Goal: Task Accomplishment & Management: Manage account settings

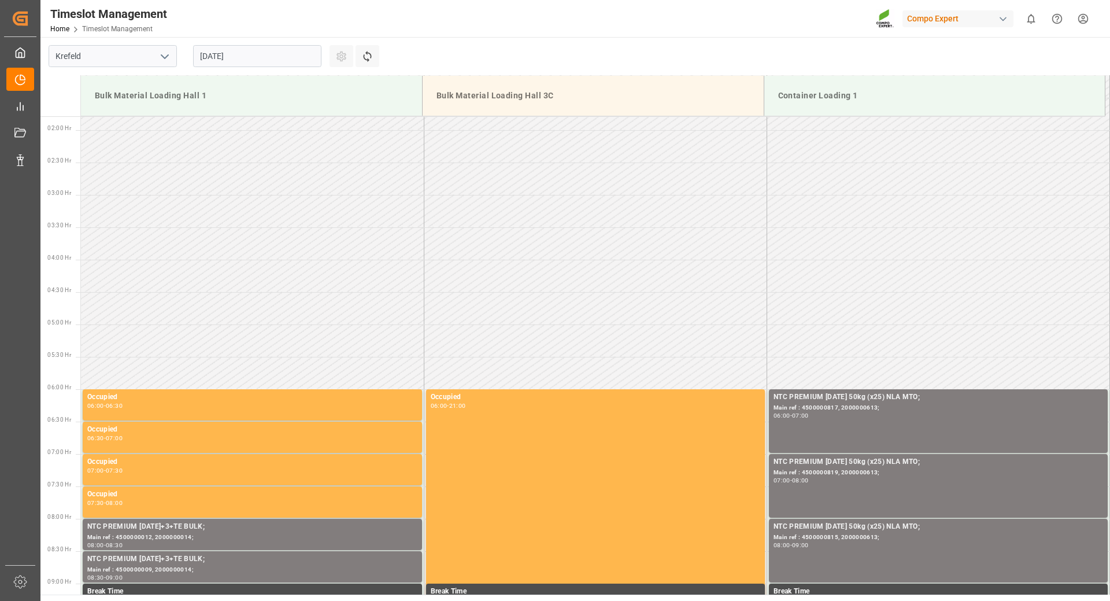
scroll to position [289, 0]
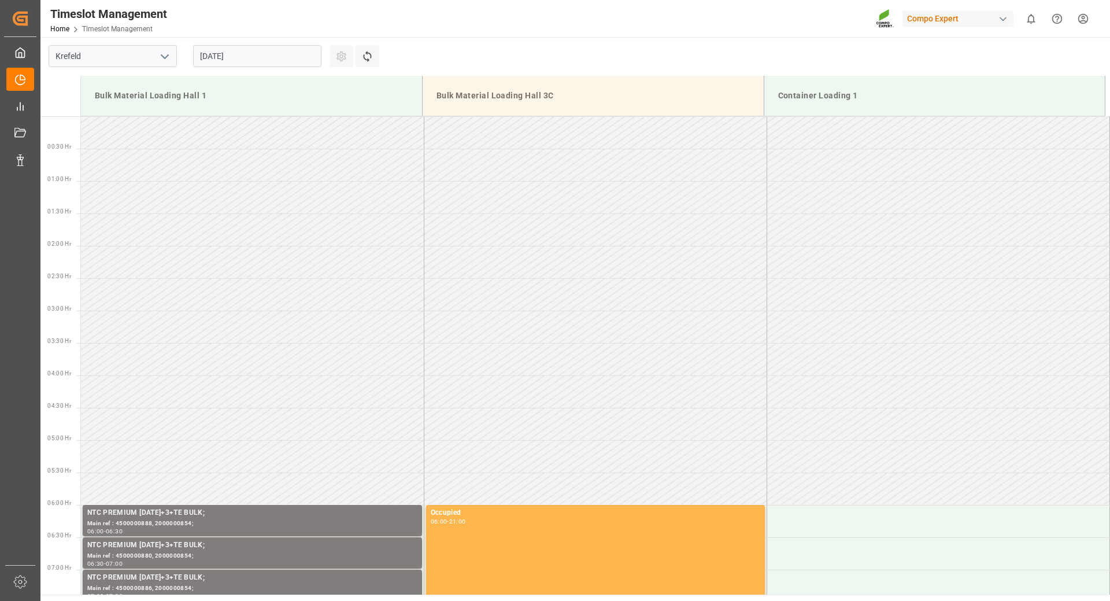
scroll to position [899, 0]
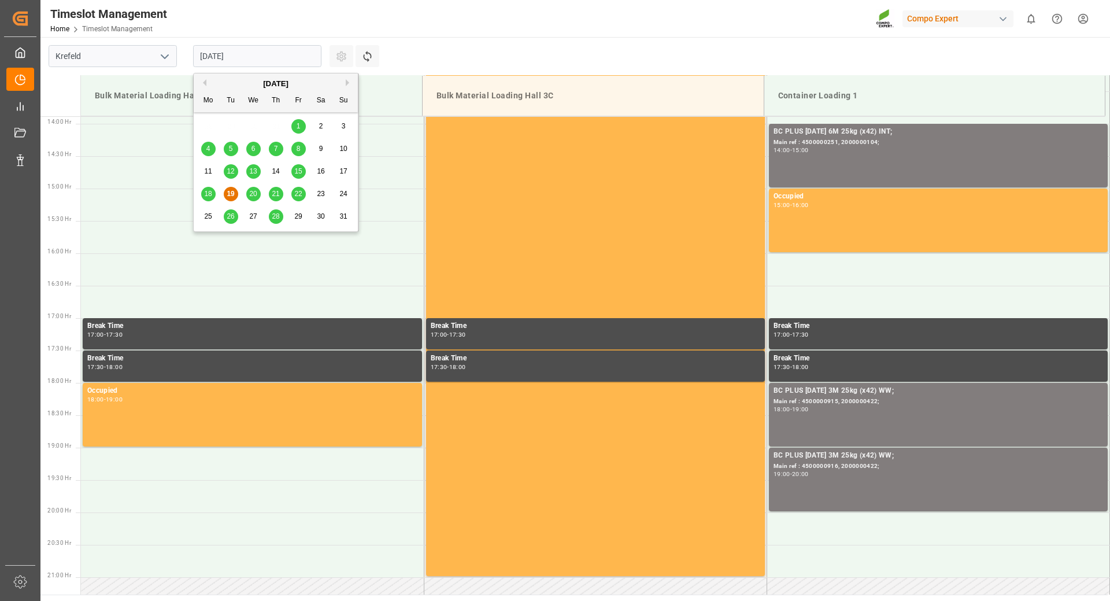
click at [286, 57] on input "[DATE]" at bounding box center [257, 56] width 128 height 22
click at [275, 194] on span "21" at bounding box center [276, 194] width 8 height 8
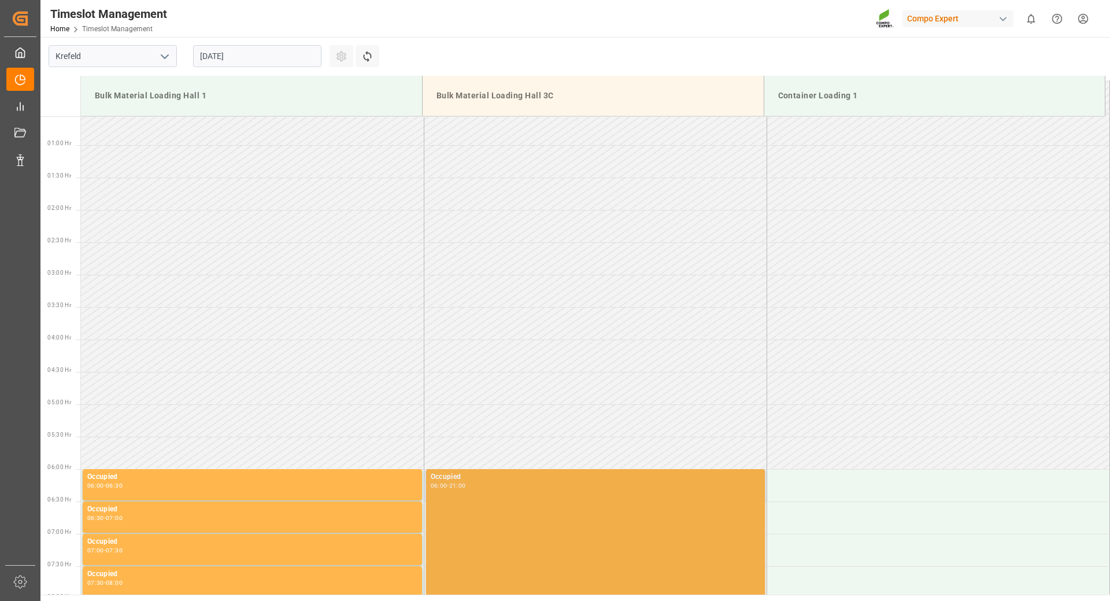
scroll to position [0, 0]
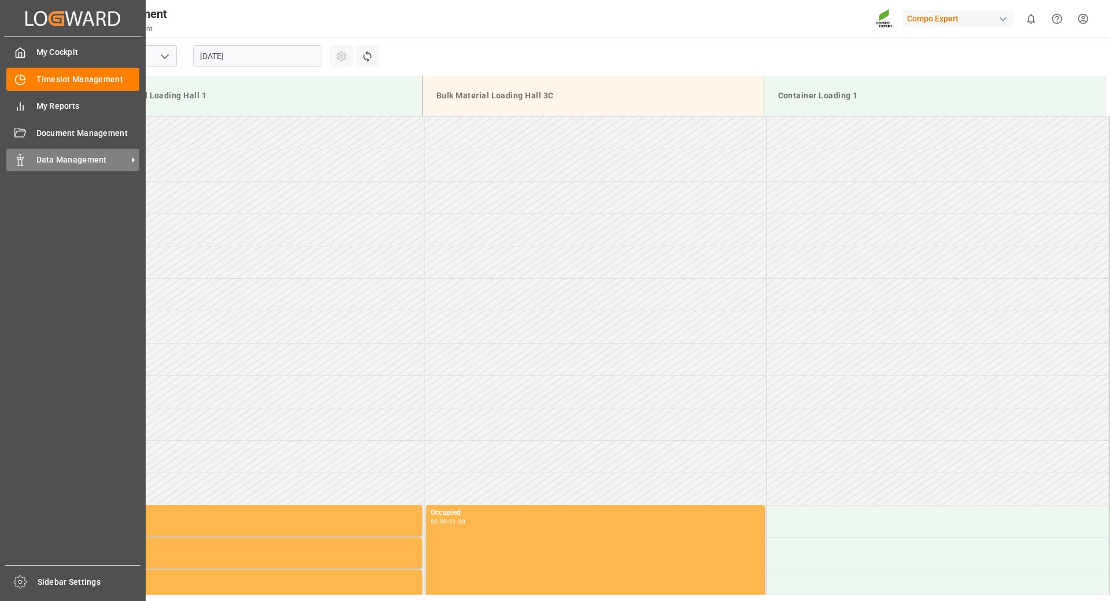
click at [40, 160] on span "Data Management" at bounding box center [81, 160] width 91 height 12
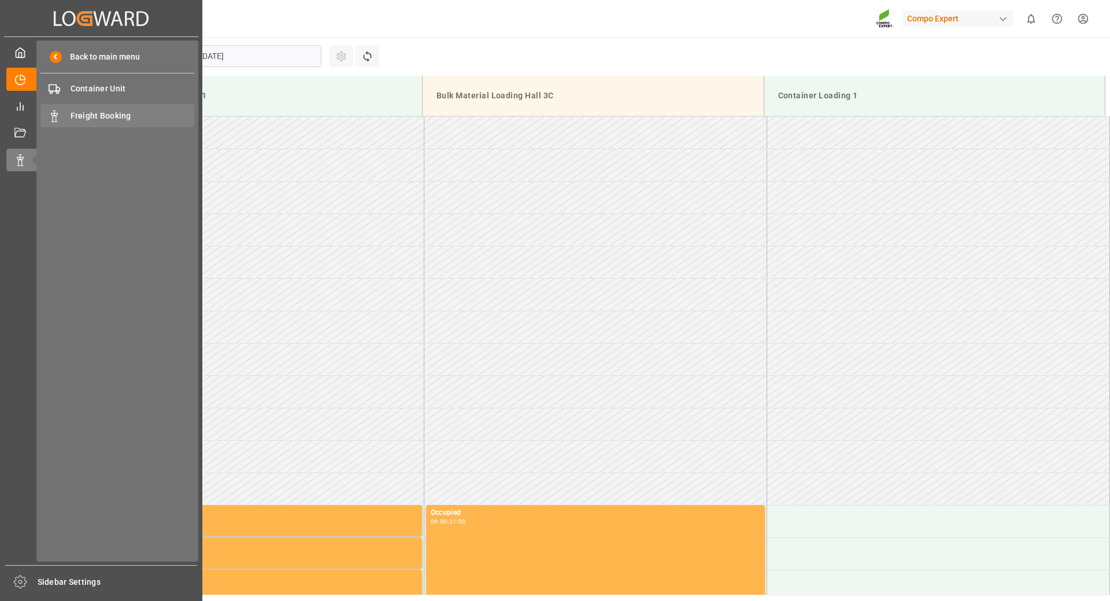
click at [107, 114] on span "Freight Booking" at bounding box center [133, 116] width 124 height 12
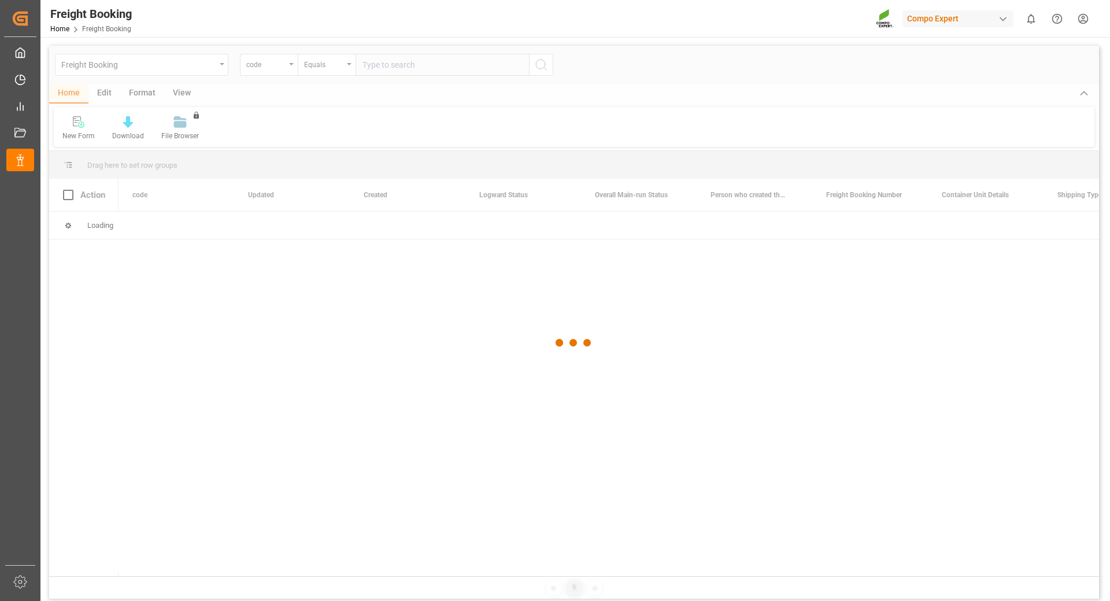
click at [283, 69] on div at bounding box center [574, 343] width 1050 height 594
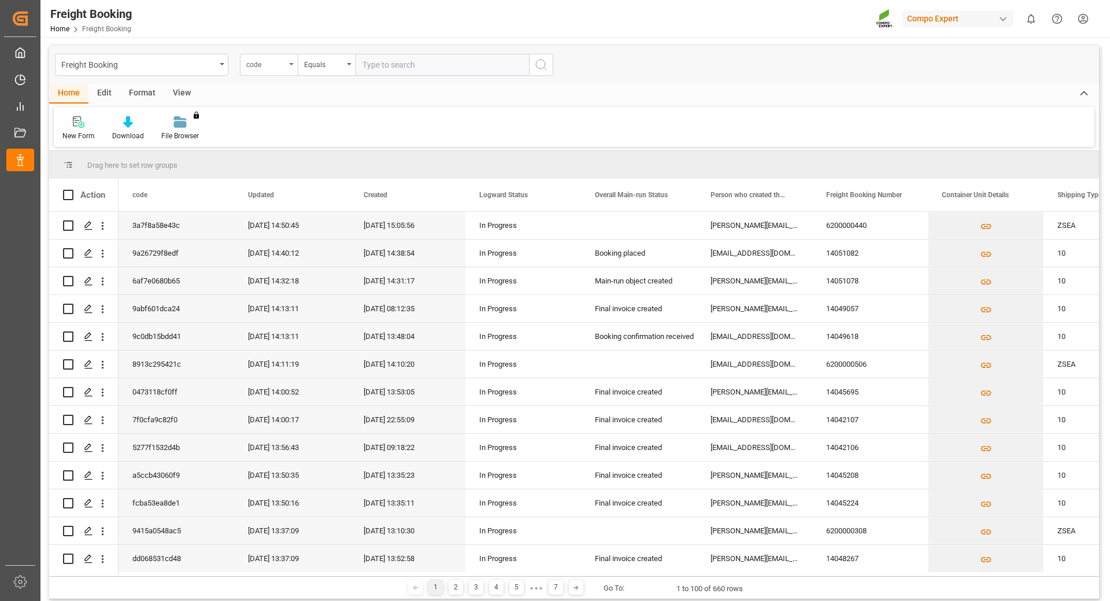
click at [286, 66] on div "code" at bounding box center [269, 65] width 58 height 22
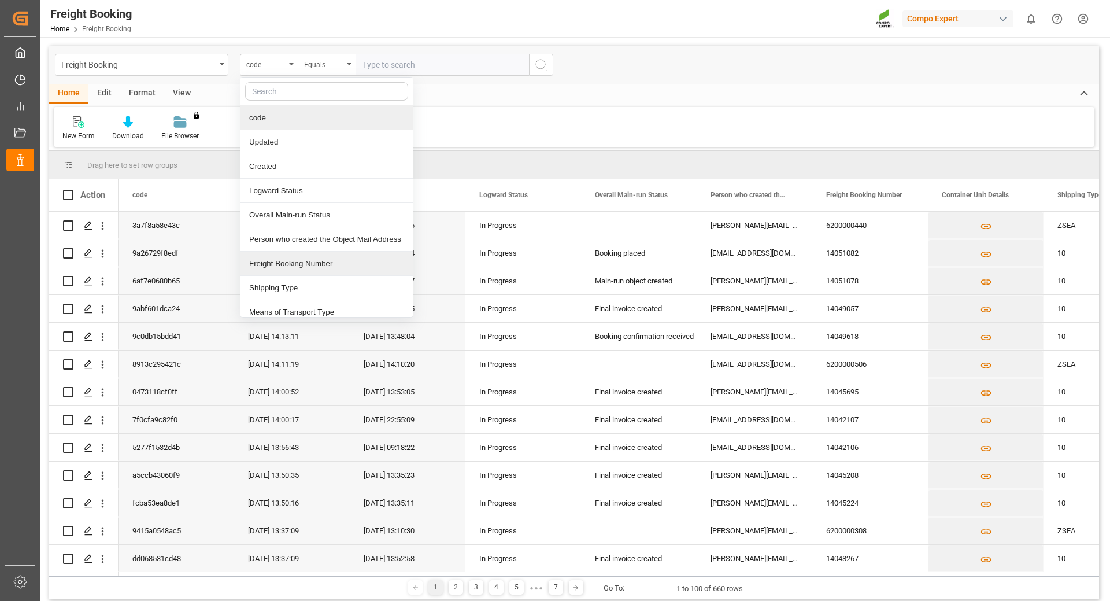
click at [272, 268] on div "Freight Booking Number" at bounding box center [327, 263] width 172 height 24
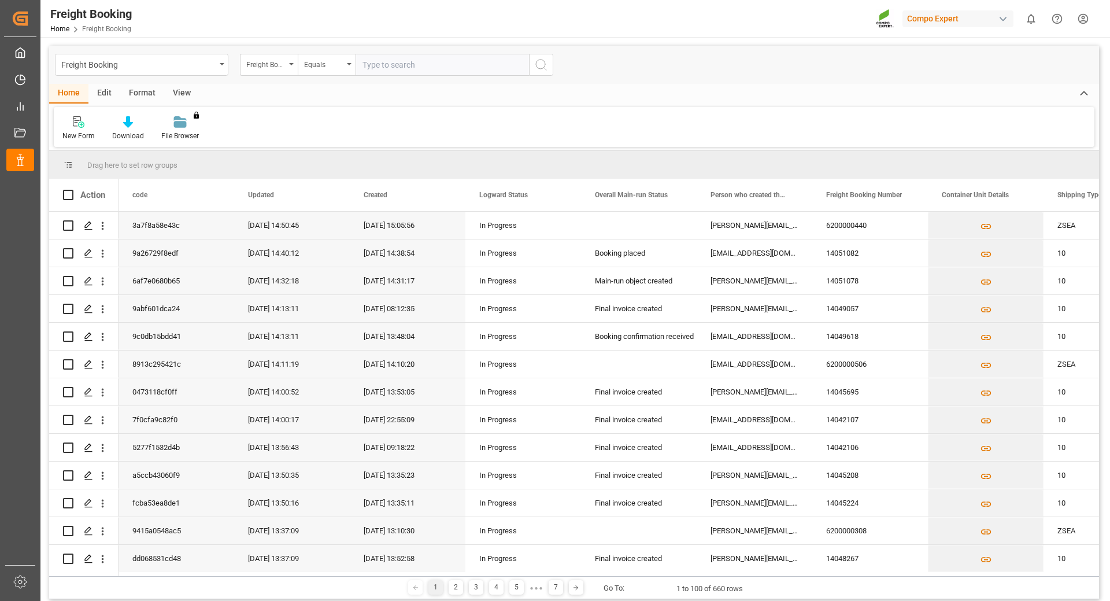
click at [383, 62] on input "text" at bounding box center [442, 65] width 173 height 22
type input "6200000387"
click at [541, 64] on icon "search button" at bounding box center [541, 65] width 14 height 14
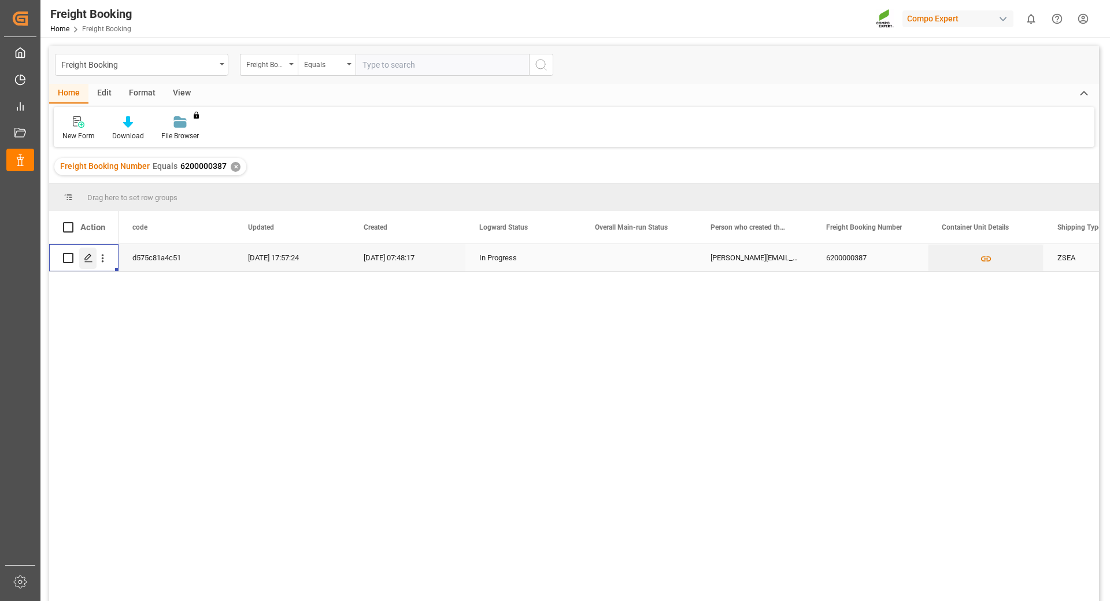
click at [84, 257] on icon "Press SPACE to select this row." at bounding box center [88, 257] width 9 height 9
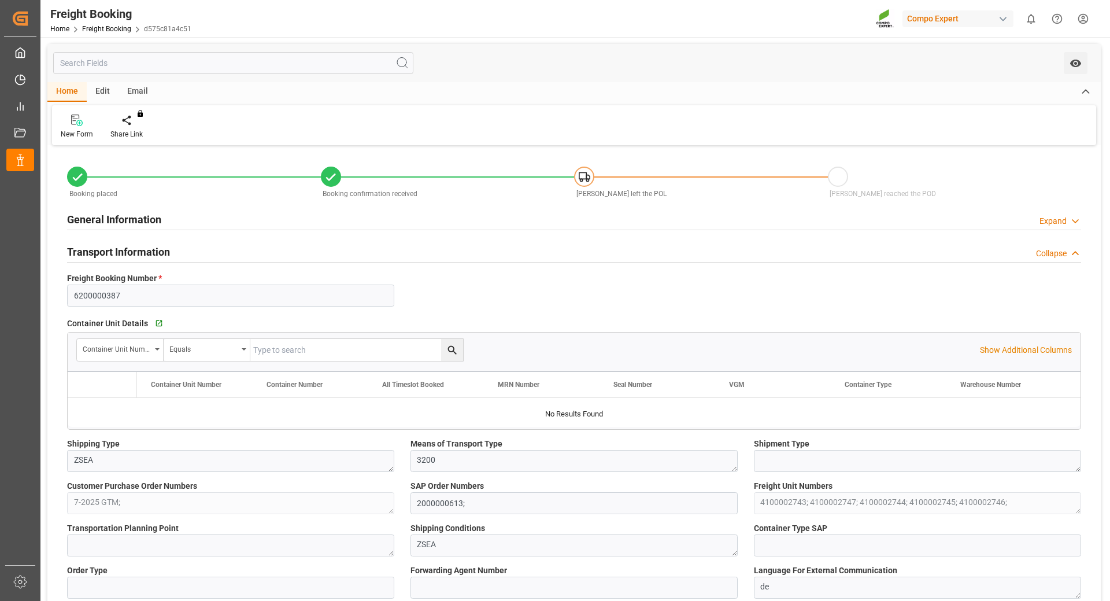
type input "MSC"
type input "Mediterranean Shipping Company"
type input "9974486"
type input "BEANR"
type input "GTPBR"
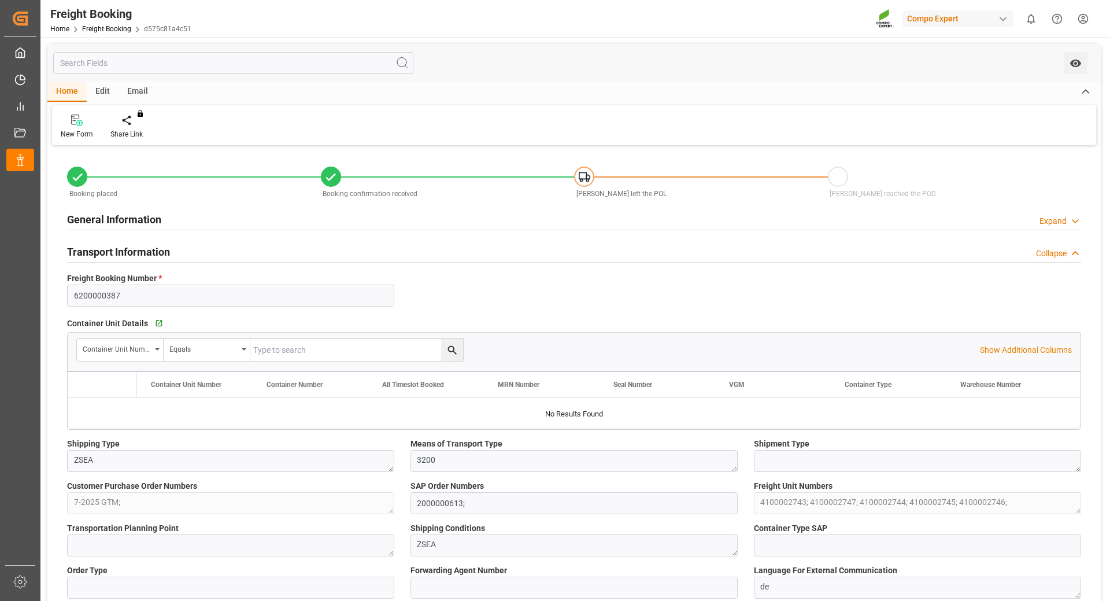
type input "0"
type input "261560"
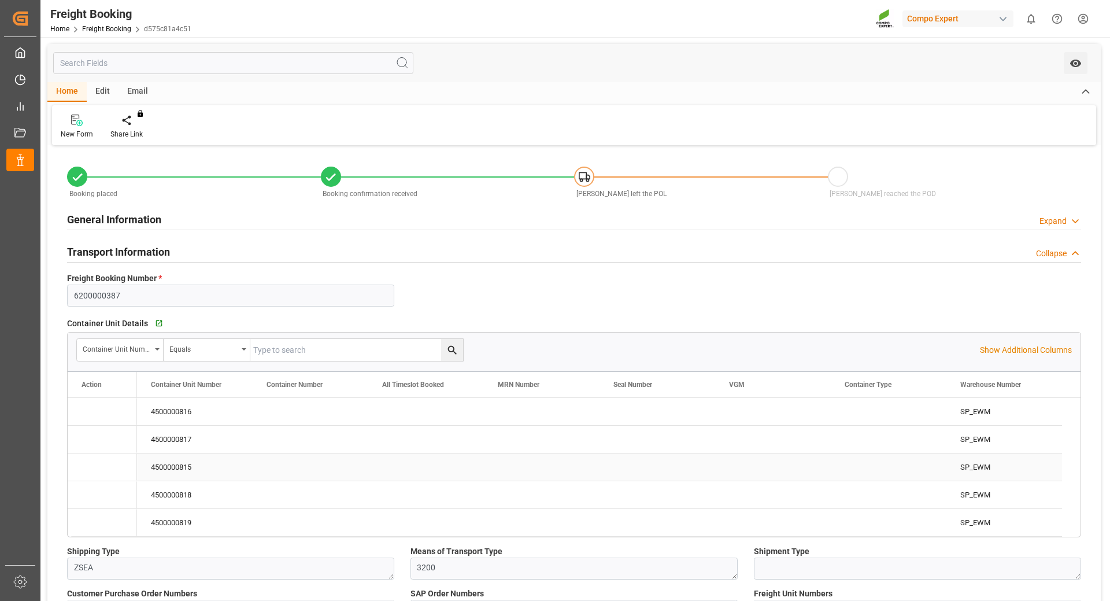
type input "[DATE] 01:00"
type input "[DATE] 07:48"
type input "[DATE] 17:55"
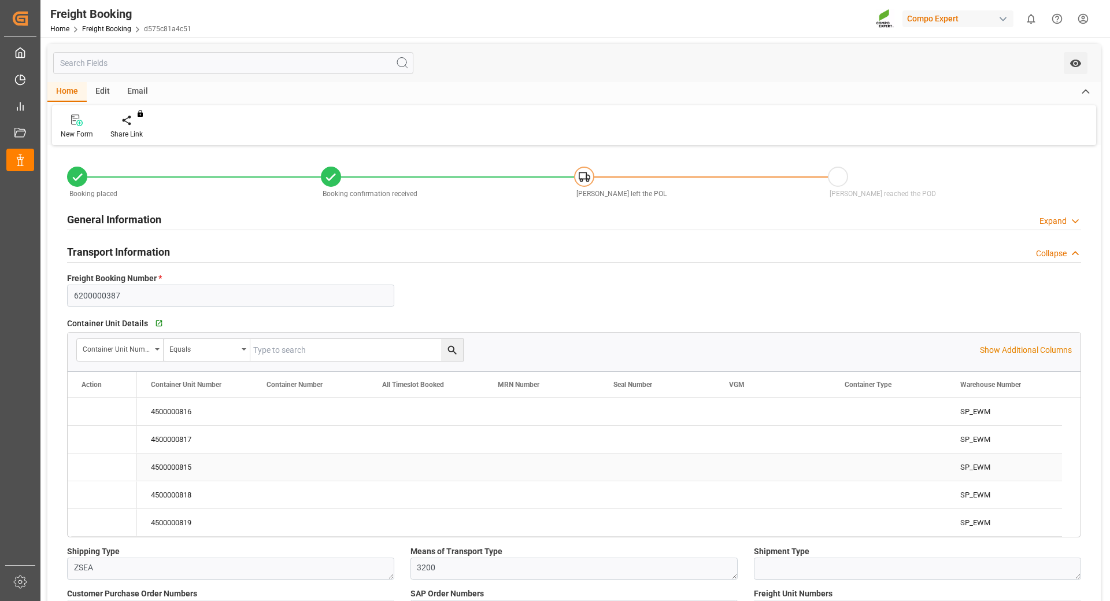
type input "[DATE] 17:55"
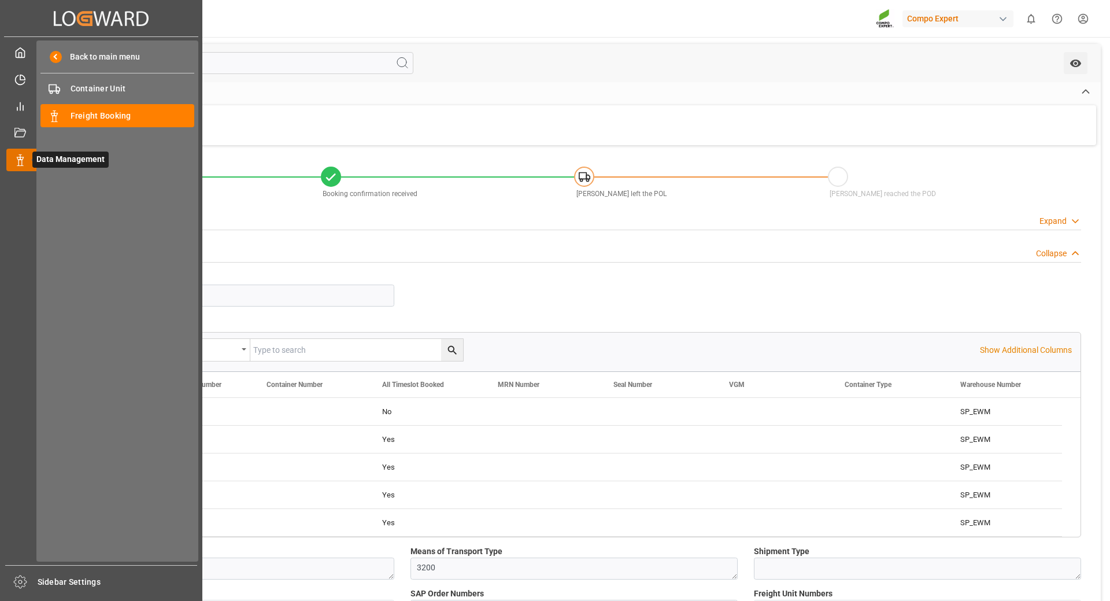
click at [19, 159] on icon at bounding box center [20, 160] width 12 height 12
click at [85, 118] on span "Freight Booking" at bounding box center [133, 116] width 124 height 12
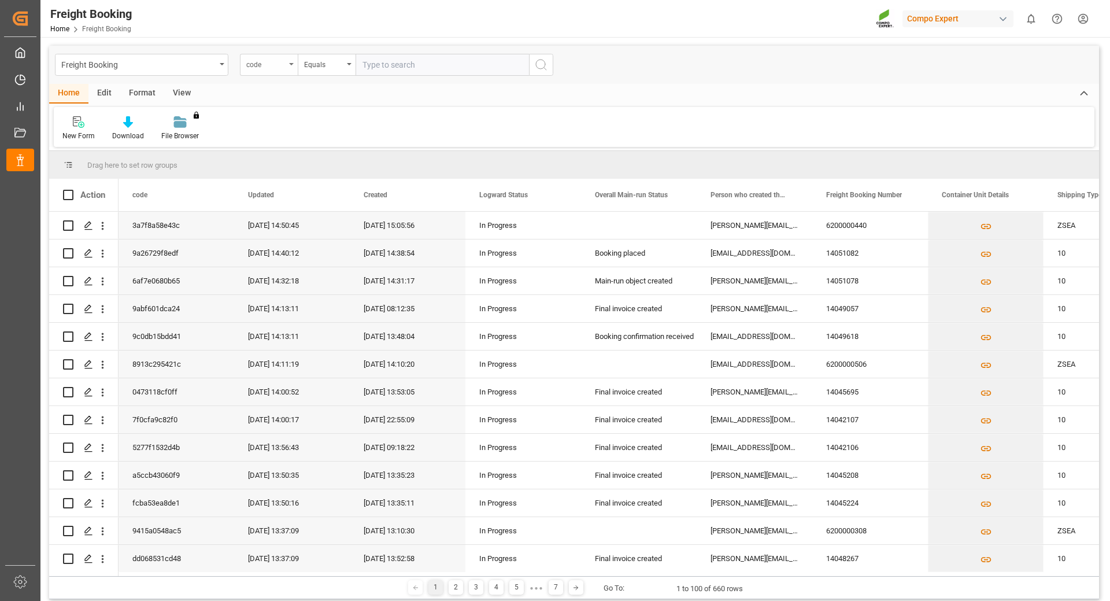
click at [291, 64] on icon "open menu" at bounding box center [291, 64] width 5 height 2
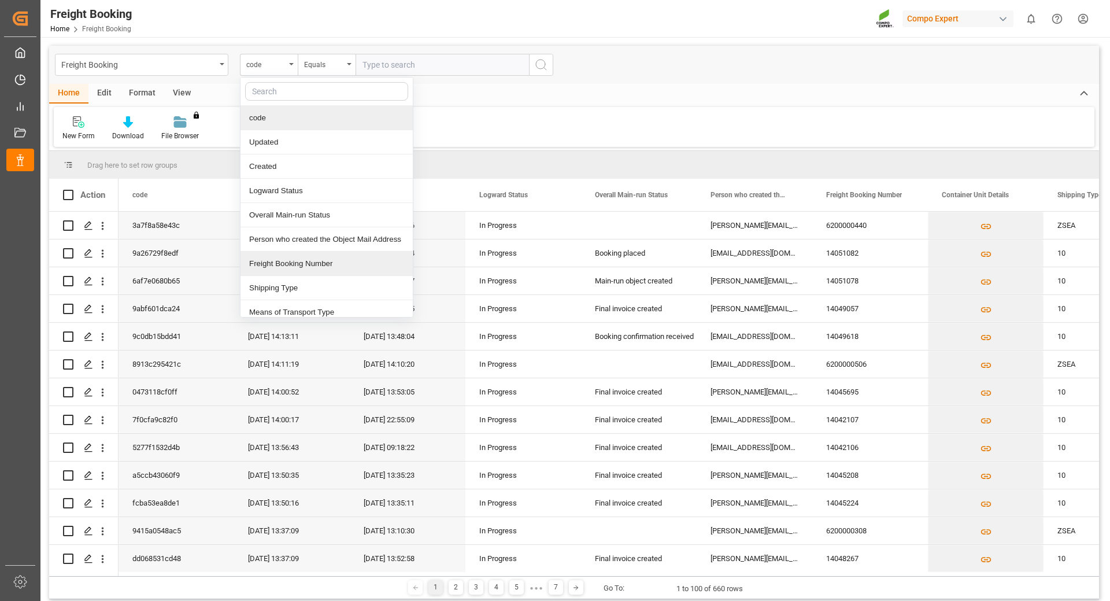
click at [272, 269] on div "Freight Booking Number" at bounding box center [327, 263] width 172 height 24
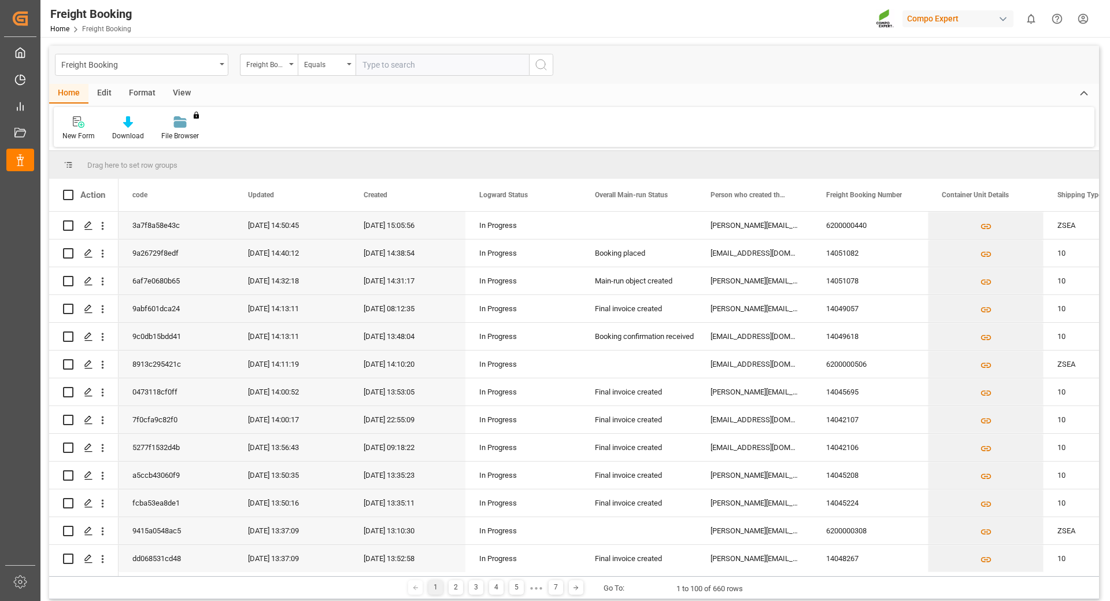
click at [402, 65] on input "text" at bounding box center [442, 65] width 173 height 22
type input "6200000439"
click at [539, 65] on icon "search button" at bounding box center [541, 65] width 14 height 14
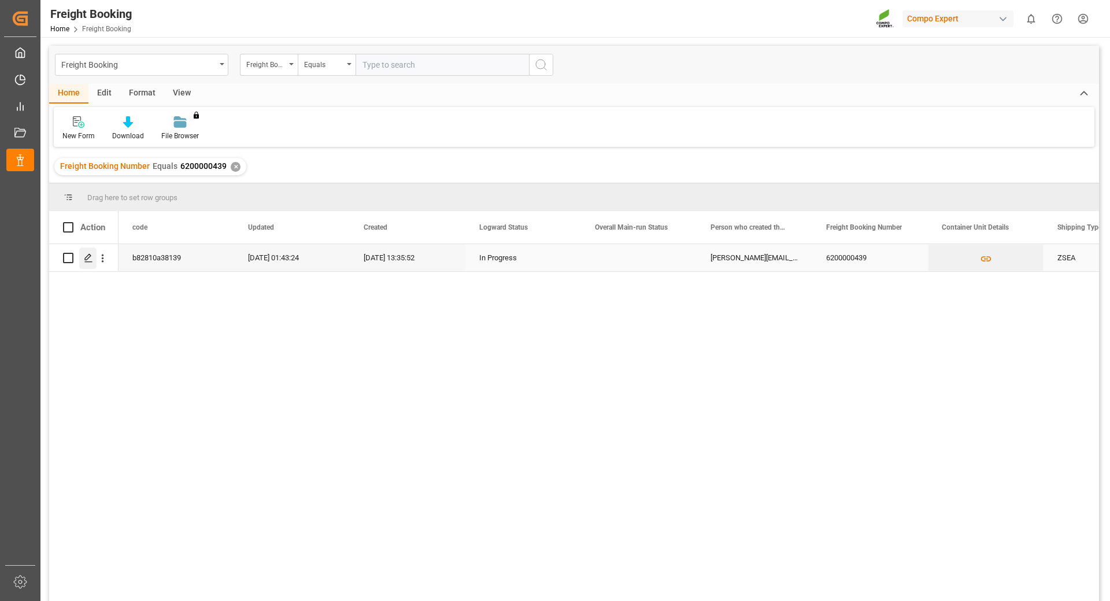
click at [85, 258] on icon "Press SPACE to select this row." at bounding box center [88, 257] width 9 height 9
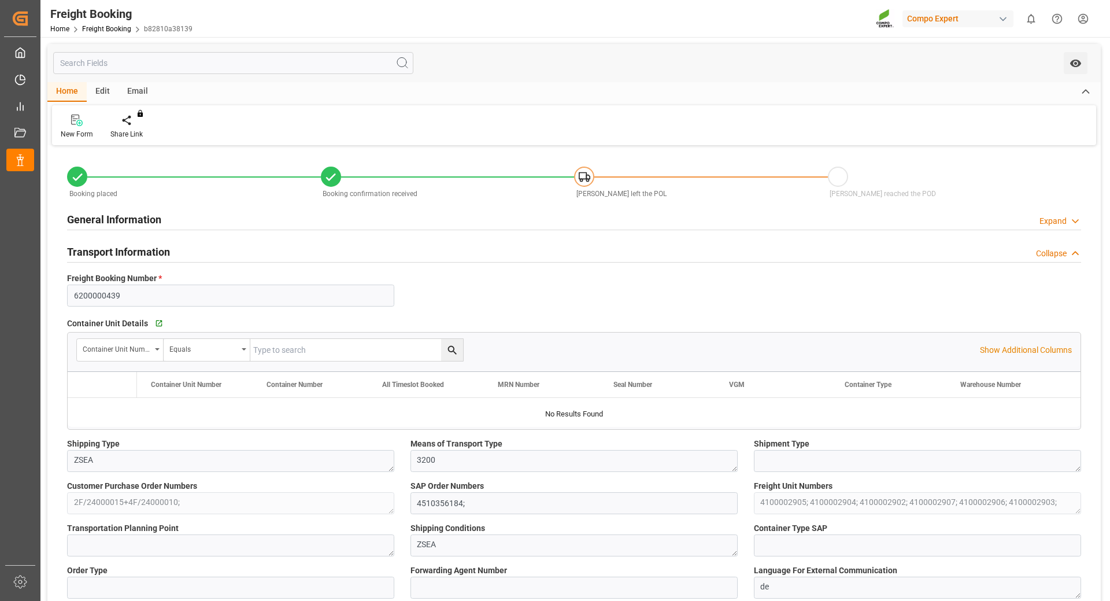
type input "OOCL"
type input "Orient Overseas Container Line Ltd"
type input "9443047"
type input "BEANR"
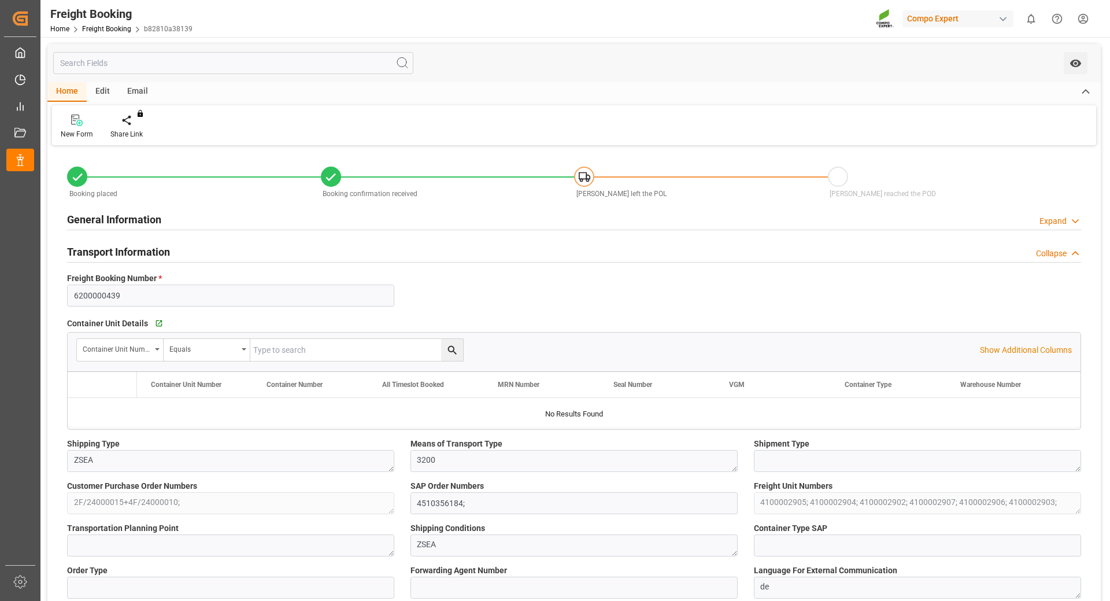
type input "EGEDK"
type input "0"
type input "178752"
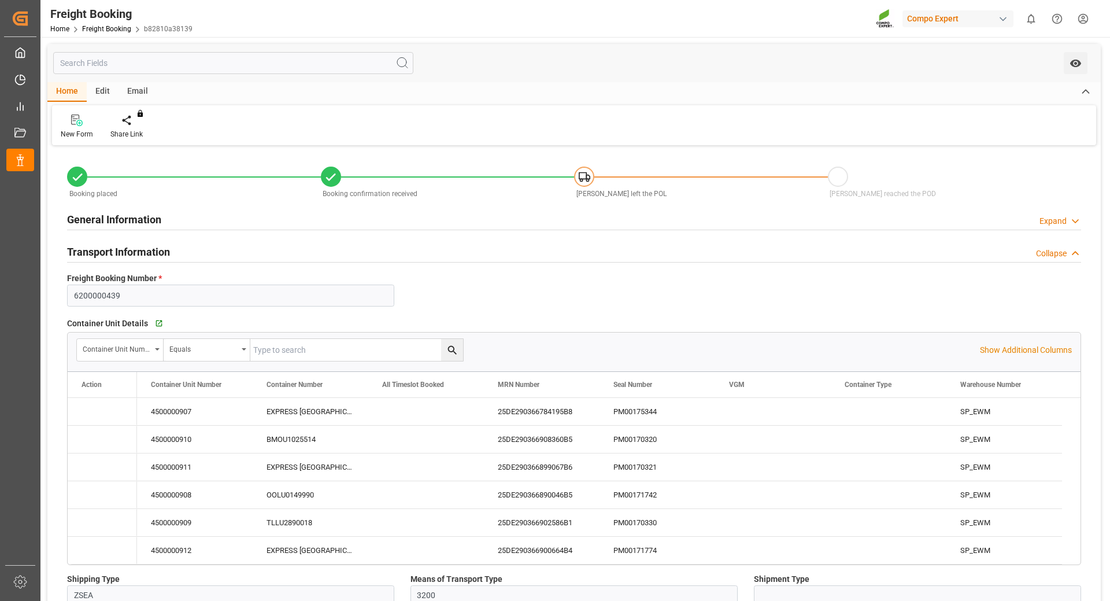
type input "[DATE] 01:00"
type input "[DATE] 14:00"
type input "[DATE] 06:00"
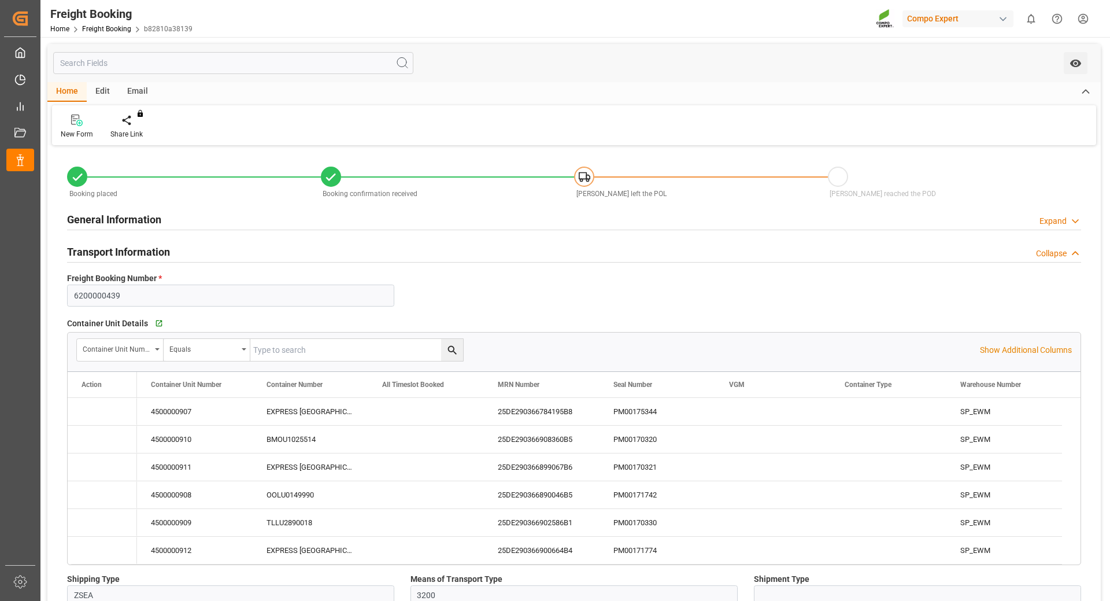
type input "[DATE] 13:35"
type input "[DATE] 13:38"
type input "[DATE] 08:14"
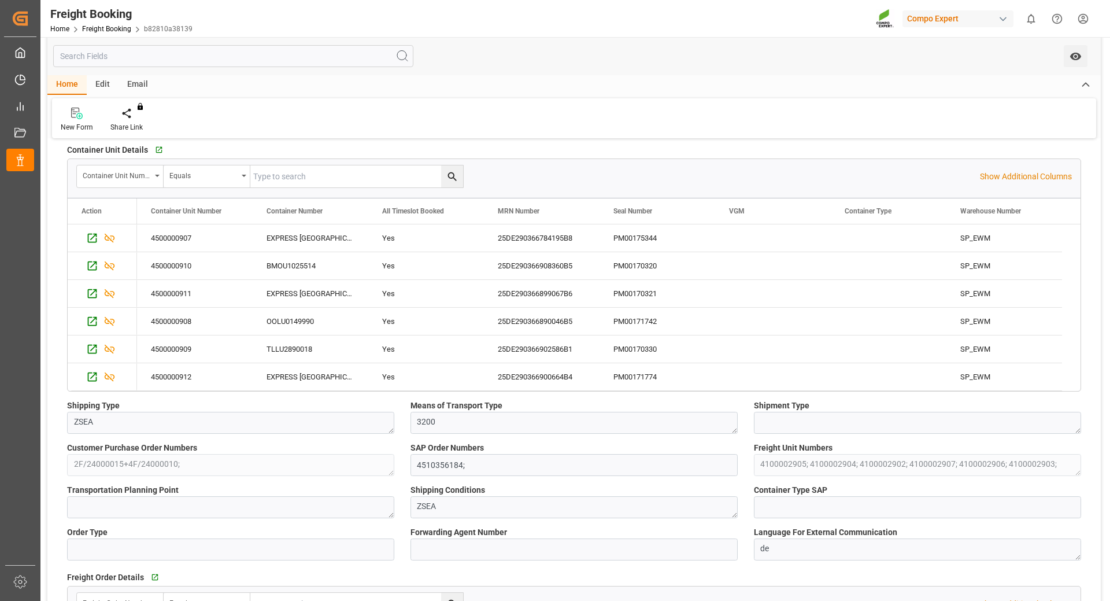
scroll to position [58, 0]
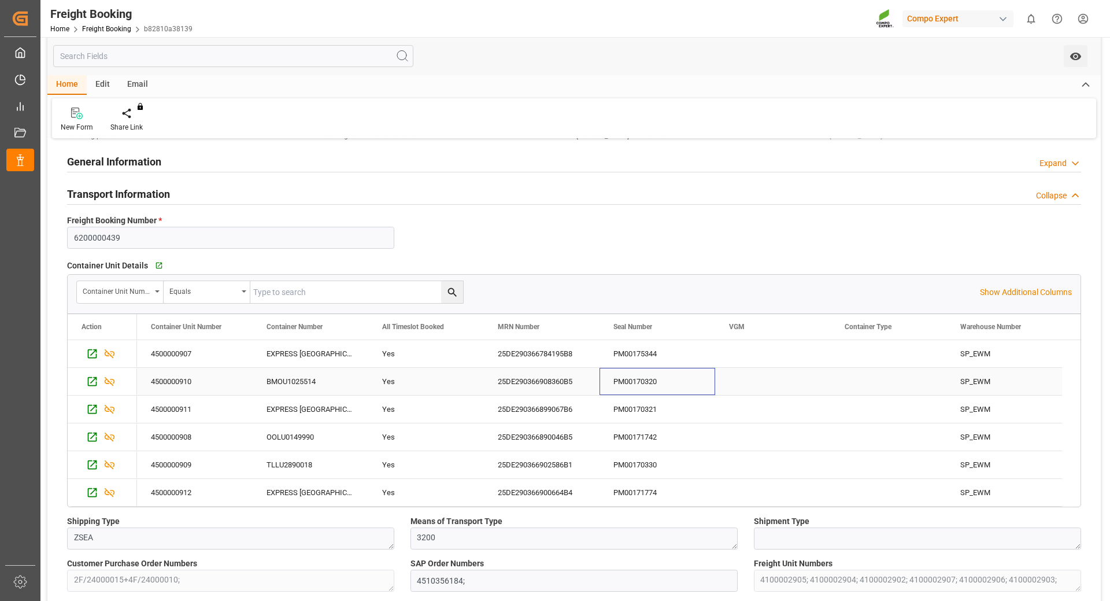
drag, startPoint x: 611, startPoint y: 378, endPoint x: 667, endPoint y: 379, distance: 56.7
click at [667, 379] on div "PM00170320" at bounding box center [658, 381] width 116 height 27
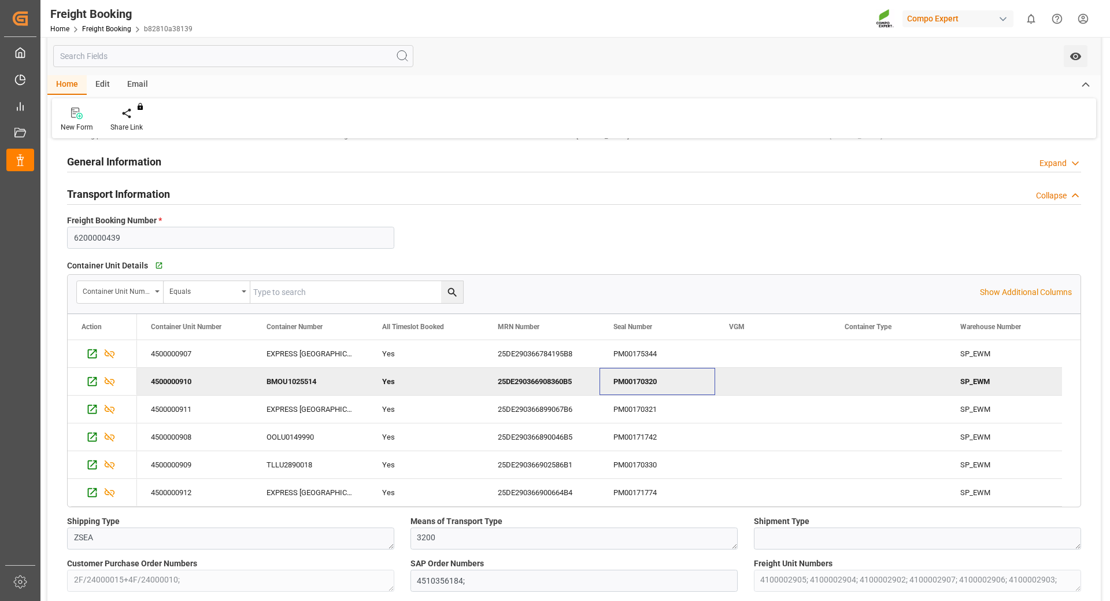
click at [667, 379] on div "PM00170320" at bounding box center [658, 381] width 116 height 27
click at [619, 436] on div "PM00171742" at bounding box center [658, 436] width 116 height 27
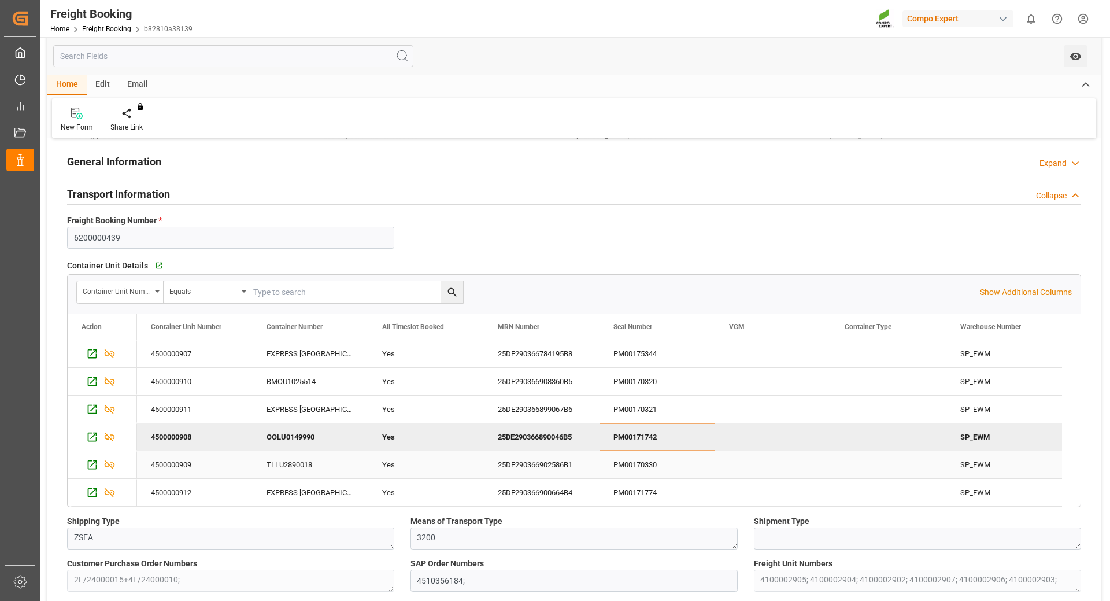
click at [656, 463] on div "PM00170330" at bounding box center [658, 464] width 116 height 27
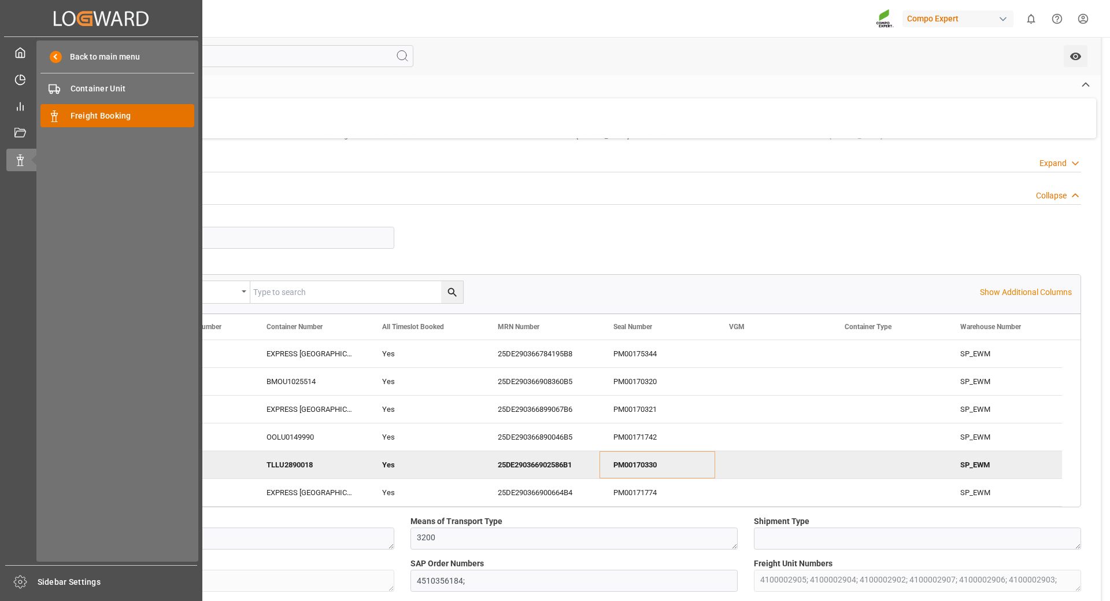
click at [98, 118] on span "Freight Booking" at bounding box center [133, 116] width 124 height 12
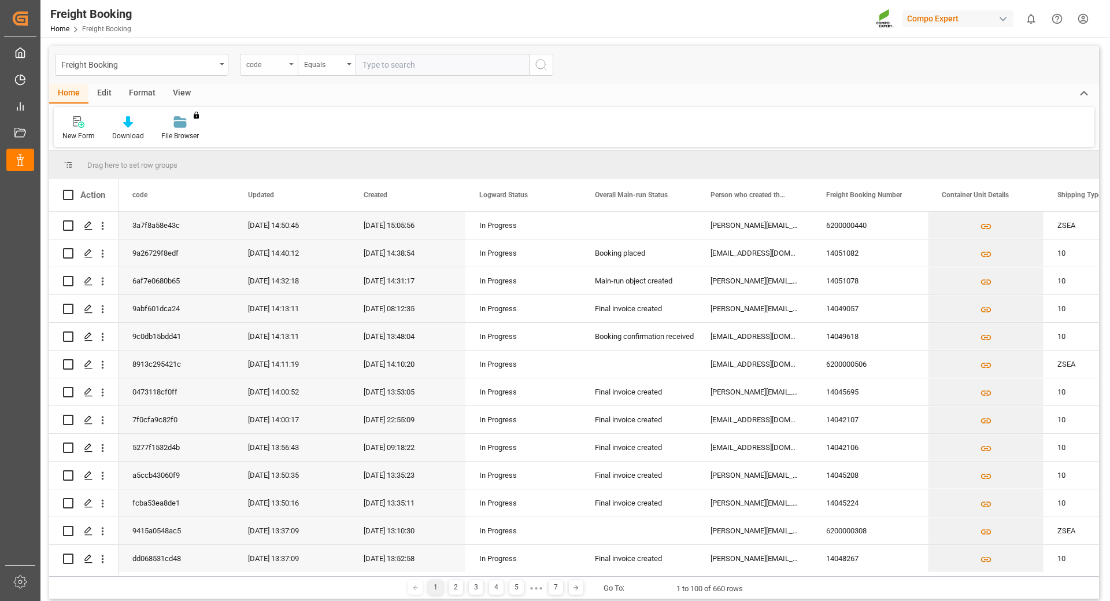
click at [284, 66] on div "code" at bounding box center [265, 63] width 39 height 13
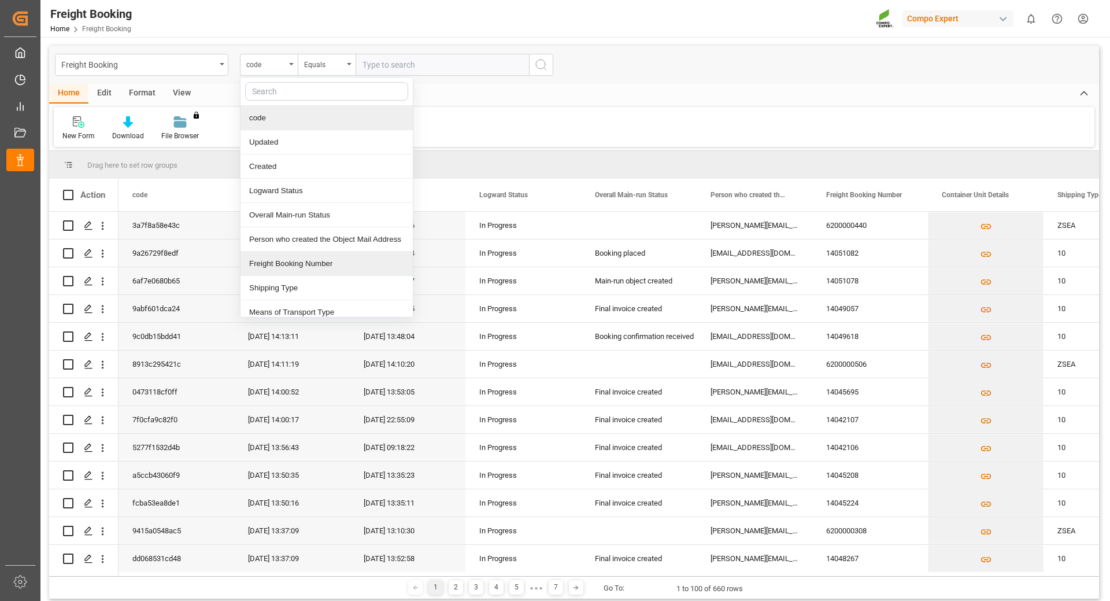
click at [272, 262] on div "Freight Booking Number" at bounding box center [327, 263] width 172 height 24
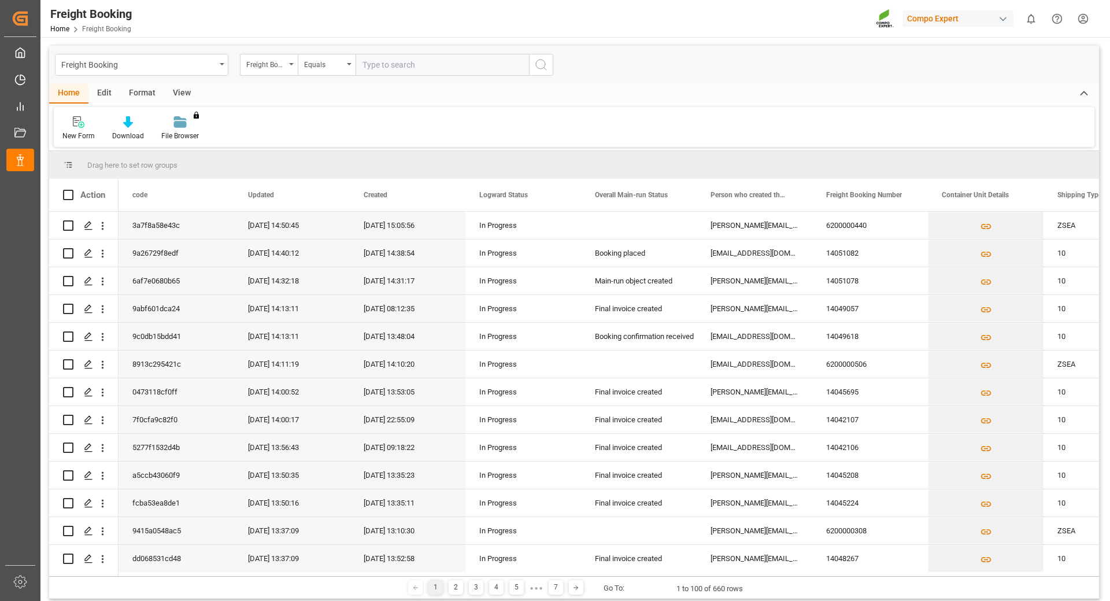
click at [386, 64] on input "text" at bounding box center [442, 65] width 173 height 22
type input "6200000387"
click at [542, 66] on icon "search button" at bounding box center [541, 65] width 14 height 14
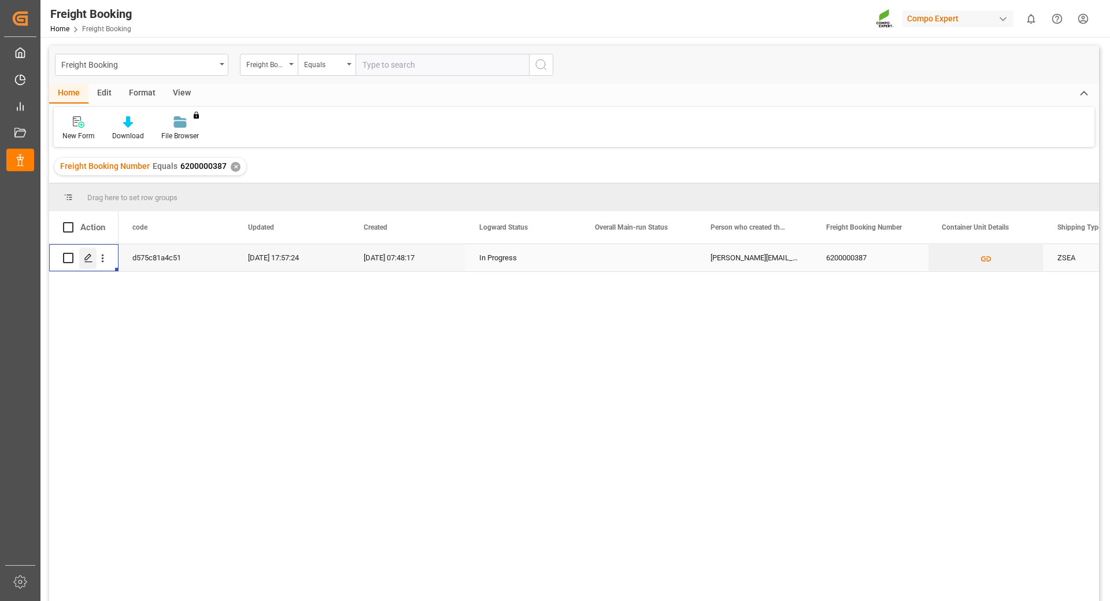
click at [84, 260] on icon "Press SPACE to select this row." at bounding box center [88, 257] width 9 height 9
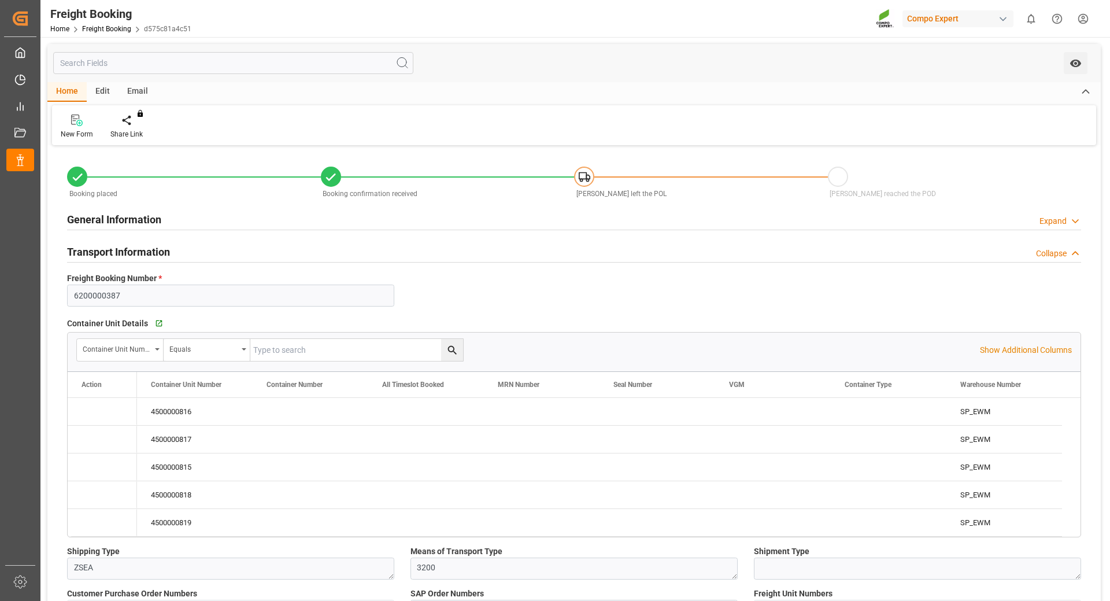
type input "MSC"
type input "Mediterranean Shipping Company"
type input "9974486"
type input "BEANR"
type input "GTPBR"
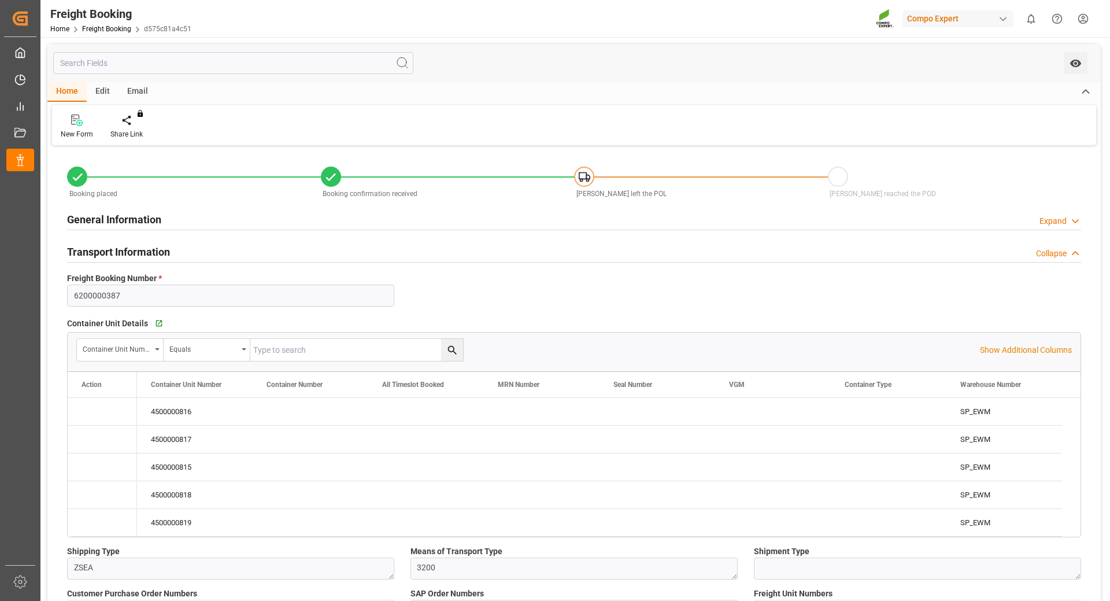
type input "0"
type input "261560"
type input "[DATE] 01:00"
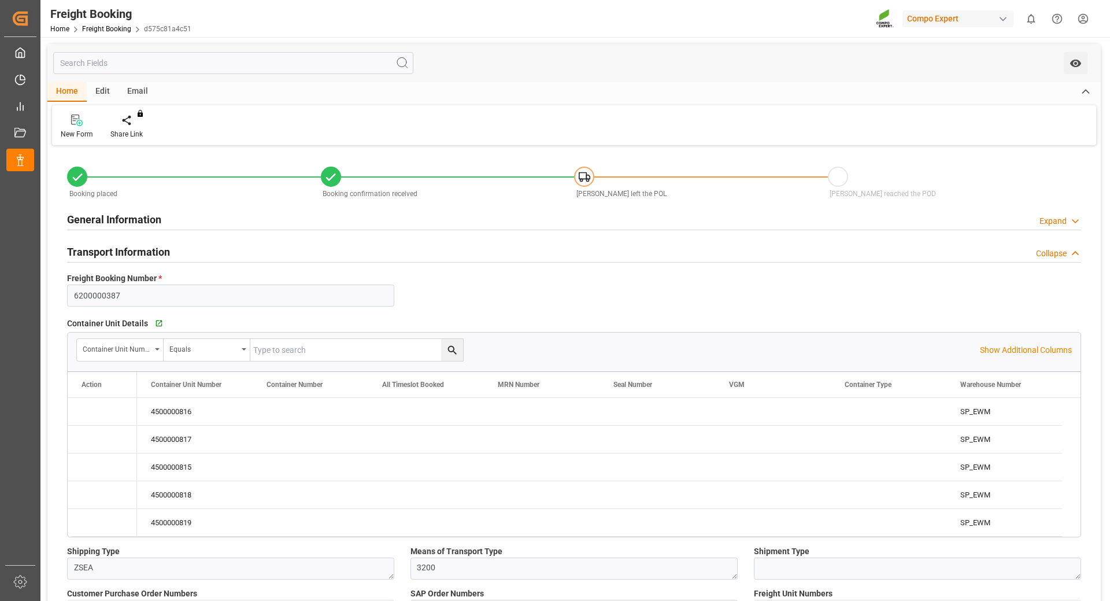
type input "[DATE] 07:48"
type input "[DATE] 17:55"
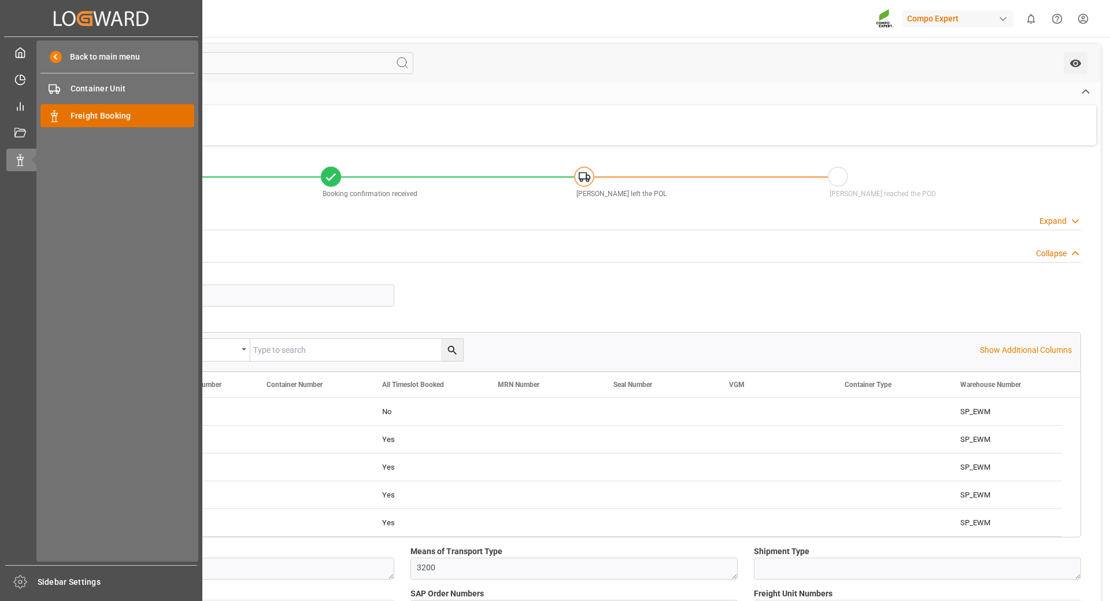
click at [86, 114] on span "Freight Booking" at bounding box center [133, 116] width 124 height 12
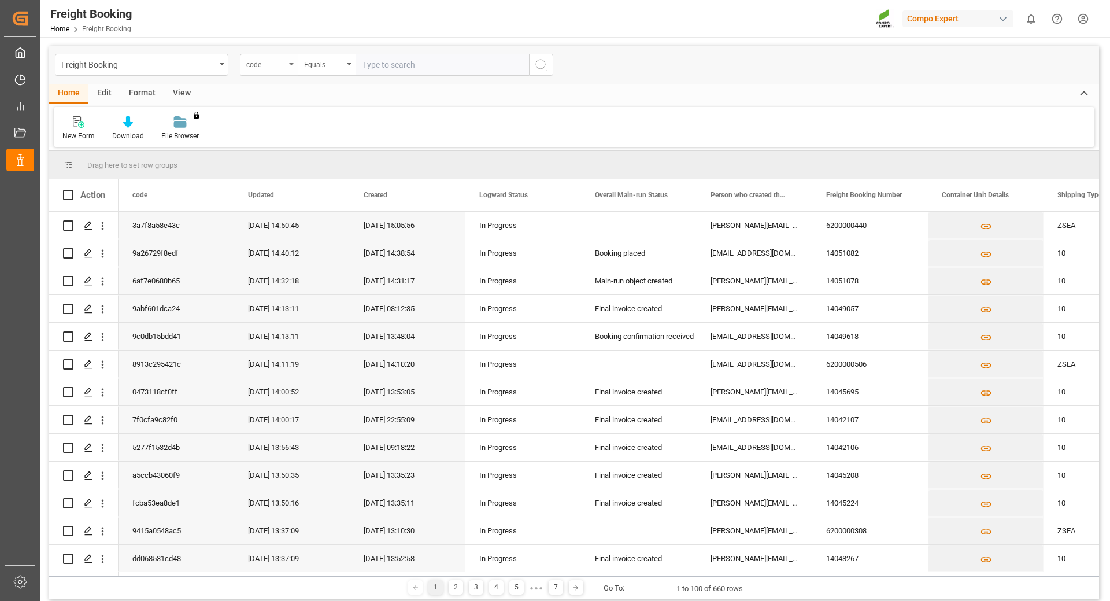
click at [286, 66] on div "code" at bounding box center [269, 65] width 58 height 22
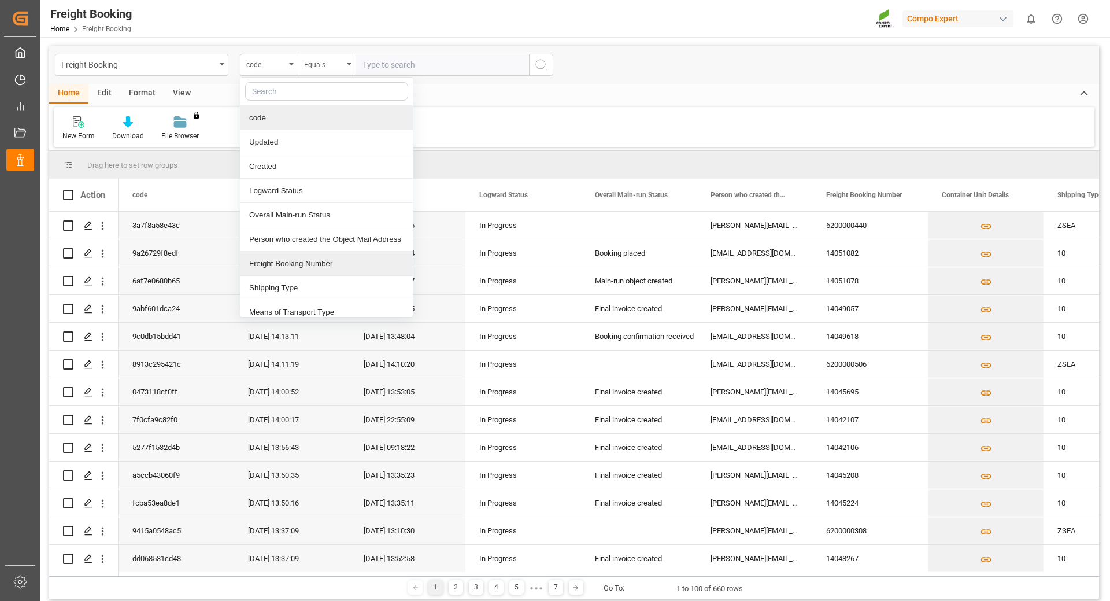
click at [259, 263] on div "Freight Booking Number" at bounding box center [327, 263] width 172 height 24
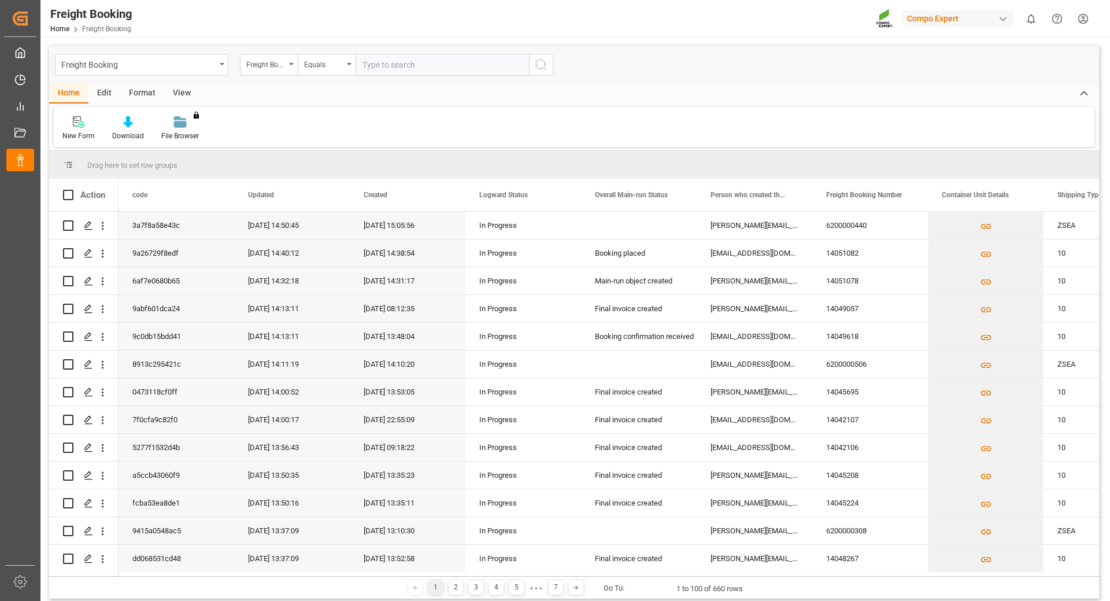
click at [390, 65] on input "text" at bounding box center [442, 65] width 173 height 22
type input "6200000439"
click at [539, 65] on icon "search button" at bounding box center [541, 65] width 14 height 14
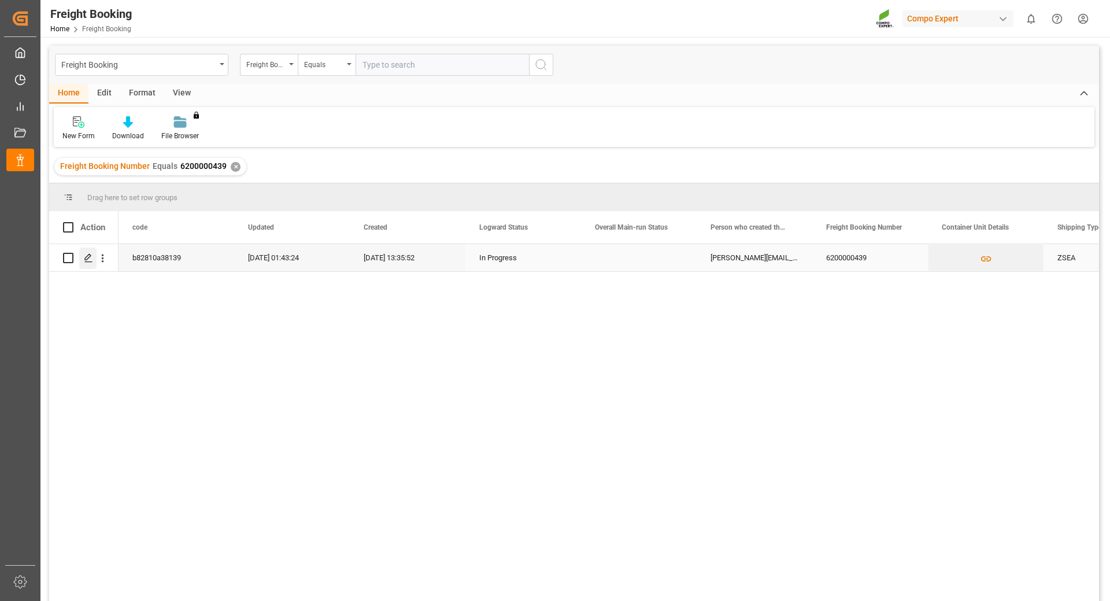
click at [90, 258] on icon "Press SPACE to select this row." at bounding box center [88, 257] width 9 height 9
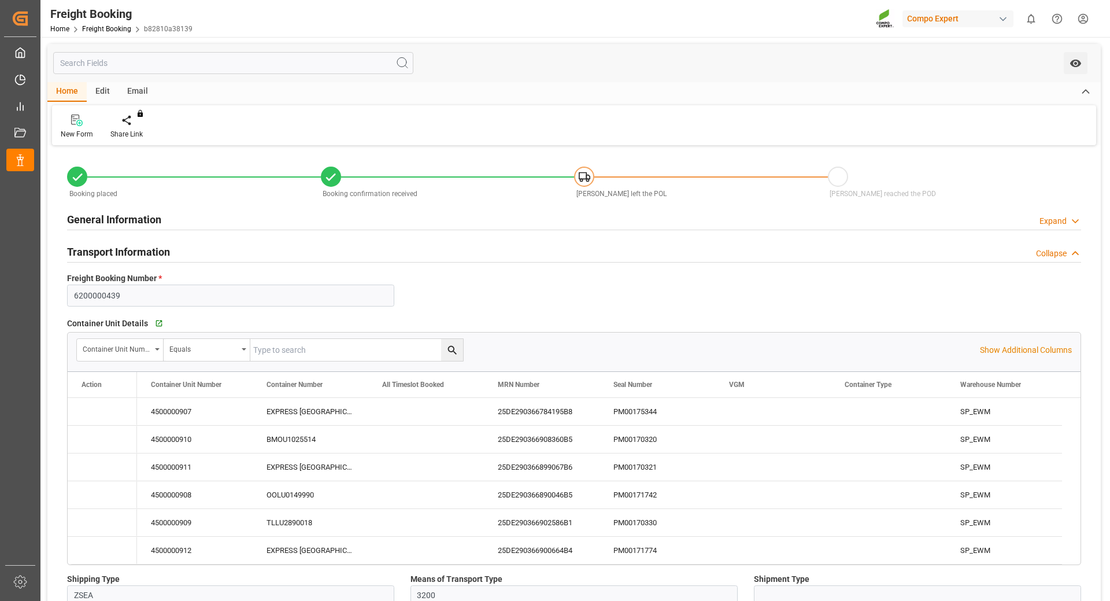
type input "OOCL"
type input "Orient Overseas Container Line Ltd"
type input "9443047"
type input "BEANR"
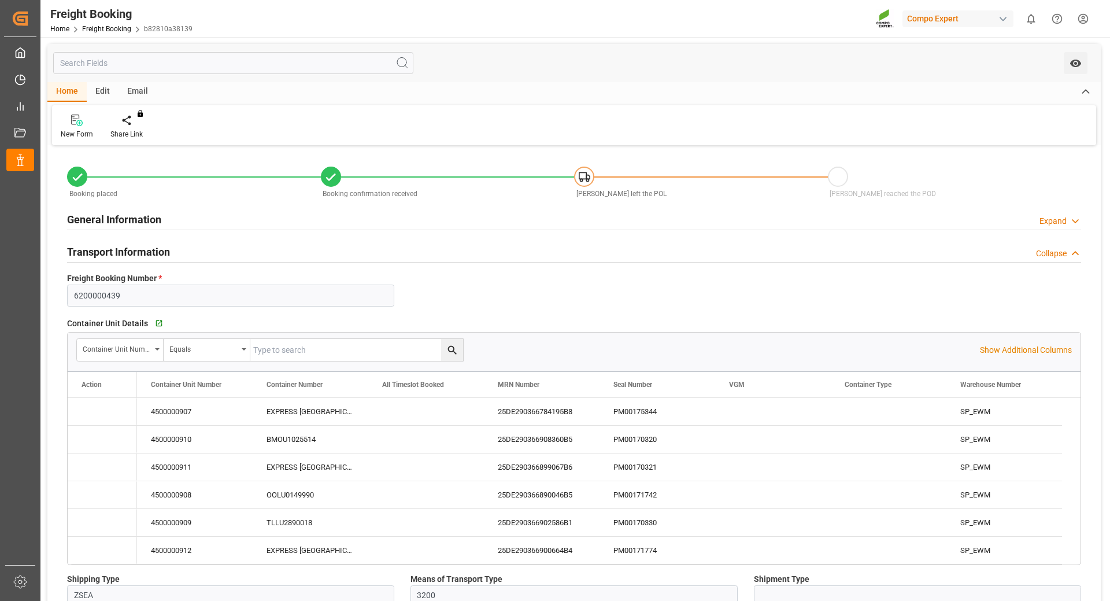
type input "EGEDK"
type input "0"
type input "178752"
type input "[DATE] 01:00"
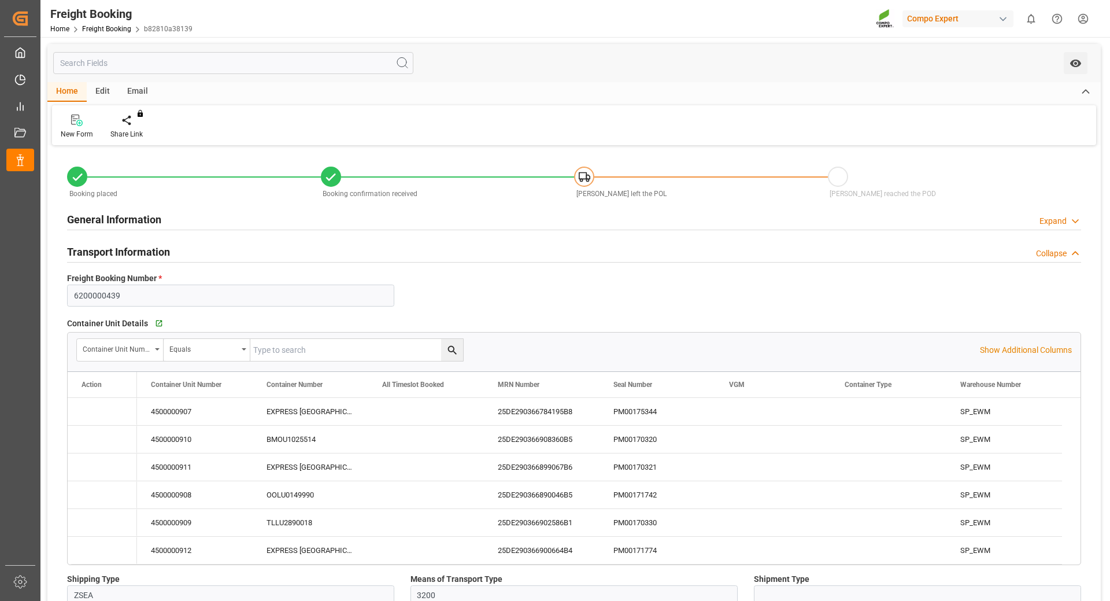
type input "[DATE] 01:00"
type input "[DATE] 14:00"
type input "[DATE] 06:00"
type input "[DATE] 13:35"
type input "[DATE] 13:38"
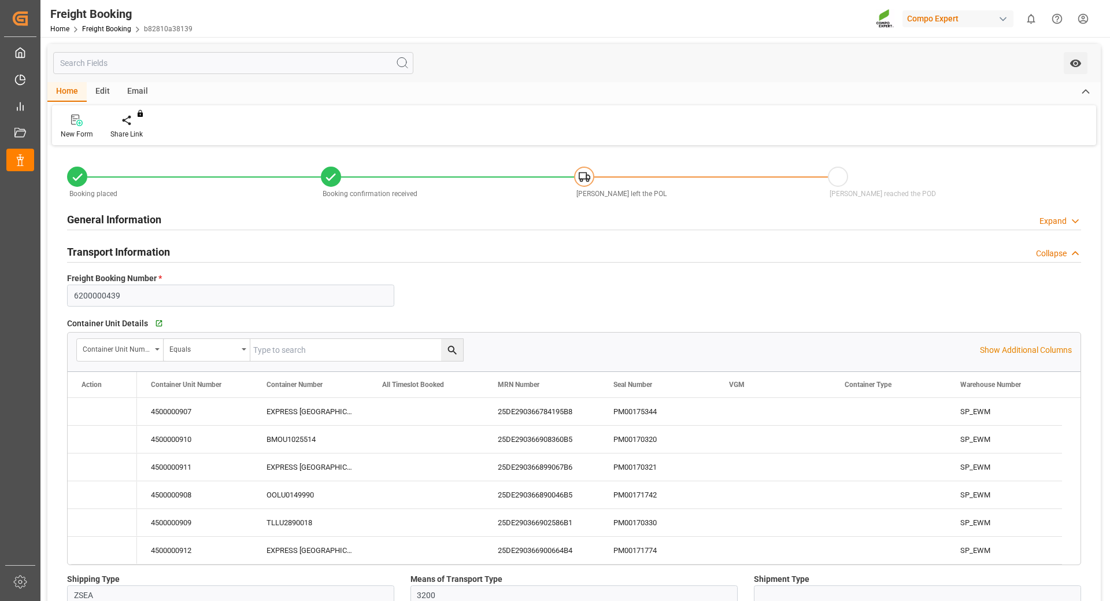
type input "[DATE] 13:38"
type input "[DATE] 08:14"
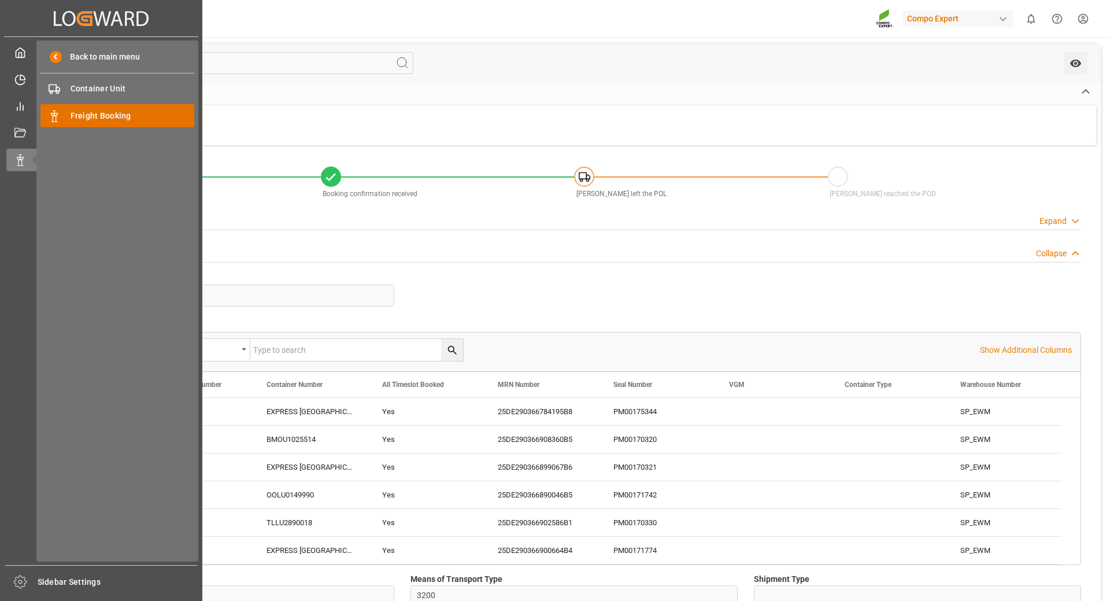
click at [83, 118] on span "Freight Booking" at bounding box center [133, 116] width 124 height 12
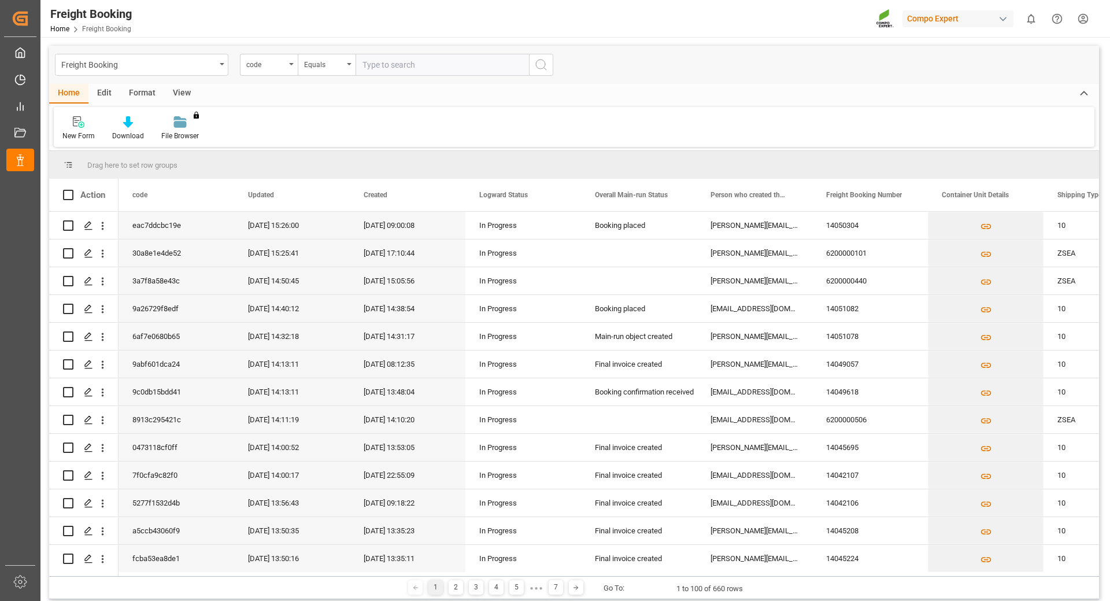
click at [288, 68] on div "code" at bounding box center [269, 65] width 58 height 22
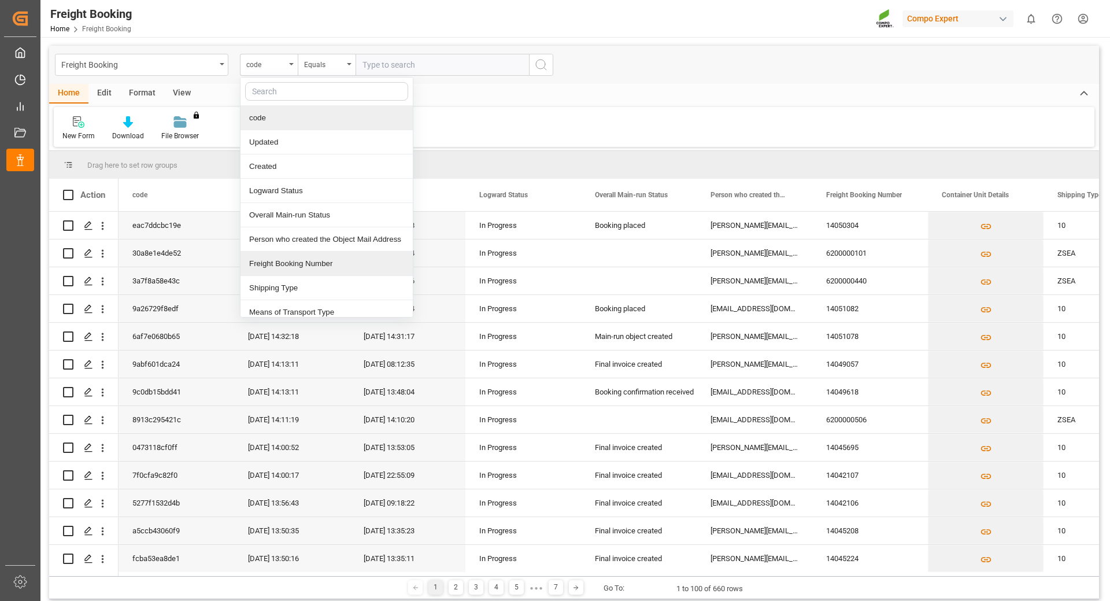
click at [280, 261] on div "Freight Booking Number" at bounding box center [327, 263] width 172 height 24
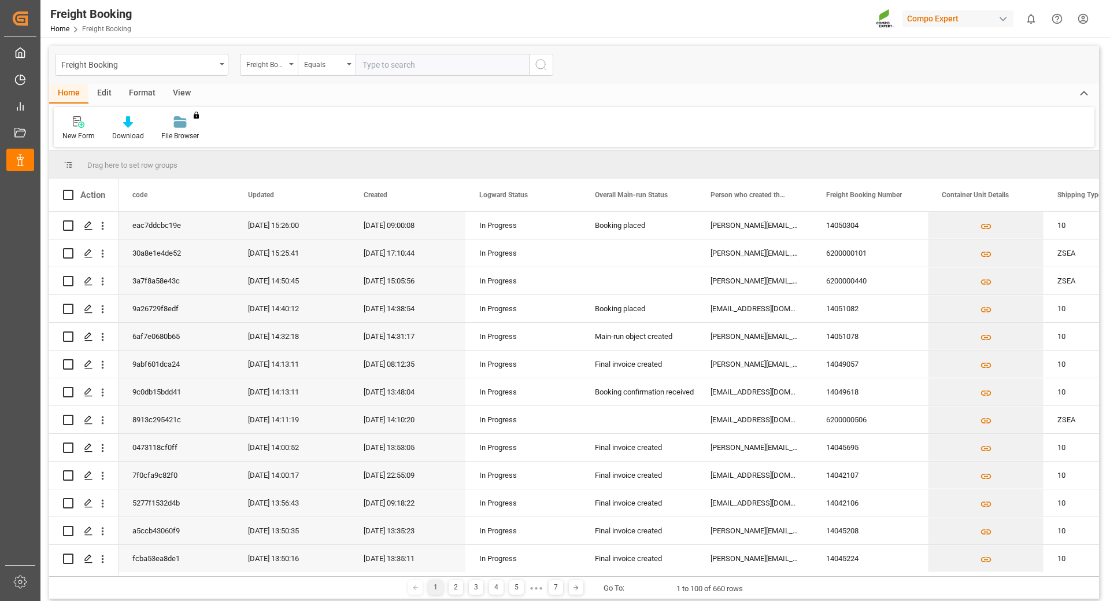
click at [395, 66] on input "text" at bounding box center [442, 65] width 173 height 22
type input "6200000387"
click at [540, 65] on icon "search button" at bounding box center [541, 65] width 14 height 14
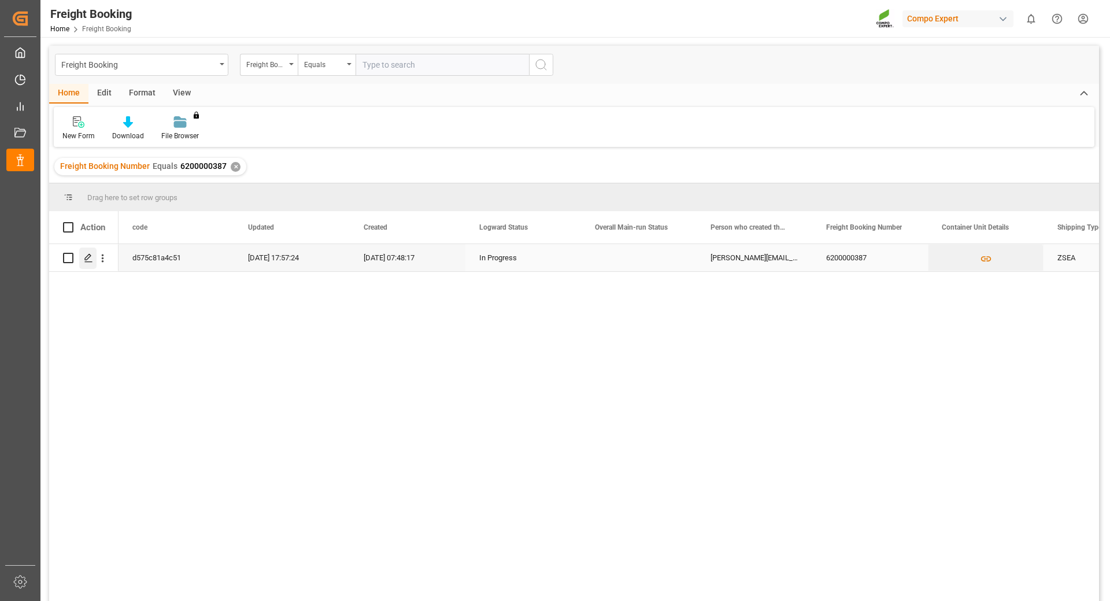
click at [88, 261] on icon "Press SPACE to select this row." at bounding box center [88, 257] width 9 height 9
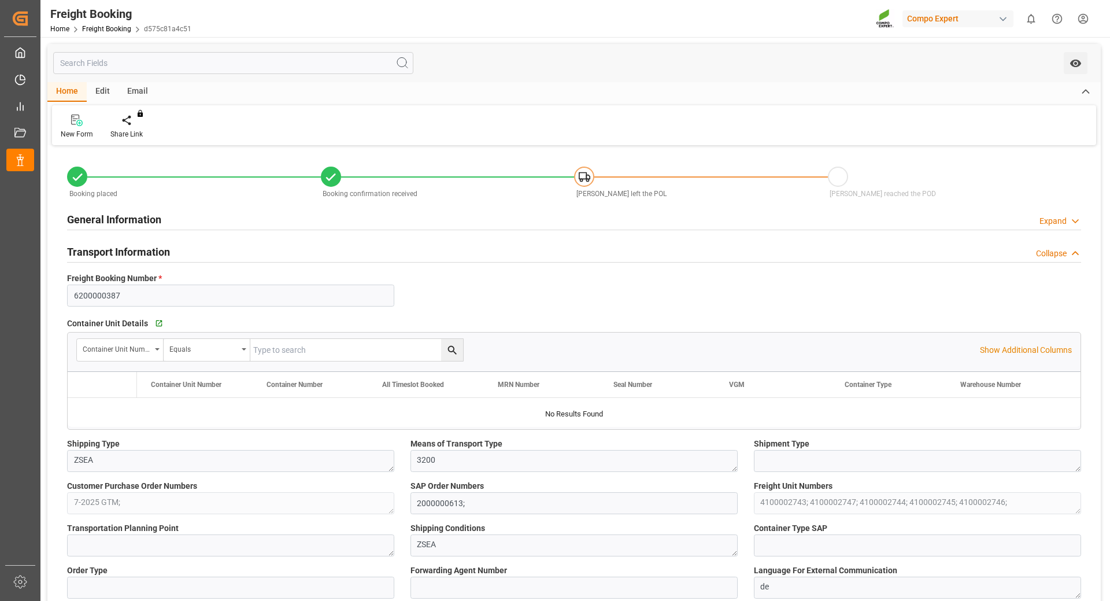
type input "MSC"
type input "Mediterranean Shipping Company"
type input "9974486"
type input "BEANR"
type input "GTPBR"
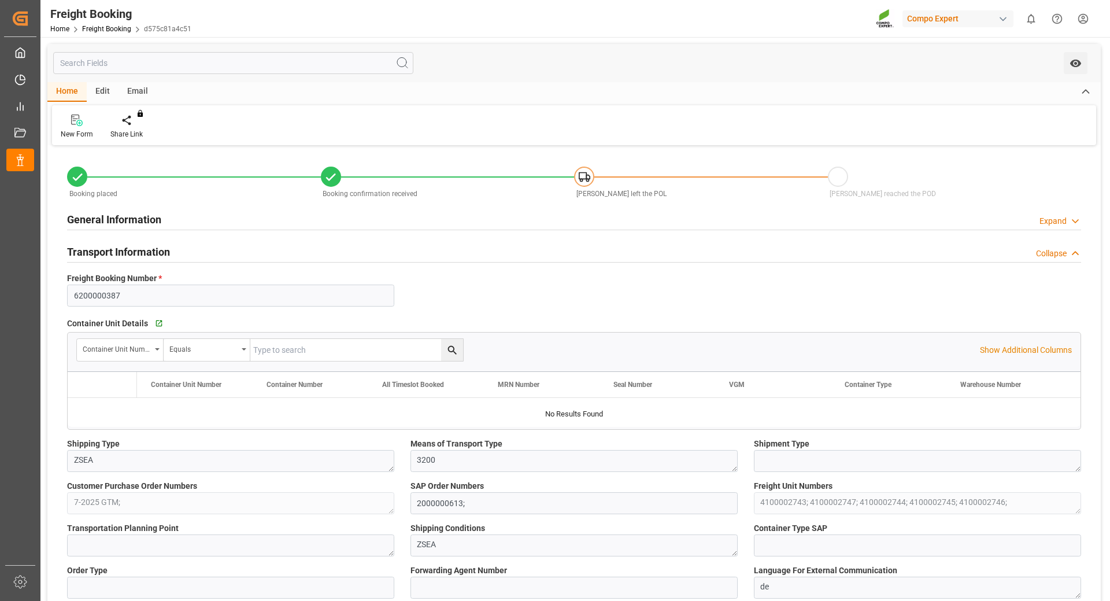
type input "0"
type input "261560"
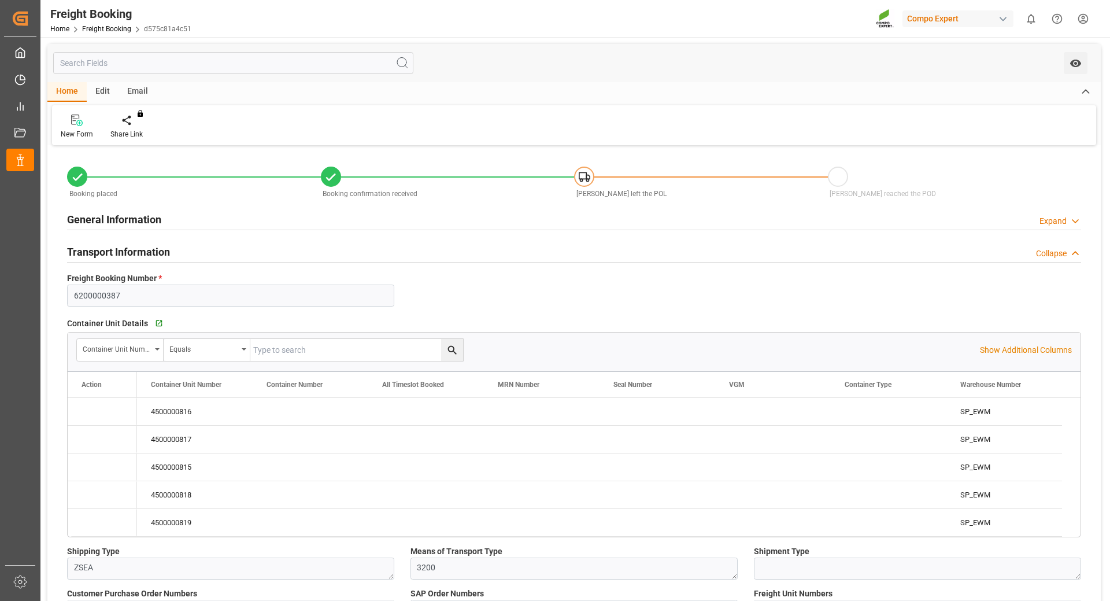
type input "[DATE] 01:00"
type input "[DATE] 07:48"
type input "[DATE] 17:55"
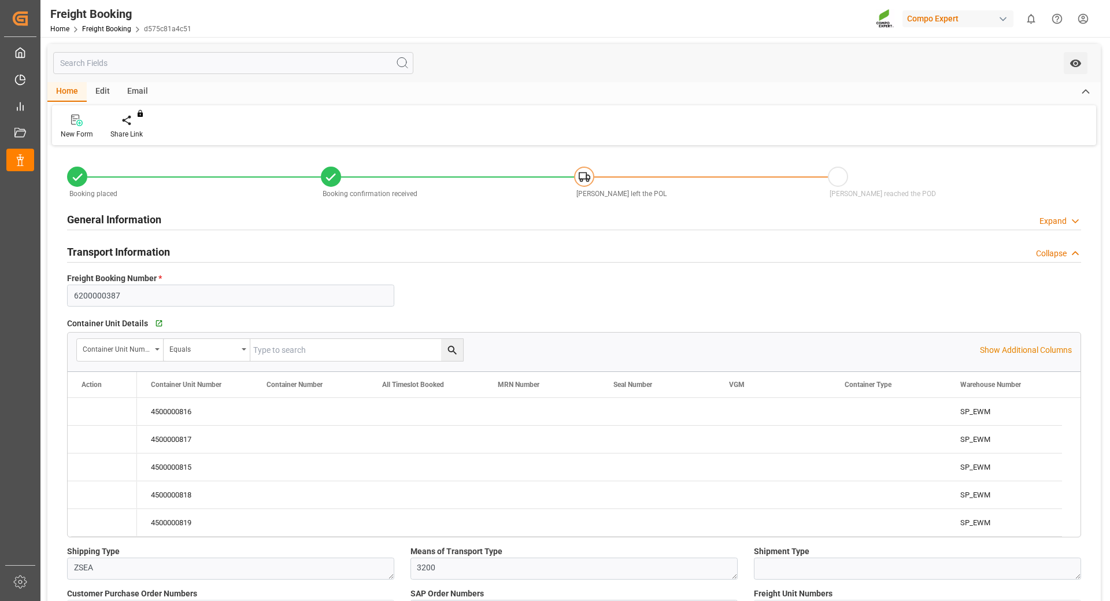
type input "[DATE] 17:55"
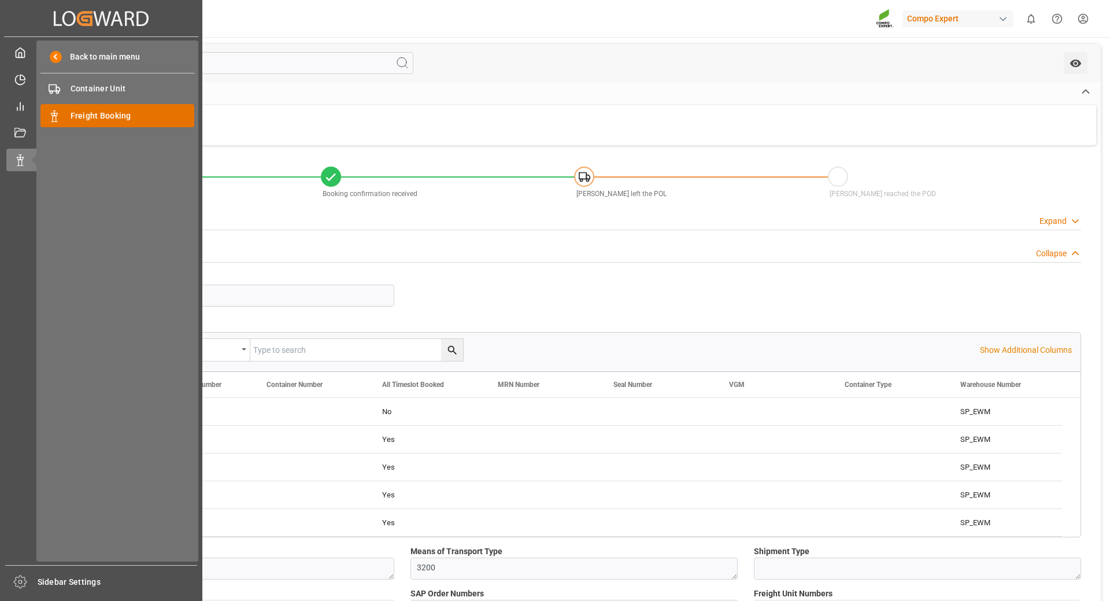
click at [78, 118] on span "Freight Booking" at bounding box center [133, 116] width 124 height 12
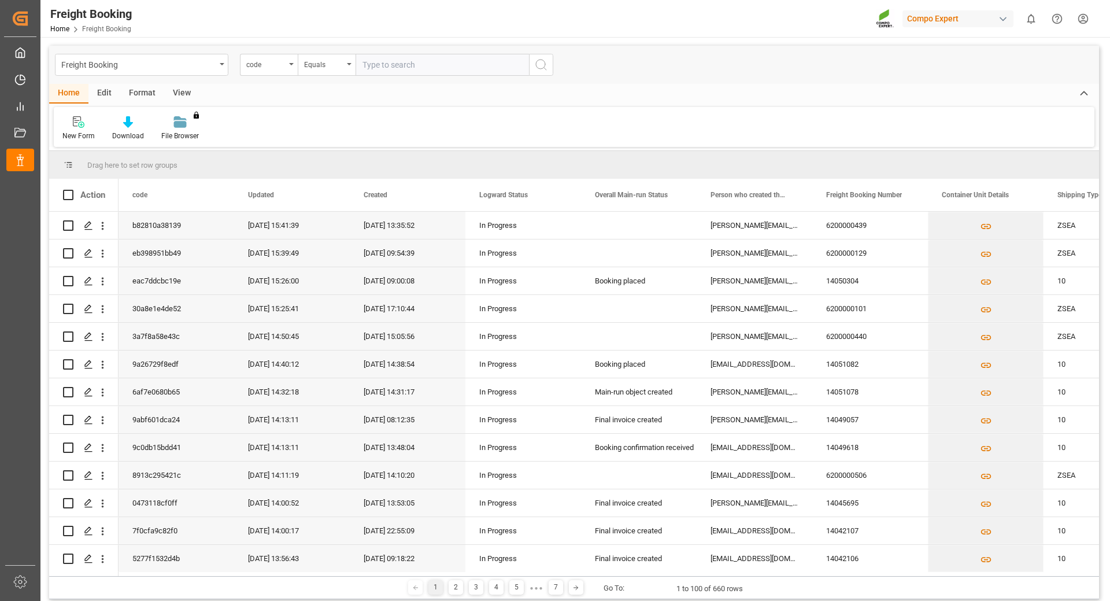
click at [291, 69] on div "code" at bounding box center [269, 65] width 58 height 22
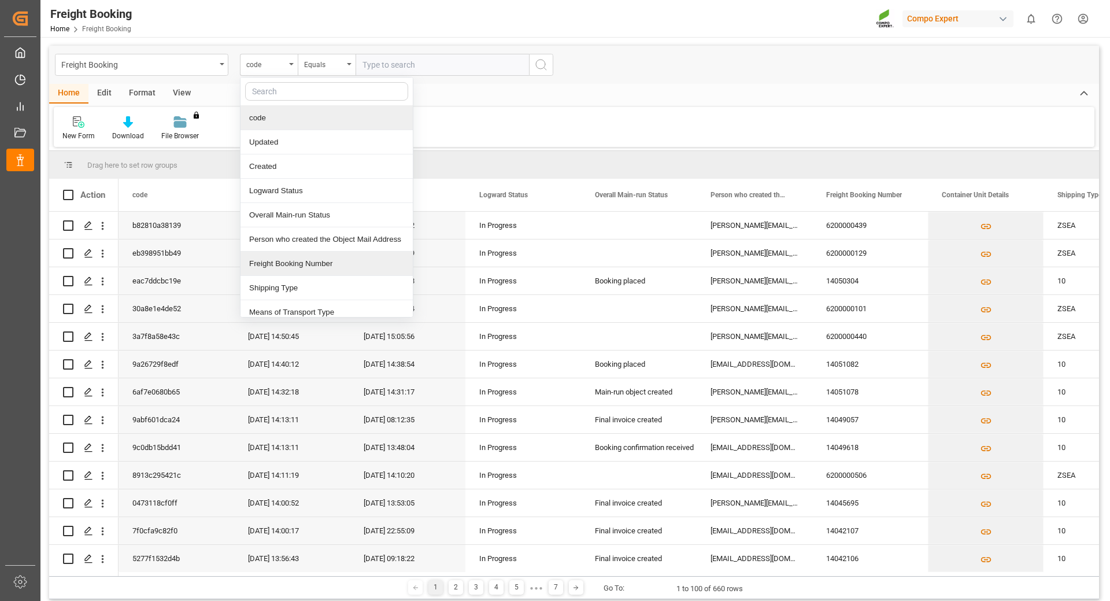
click at [286, 267] on div "Freight Booking Number" at bounding box center [327, 263] width 172 height 24
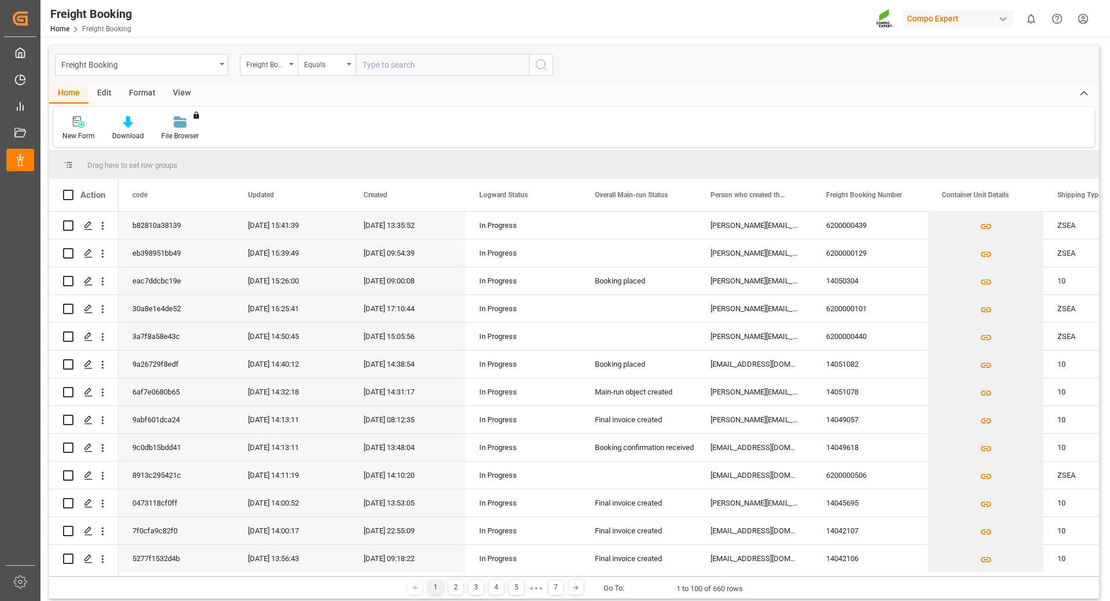
click at [395, 67] on input "text" at bounding box center [442, 65] width 173 height 22
type input "6200000439"
click at [542, 67] on icon "search button" at bounding box center [541, 65] width 14 height 14
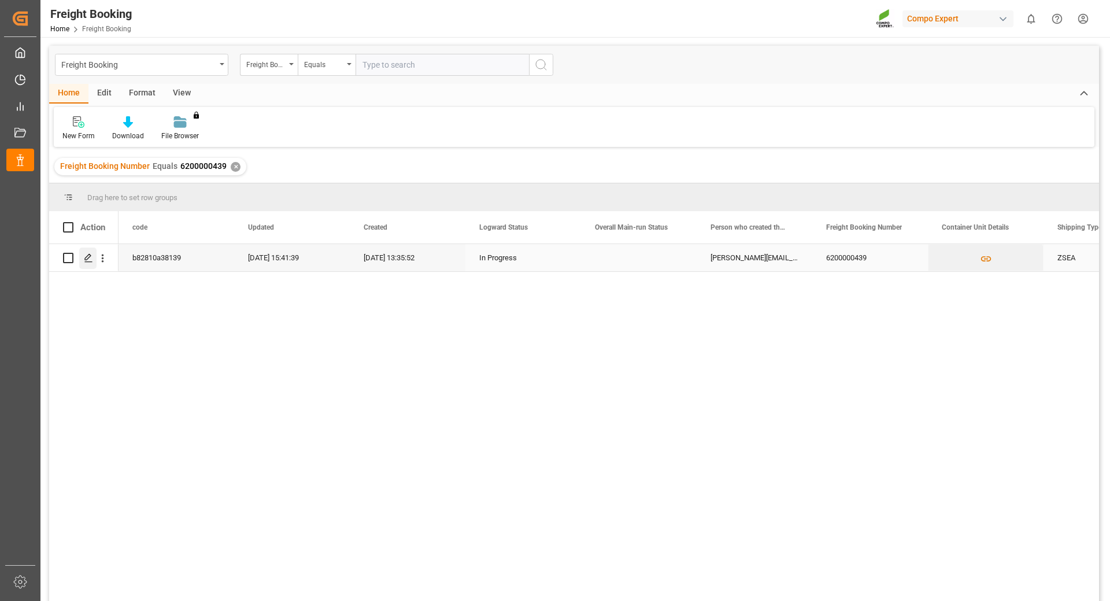
click at [86, 258] on icon "Press SPACE to select this row." at bounding box center [88, 257] width 9 height 9
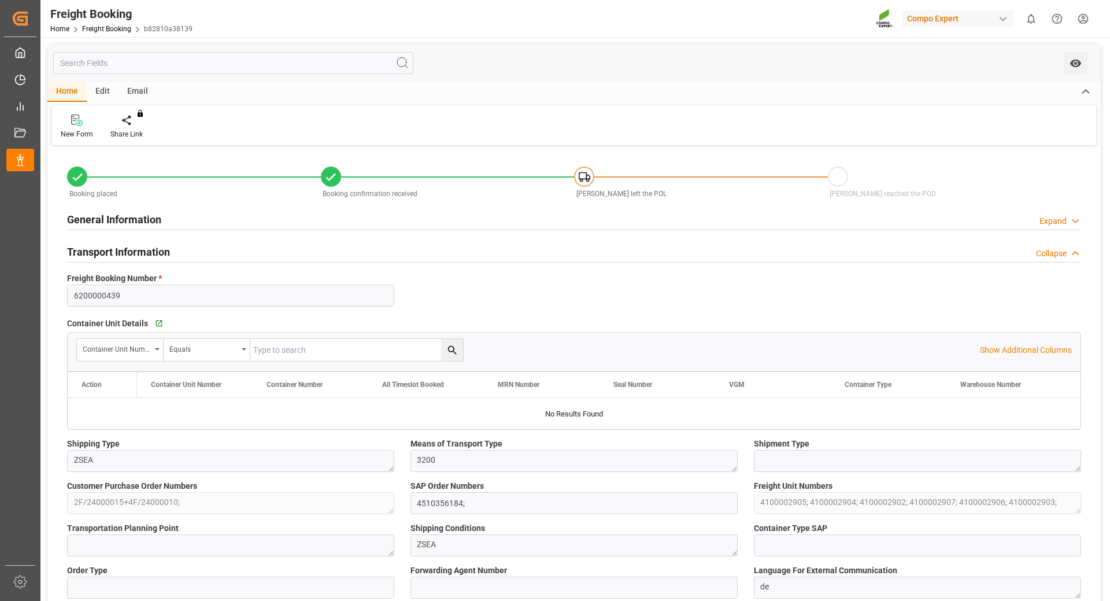
type input "OOCL"
type input "Orient Overseas Container Line Ltd"
type input "9443047"
type input "BEANR"
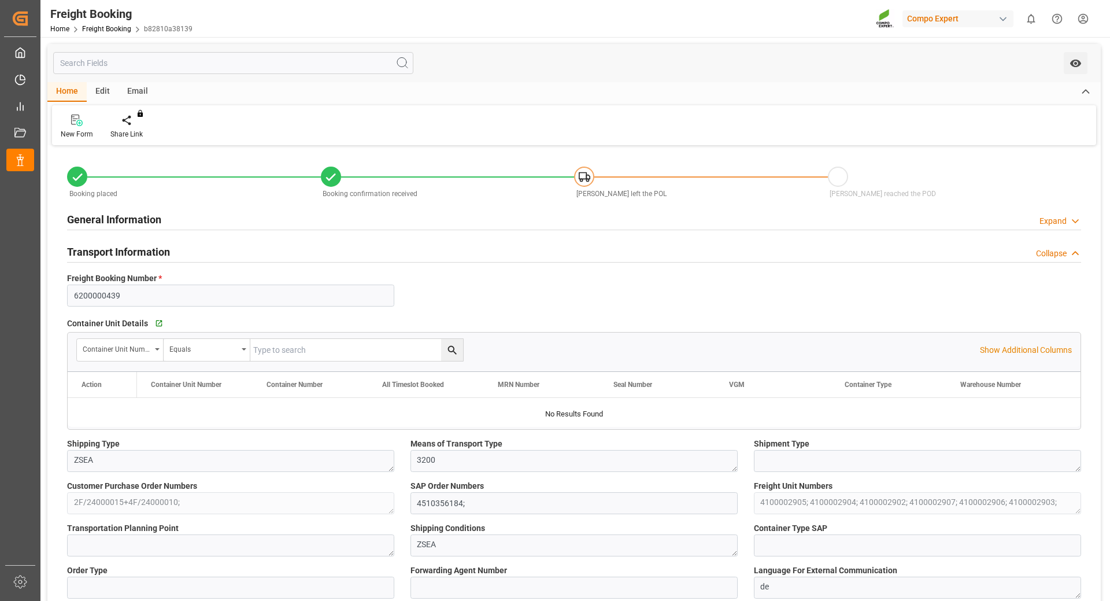
type input "EGEDK"
type input "0"
type input "180028.8"
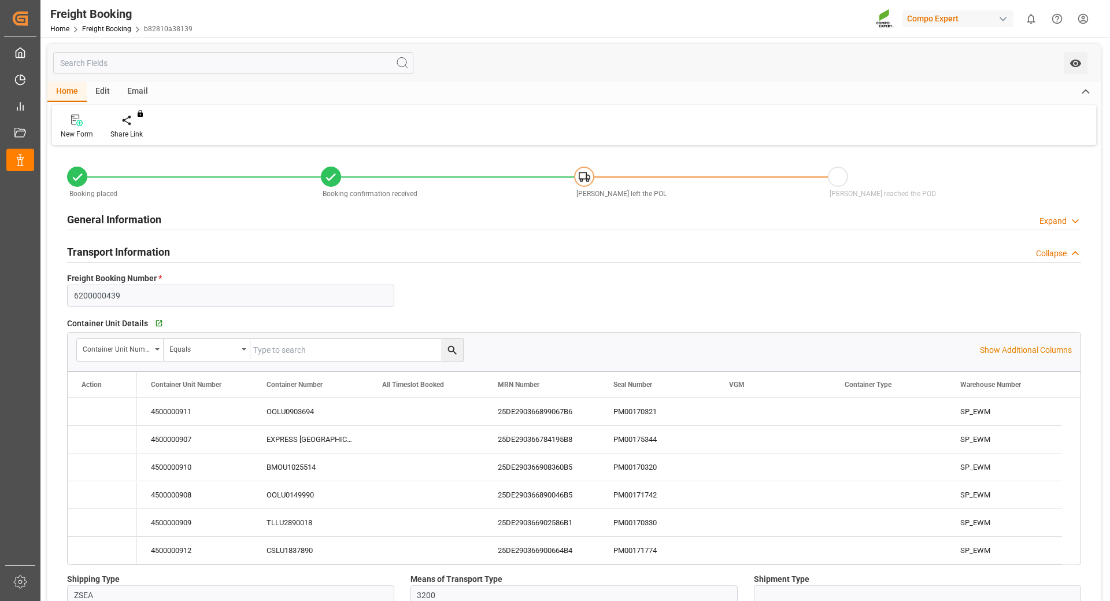
type input "[DATE] 01:00"
type input "[DATE] 14:00"
type input "[DATE] 06:00"
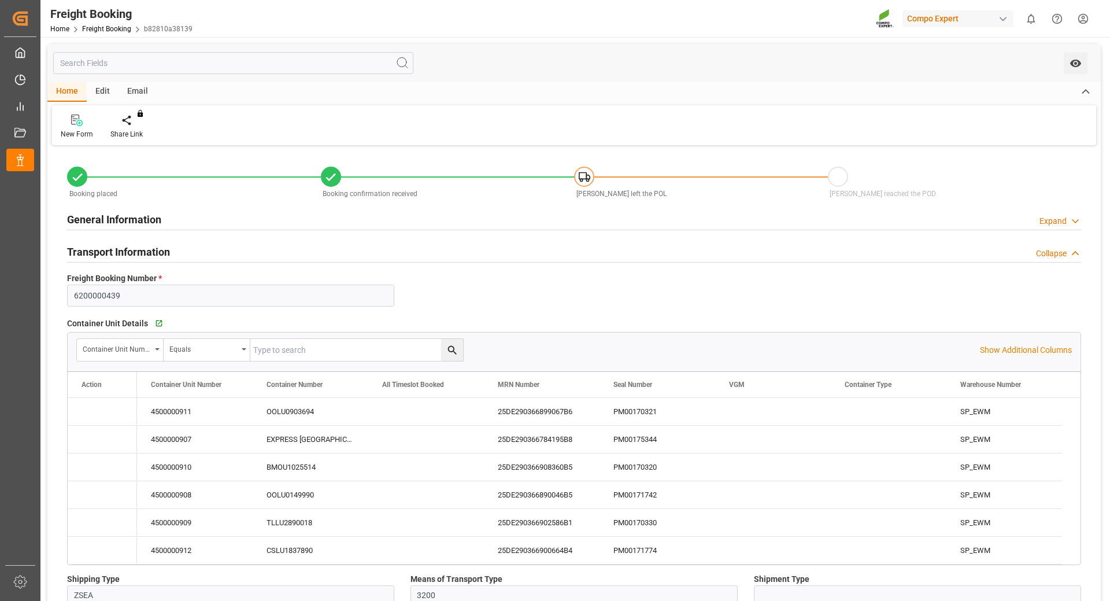
type input "[DATE] 13:35"
type input "[DATE] 13:38"
type input "[DATE] 08:14"
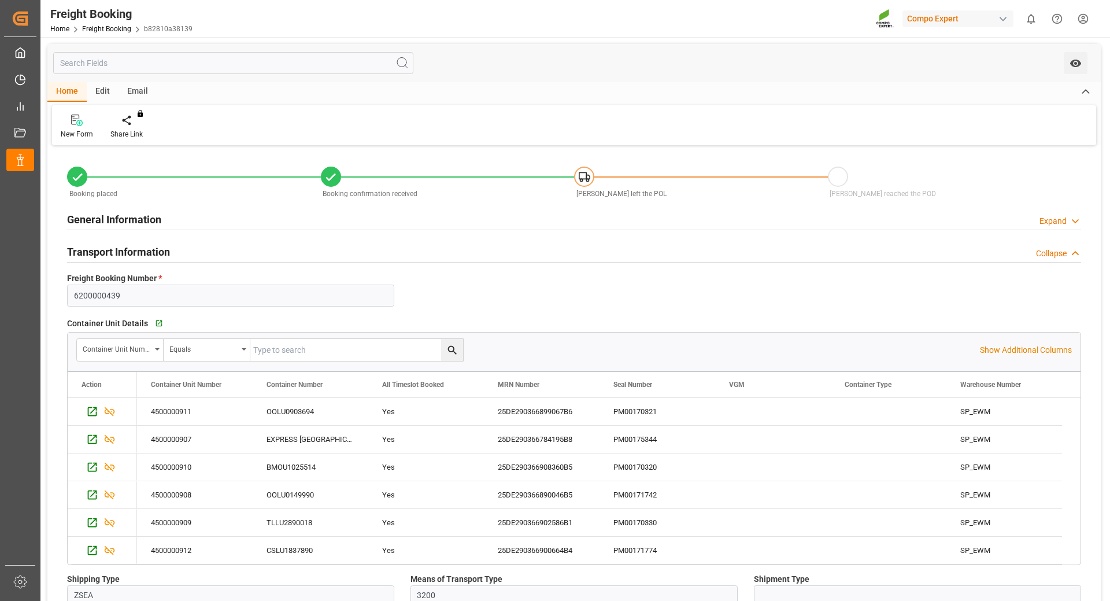
scroll to position [58, 0]
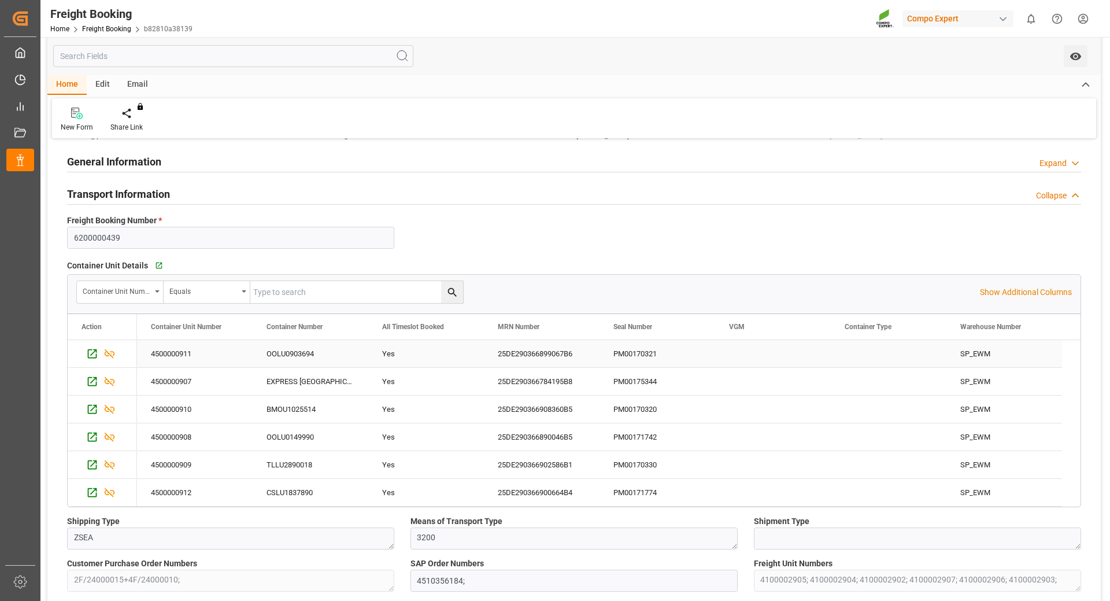
click at [624, 359] on div "PM00170321" at bounding box center [658, 353] width 116 height 27
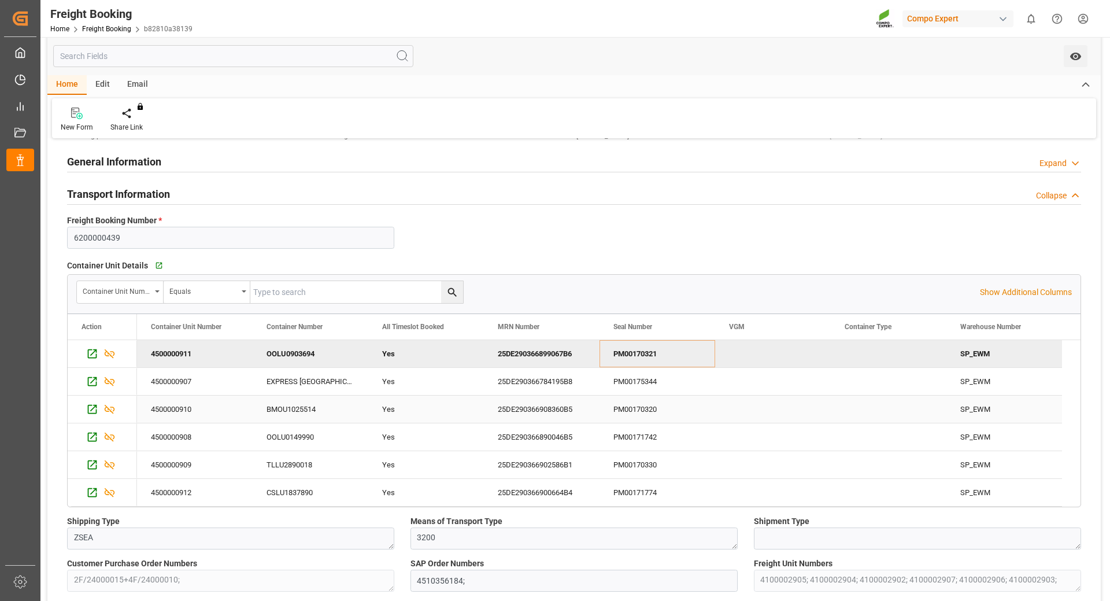
click at [338, 413] on div "BMOU1025514" at bounding box center [311, 408] width 116 height 27
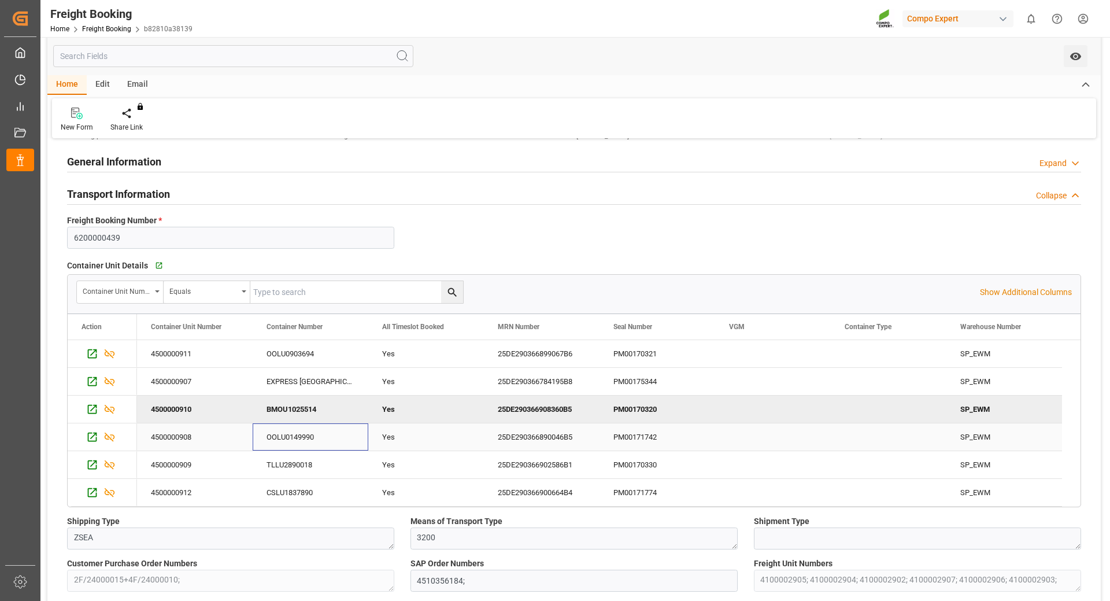
click at [334, 442] on div "OOLU0149990" at bounding box center [311, 436] width 116 height 27
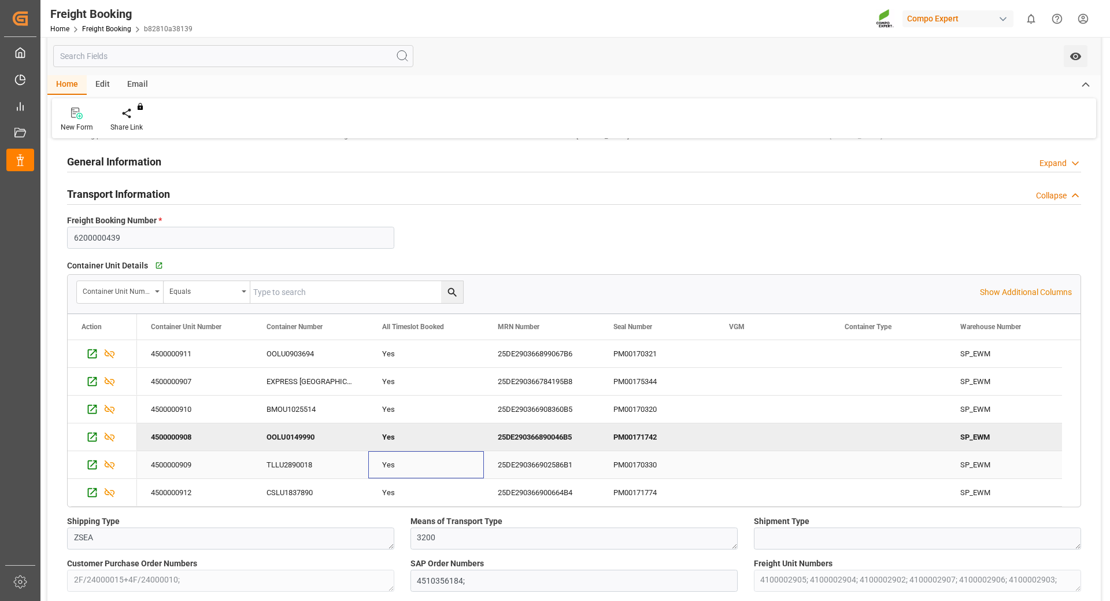
click at [431, 465] on div "Yes" at bounding box center [426, 465] width 88 height 27
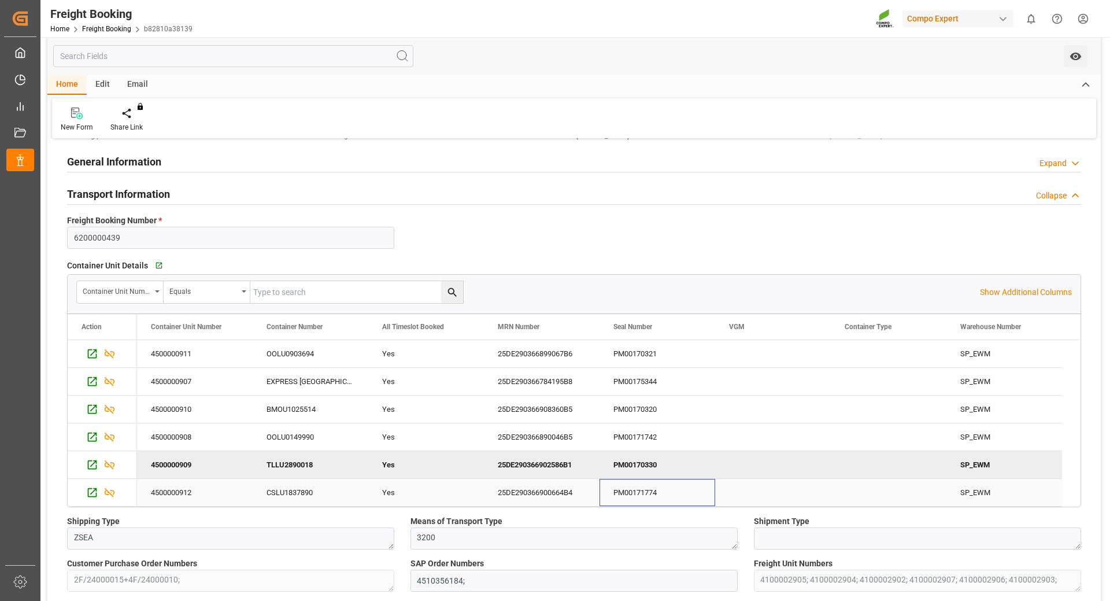
click at [629, 495] on div "PM00171774" at bounding box center [658, 492] width 116 height 27
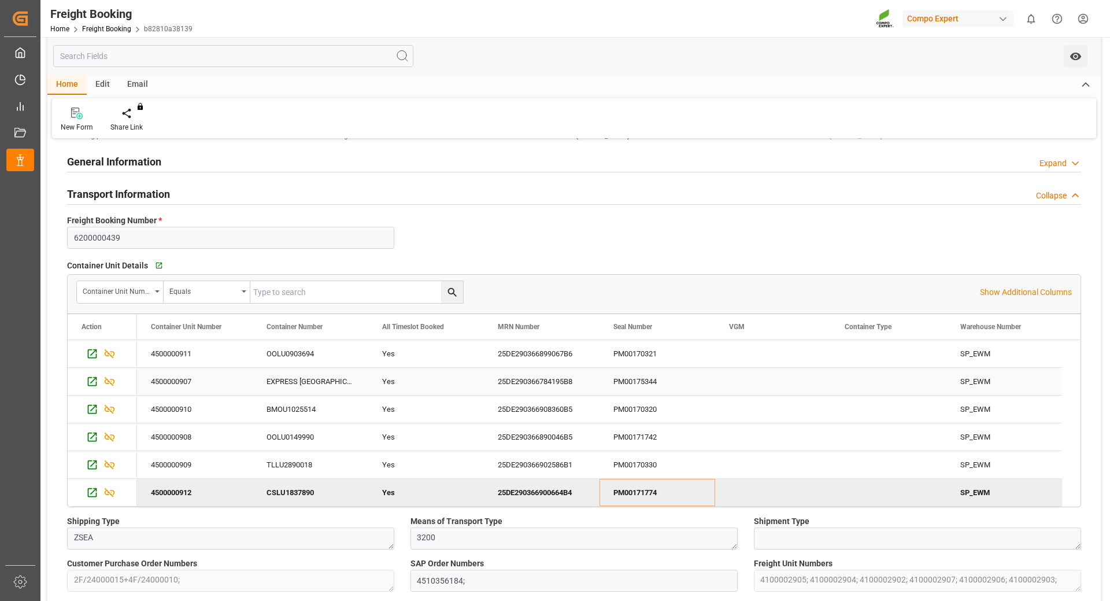
click at [653, 380] on div "PM00175344" at bounding box center [658, 381] width 116 height 27
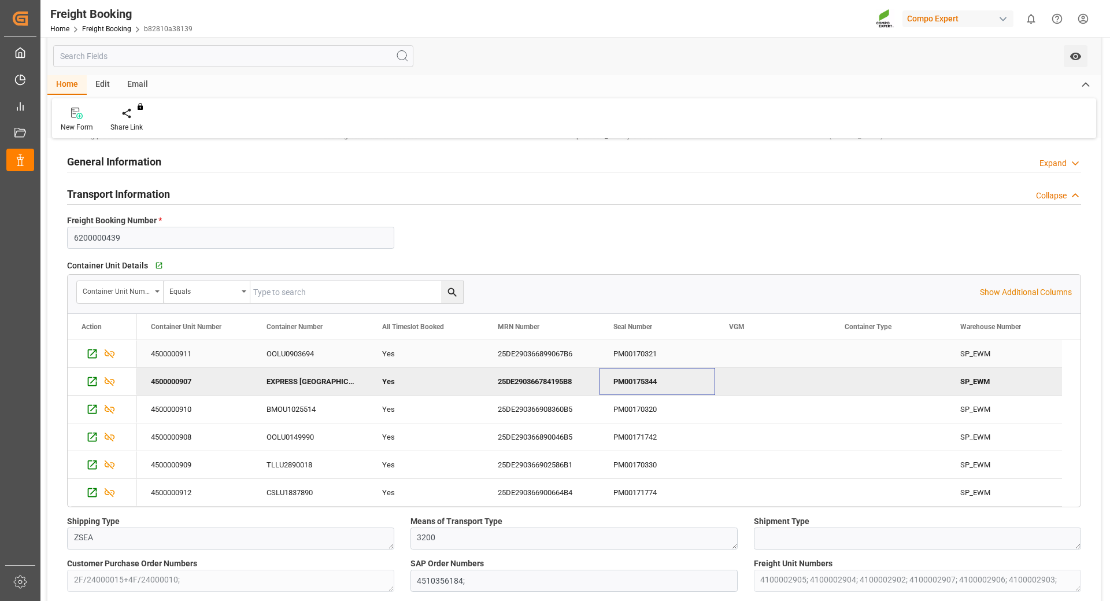
click at [517, 352] on div "25DE290366899067B6" at bounding box center [542, 353] width 116 height 27
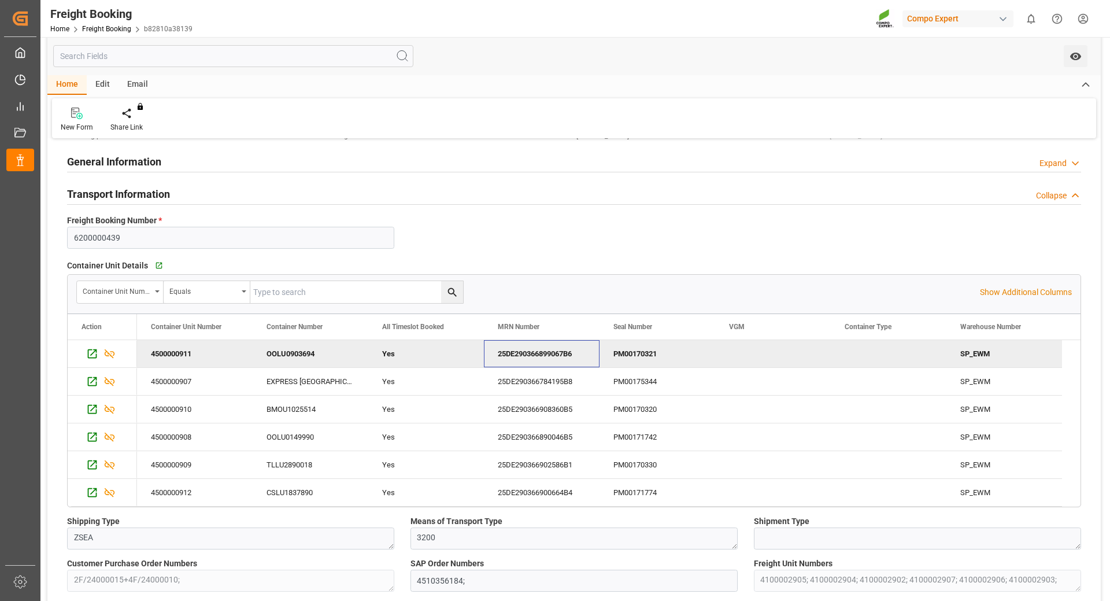
scroll to position [0, 0]
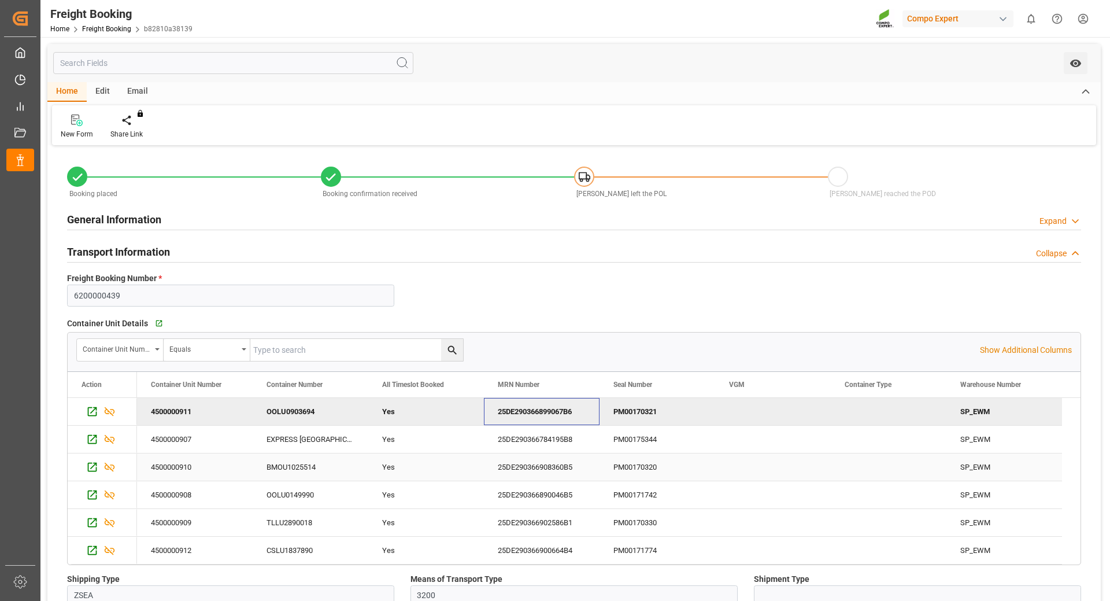
click at [526, 467] on div "25DE290366908360B5" at bounding box center [542, 466] width 116 height 27
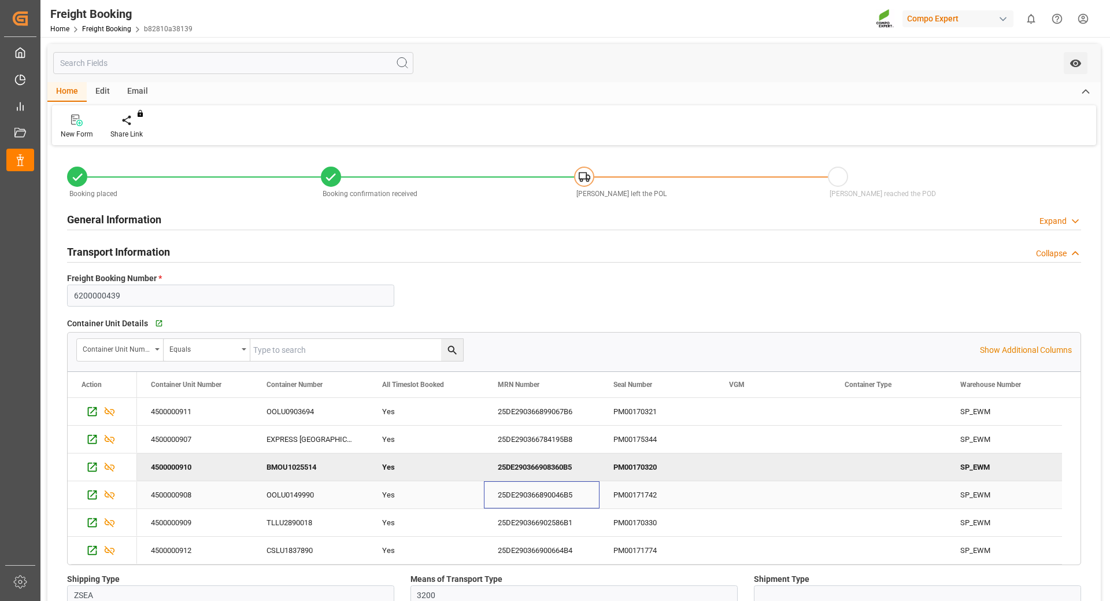
click at [526, 502] on div "25DE290366890046B5" at bounding box center [542, 494] width 116 height 27
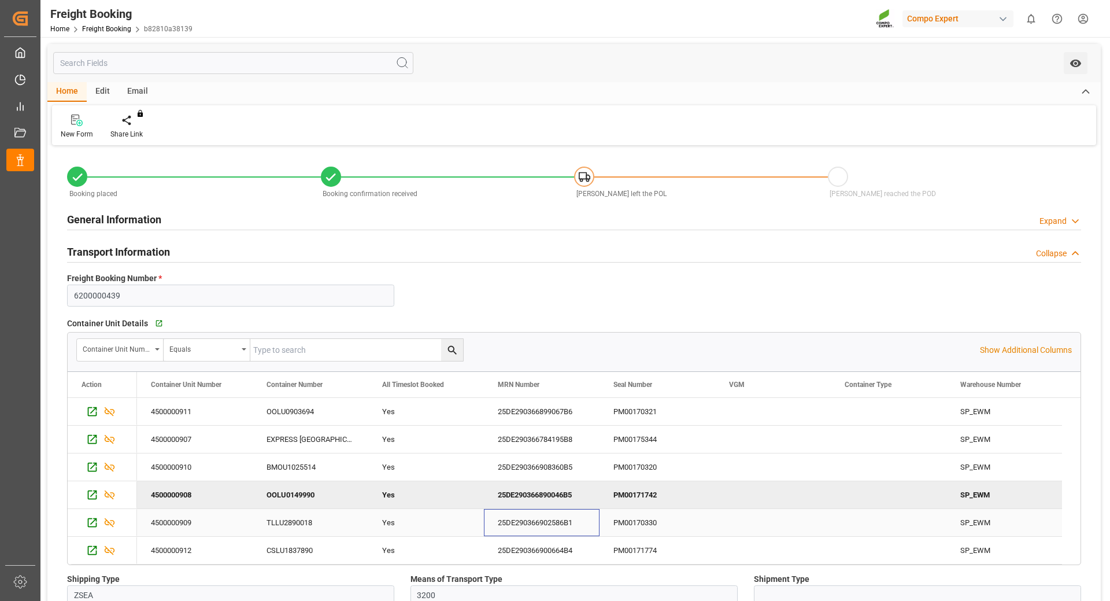
click at [513, 526] on div "25DE290366902586B1" at bounding box center [542, 522] width 116 height 27
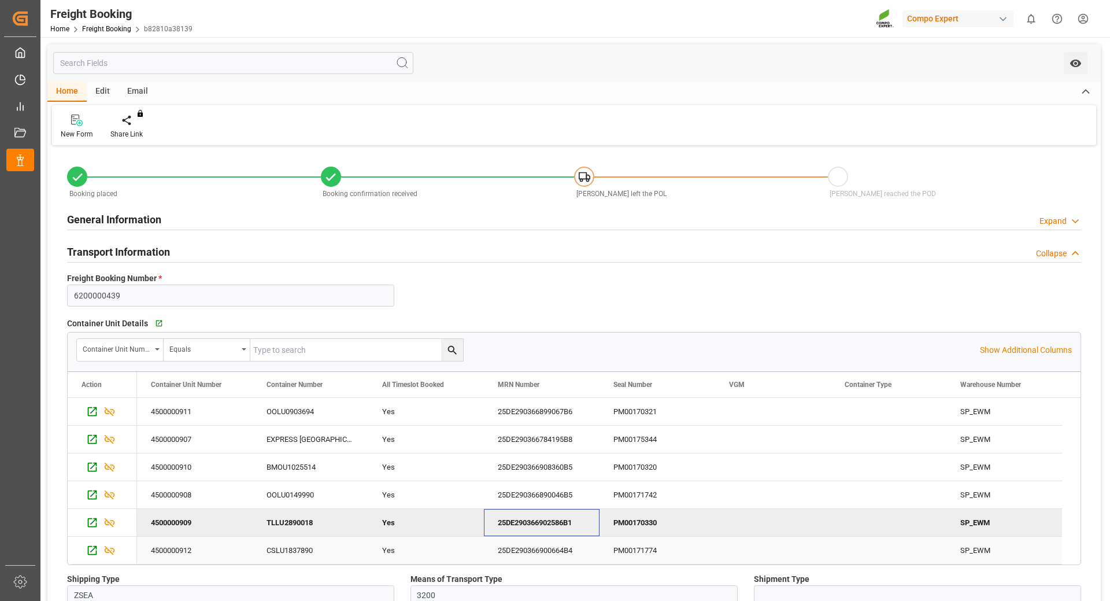
click at [526, 549] on div "25DE290366900664B4" at bounding box center [542, 550] width 116 height 27
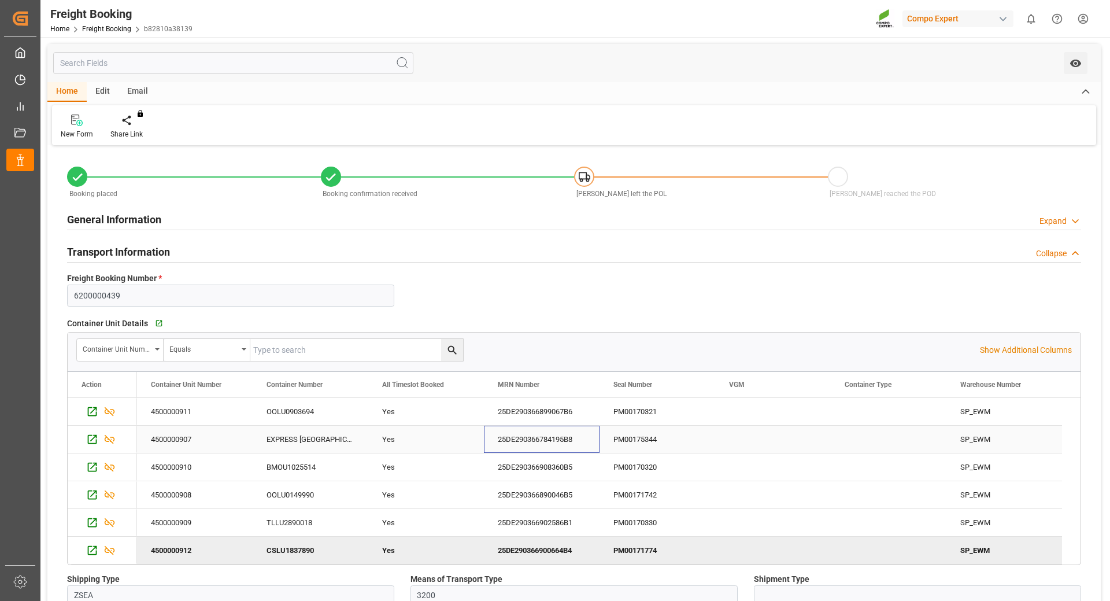
click at [559, 439] on div "25DE290366784195B8" at bounding box center [542, 439] width 116 height 27
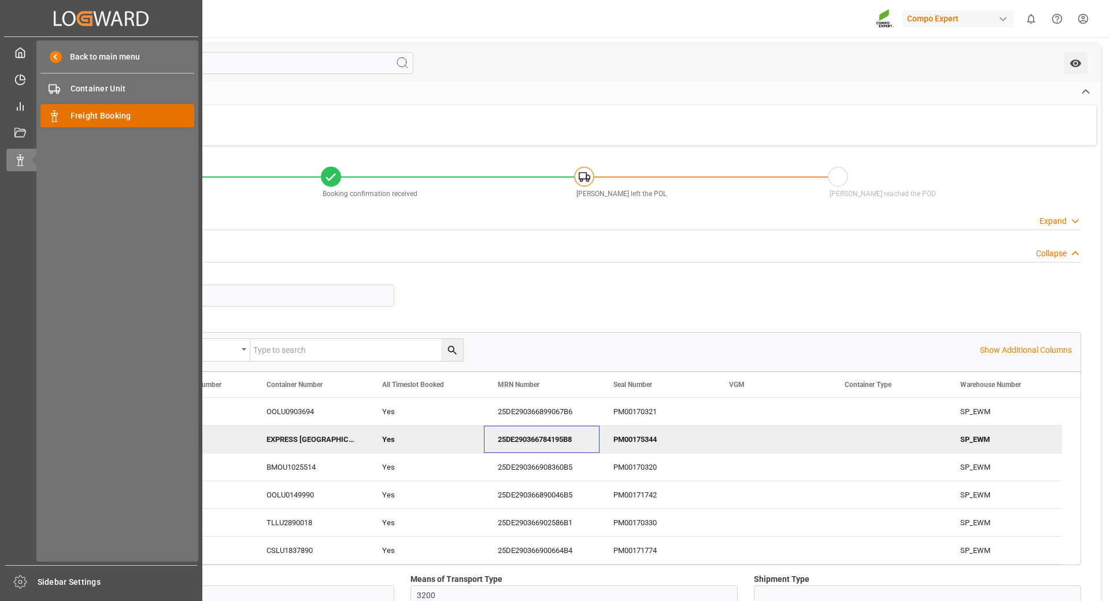
click at [87, 124] on div "Freight Booking Freight Booking" at bounding box center [117, 115] width 154 height 23
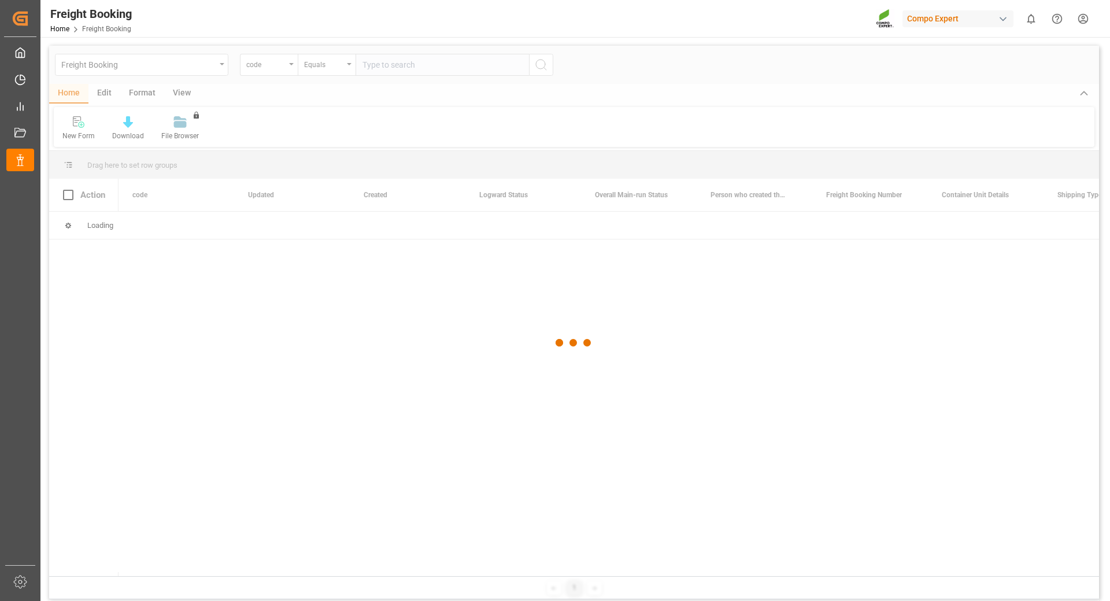
click at [275, 70] on div at bounding box center [574, 343] width 1050 height 594
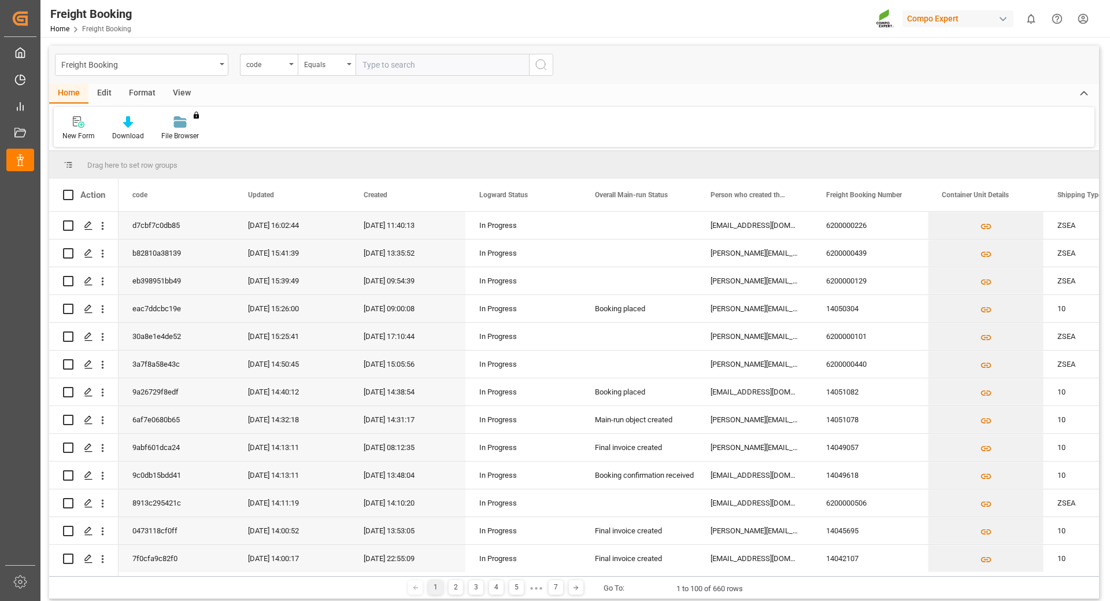
click at [289, 68] on div "code" at bounding box center [269, 65] width 58 height 22
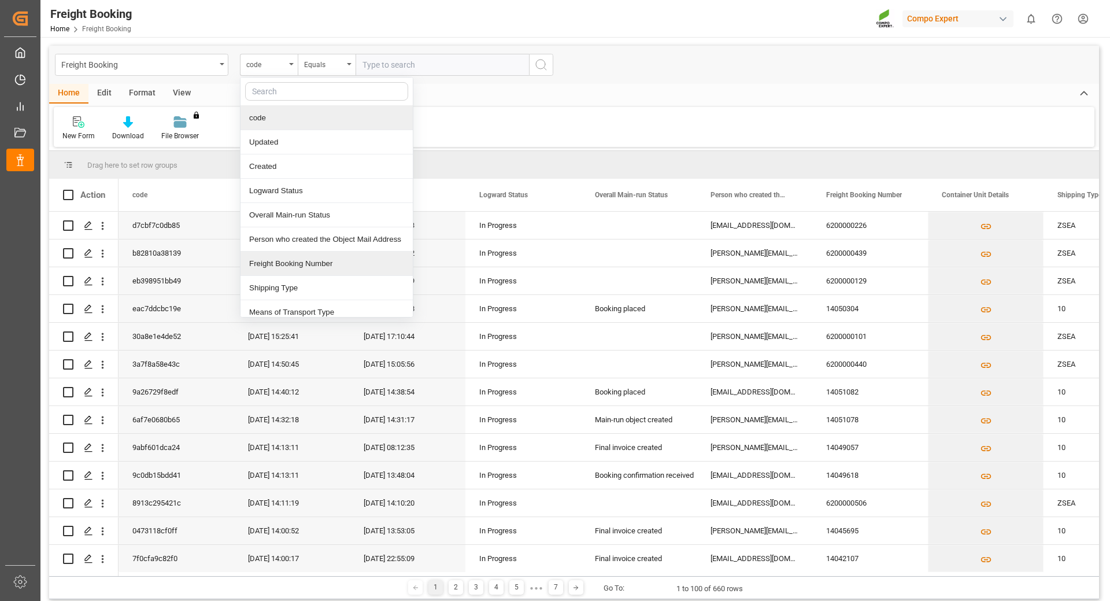
click at [282, 267] on div "Freight Booking Number" at bounding box center [327, 263] width 172 height 24
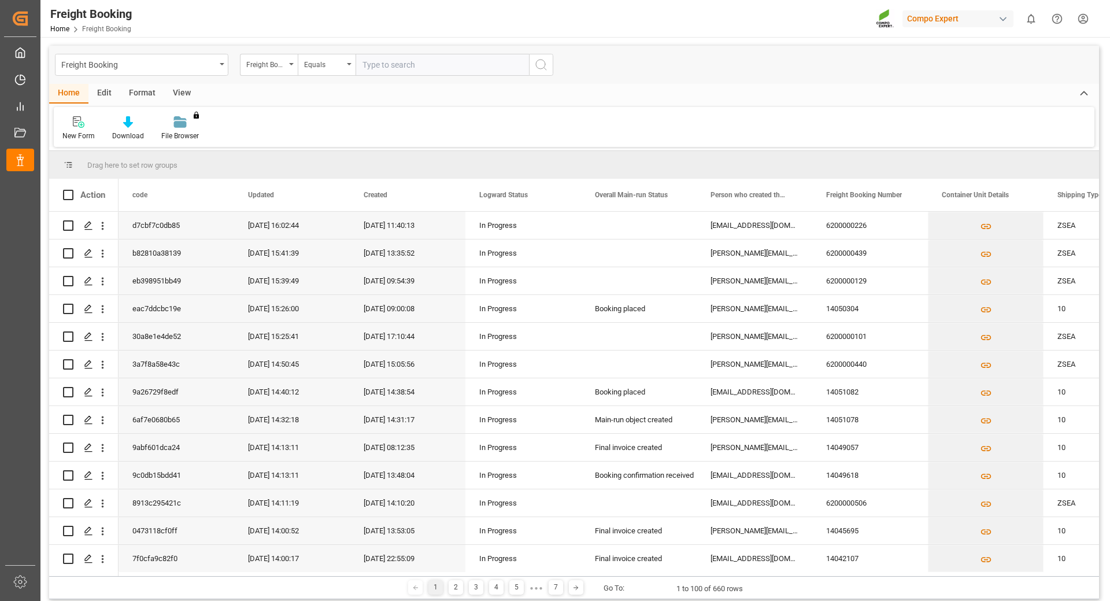
click at [385, 60] on input "text" at bounding box center [442, 65] width 173 height 22
type input "257812639"
click at [534, 64] on icon "search button" at bounding box center [541, 65] width 14 height 14
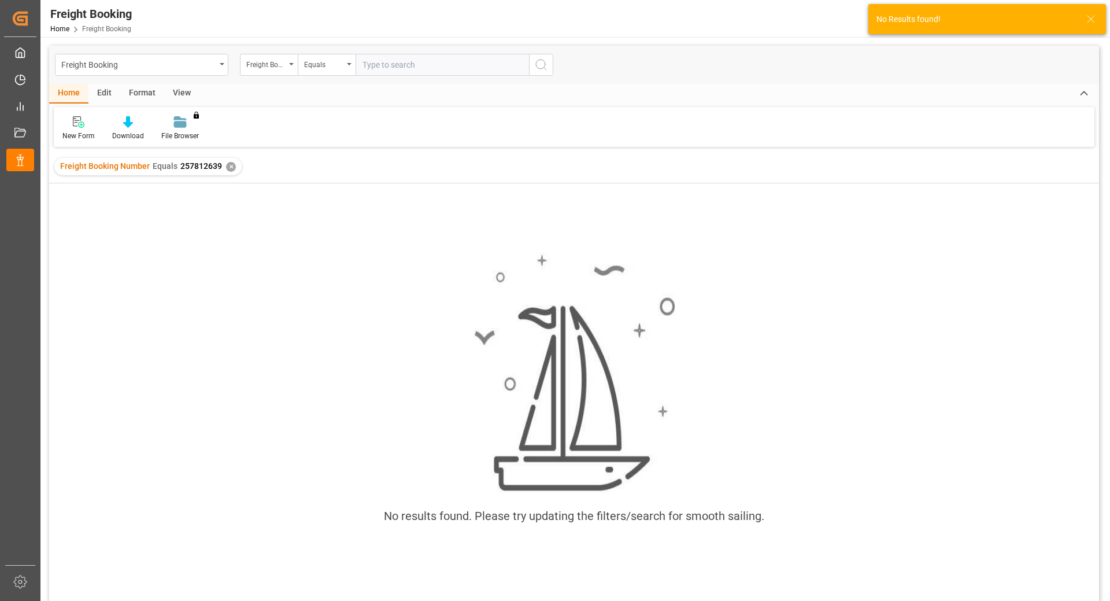
drag, startPoint x: 406, startPoint y: 66, endPoint x: 401, endPoint y: 71, distance: 7.4
click at [406, 66] on input "text" at bounding box center [442, 65] width 173 height 22
click at [229, 166] on div "✕" at bounding box center [231, 167] width 10 height 10
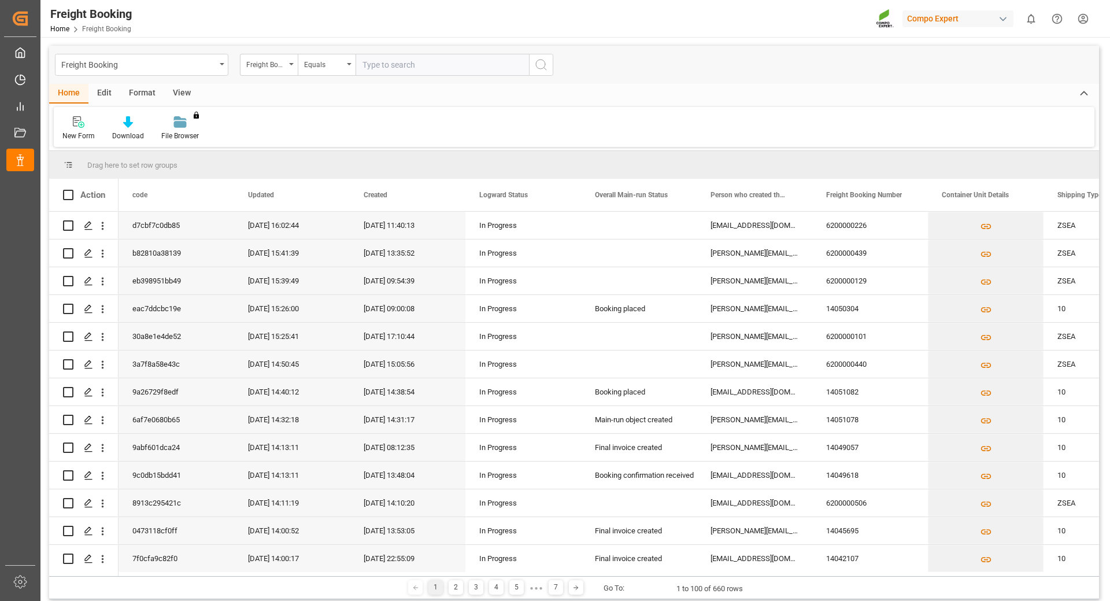
click at [388, 65] on input "text" at bounding box center [442, 65] width 173 height 22
type input "6200000101"
click at [545, 61] on icon "search button" at bounding box center [541, 65] width 14 height 14
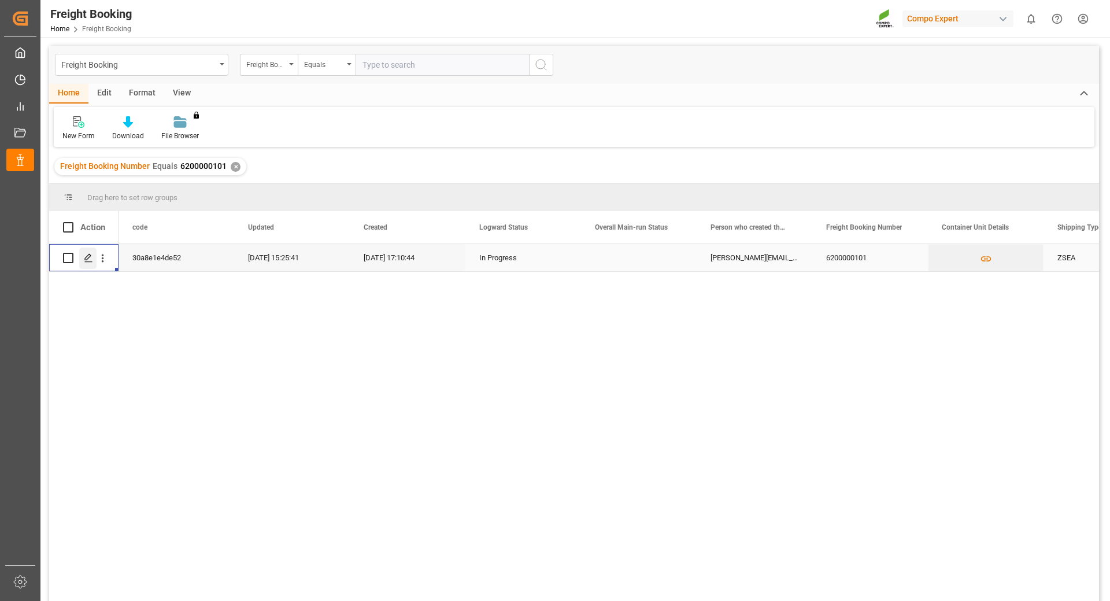
click at [91, 260] on icon "Press SPACE to select this row." at bounding box center [88, 257] width 9 height 9
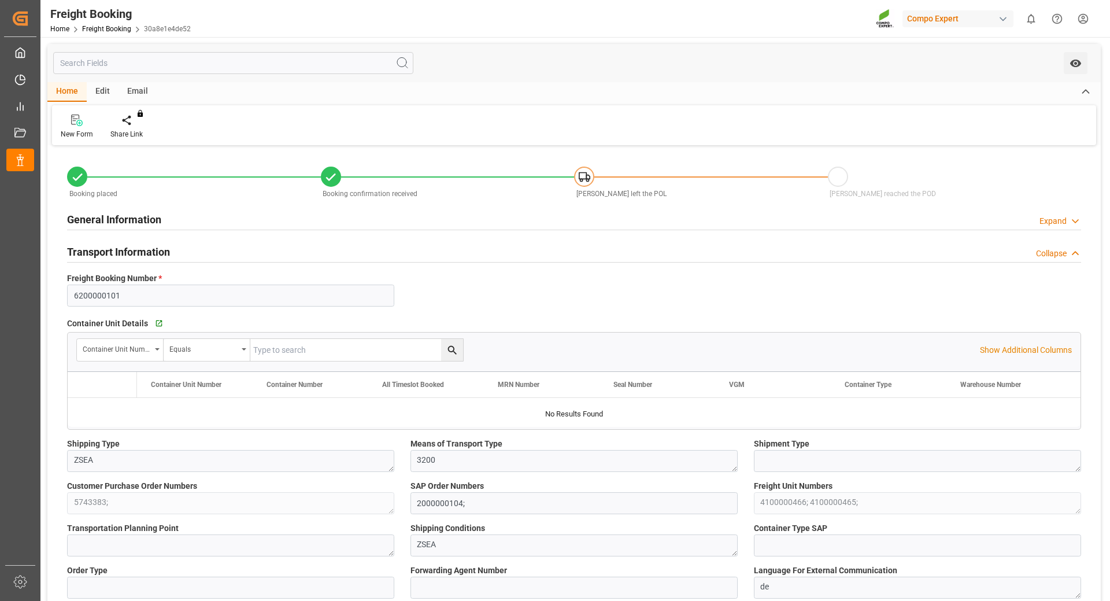
type input "Maersk"
type input "Maersk Line AS"
type input "9699189"
type input "NLRTM"
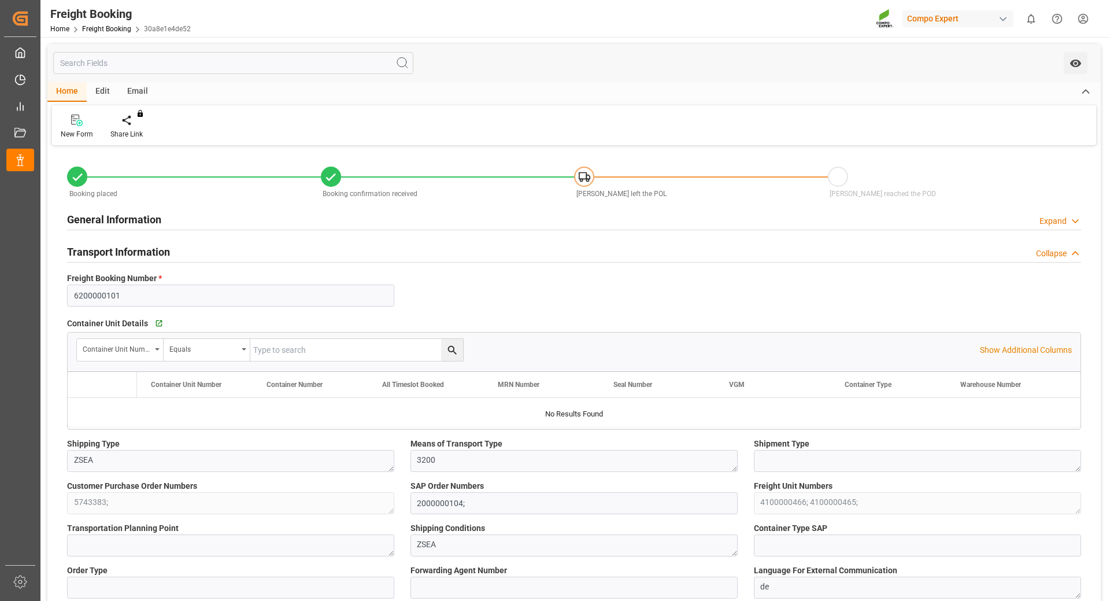
type input "ARZAE"
type input "0"
type input "51324"
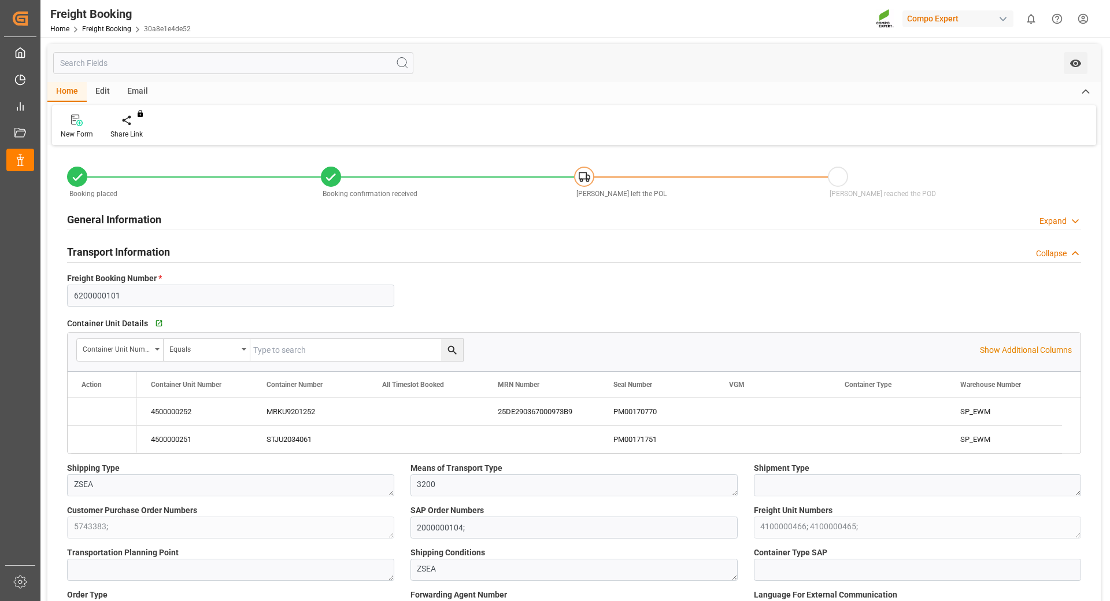
type input "[DATE] 01:00"
type input "[DATE] 06:00"
type input "[DATE] 23:00"
type input "[DATE] 21:00"
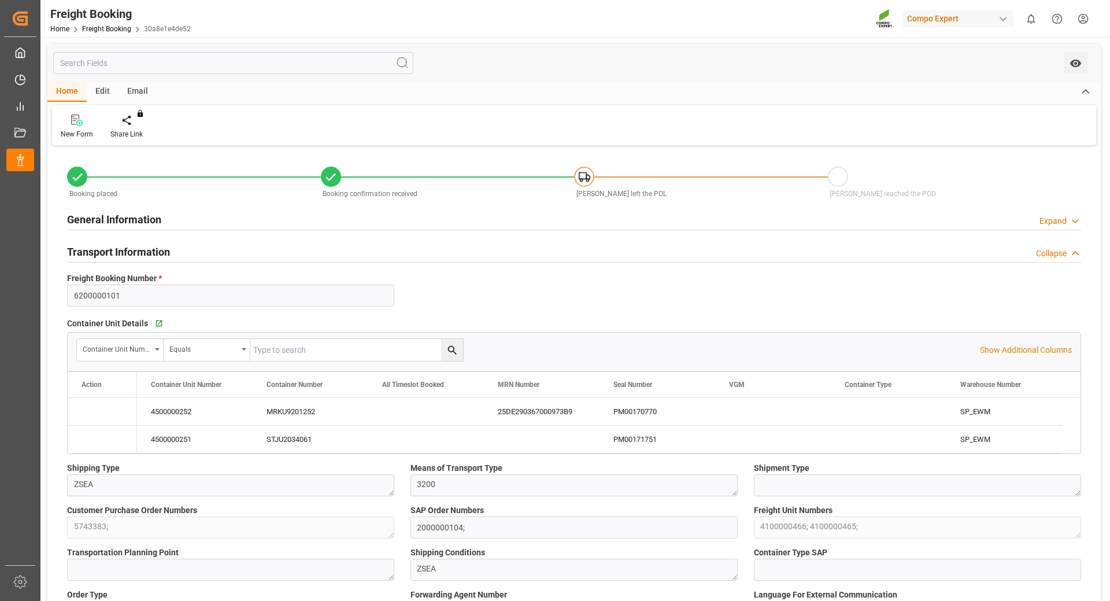
type input "[DATE] 17:10"
type input "[DATE] 17:12"
type input "[DATE] 18:15"
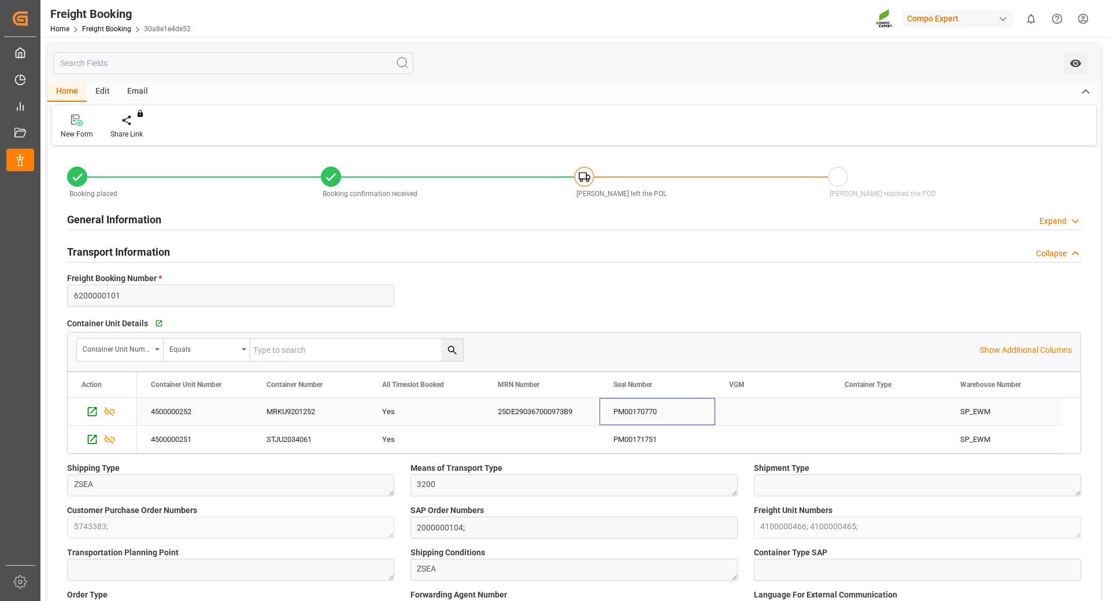
click at [646, 414] on div "PM00170770" at bounding box center [658, 411] width 116 height 27
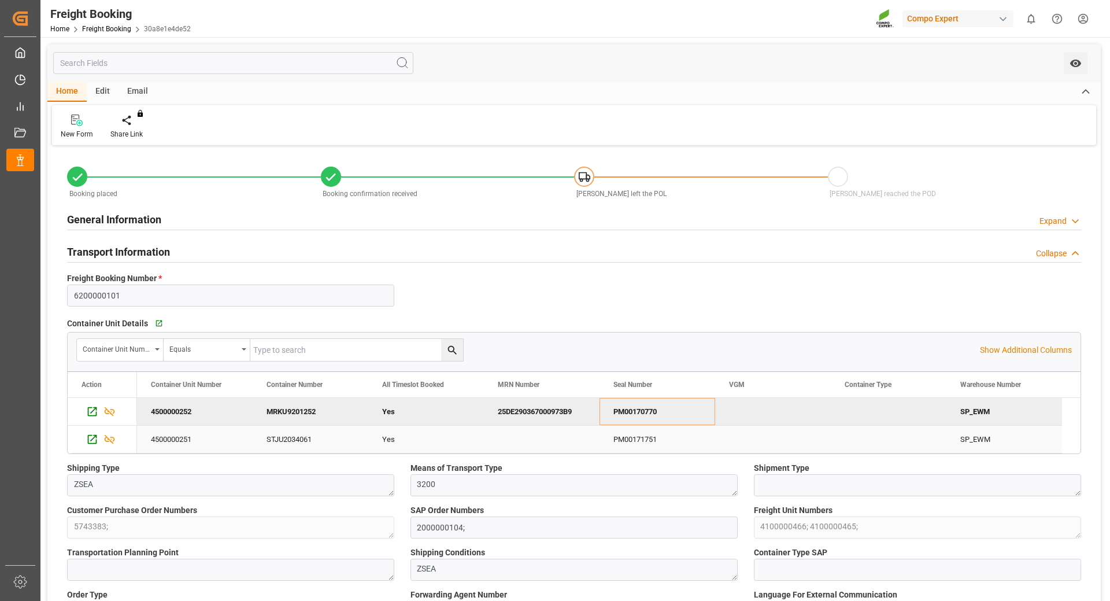
click at [652, 438] on div "PM00171751" at bounding box center [658, 439] width 116 height 27
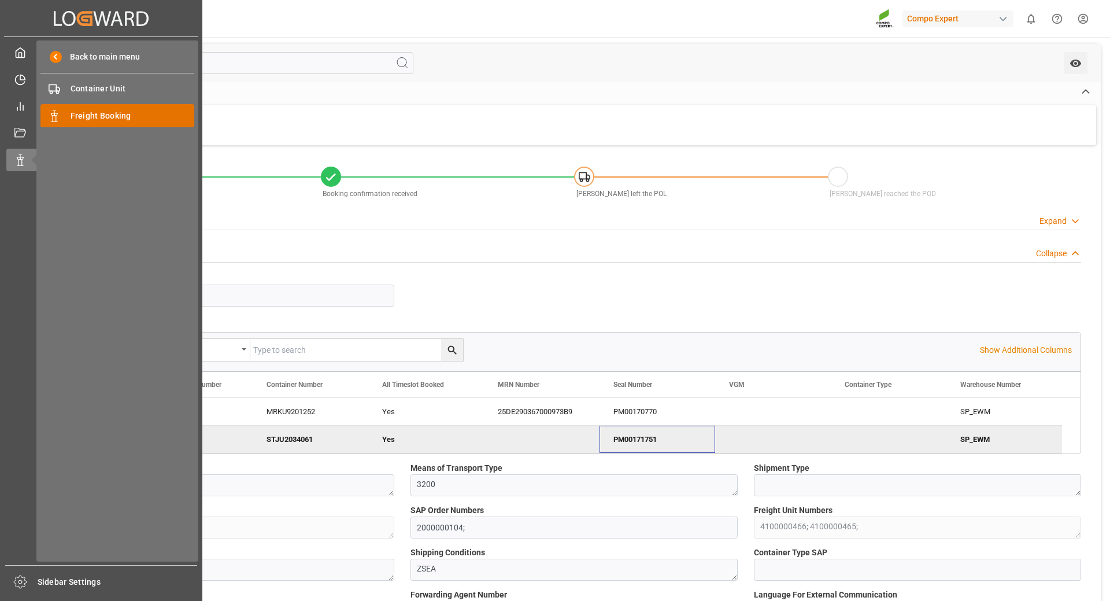
click at [76, 115] on span "Freight Booking" at bounding box center [133, 116] width 124 height 12
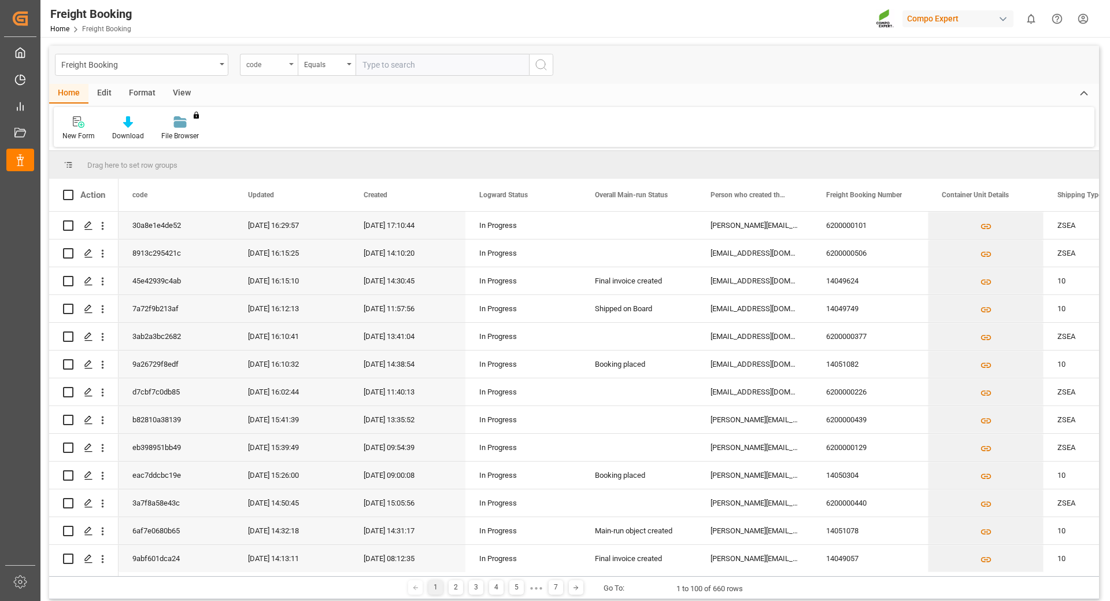
click at [291, 68] on div "code" at bounding box center [269, 65] width 58 height 22
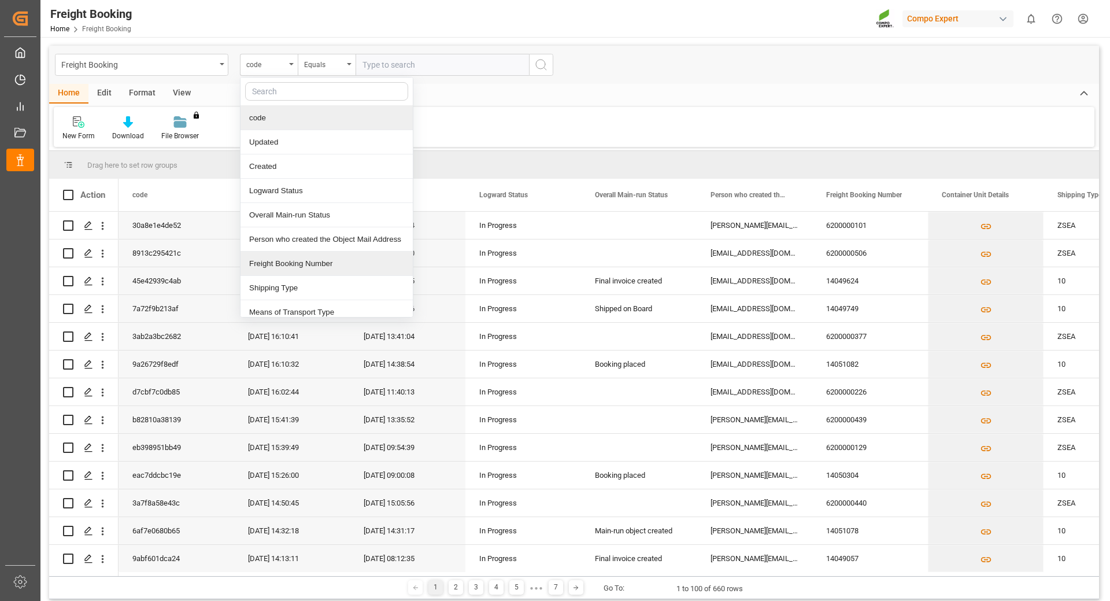
click at [281, 264] on div "Freight Booking Number" at bounding box center [327, 263] width 172 height 24
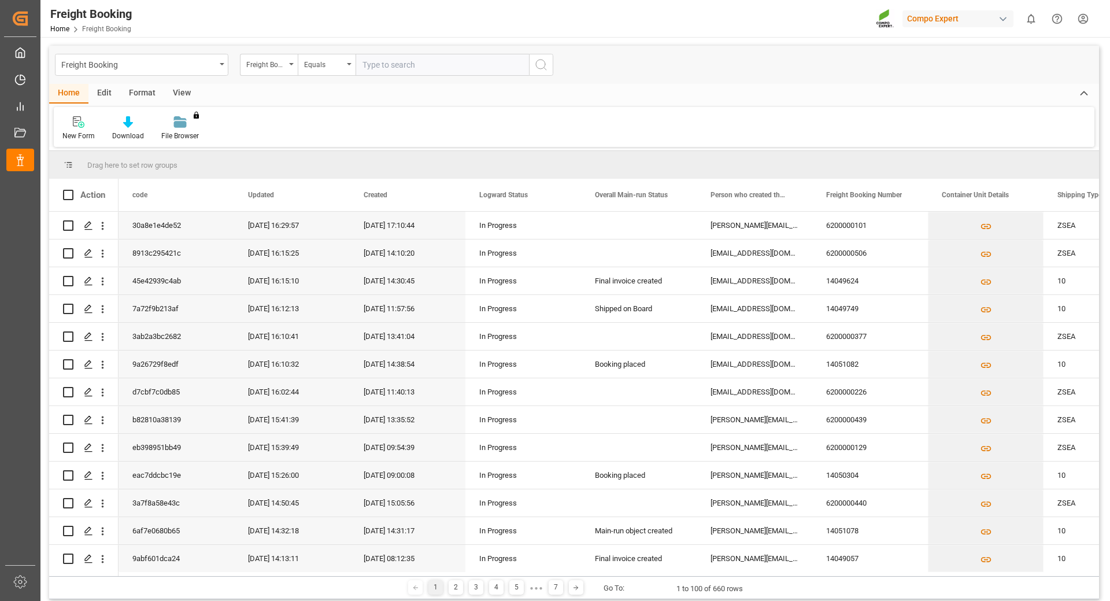
click at [369, 65] on input "text" at bounding box center [442, 65] width 173 height 22
type input "6200000422"
click at [545, 63] on circle "search button" at bounding box center [540, 64] width 9 height 9
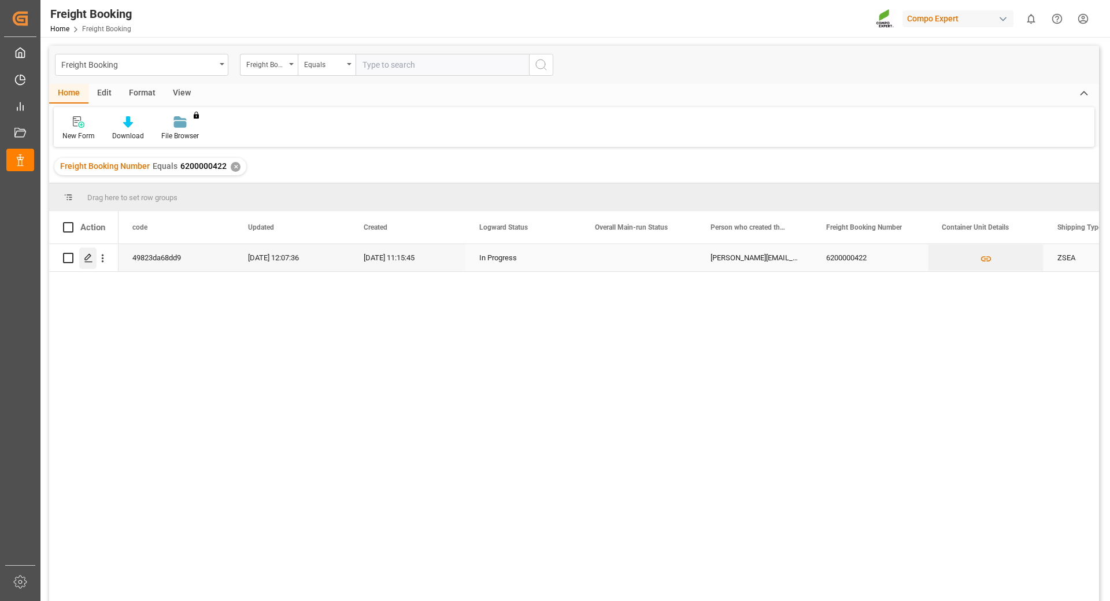
click at [88, 260] on icon "Press SPACE to select this row." at bounding box center [88, 257] width 9 height 9
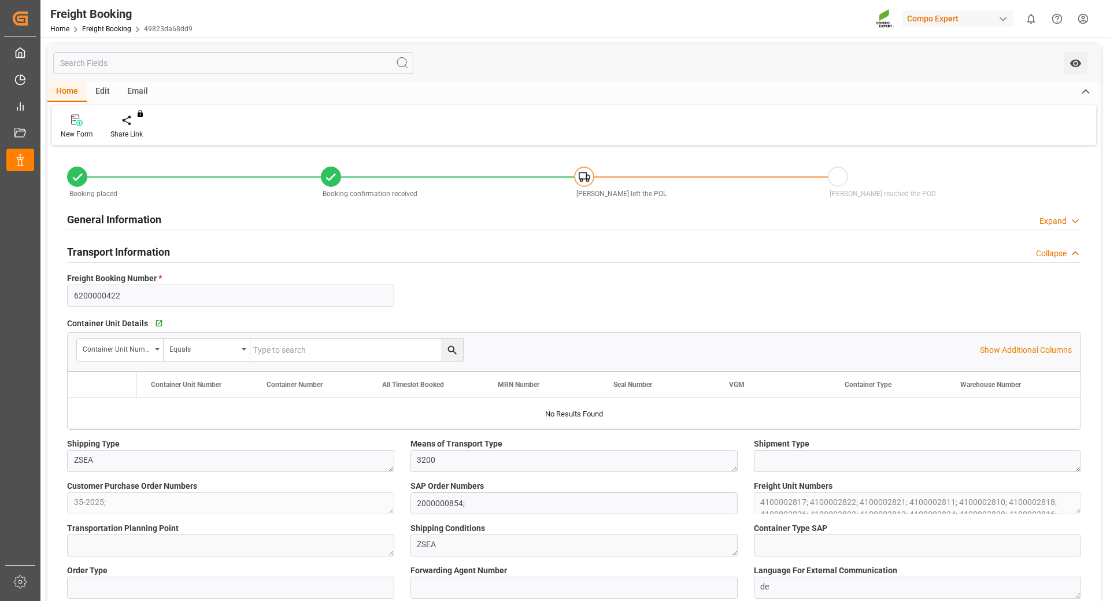
type input "Hapag [PERSON_NAME]"
type input "Hapag [PERSON_NAME] Aktiengesellschaft"
type input "9731949"
type input "BEANR"
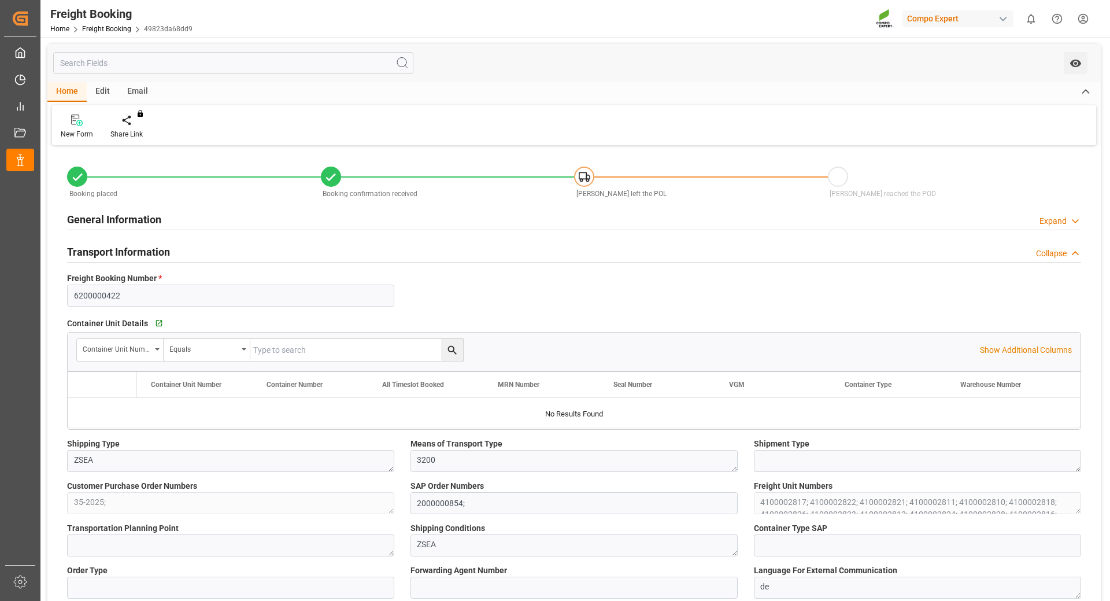
type input "ECPSJ"
type input "0"
type input "927500"
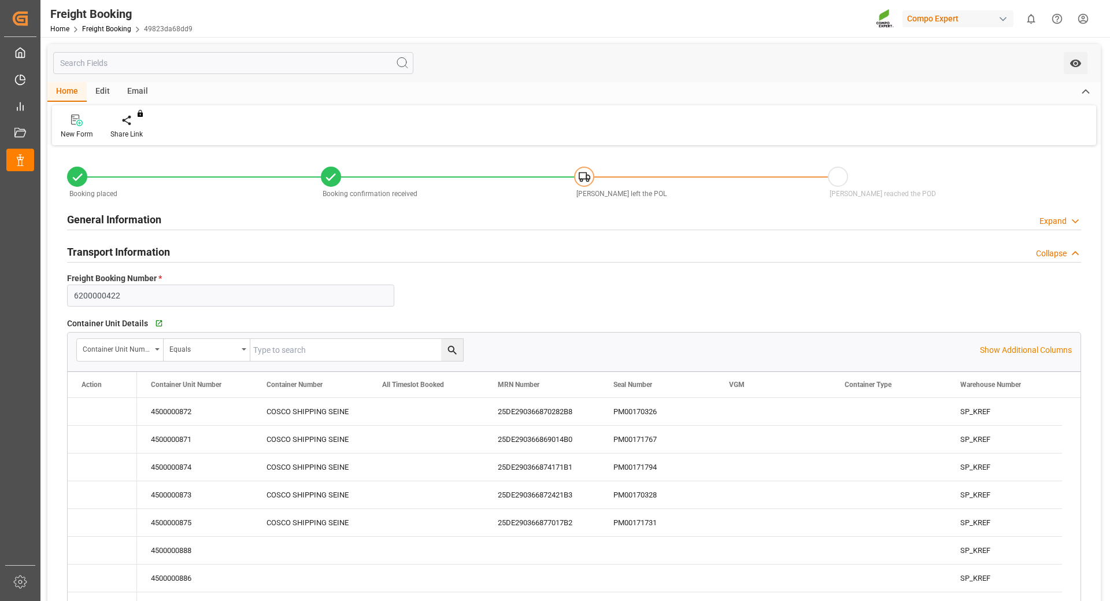
type input "[DATE] 01:00"
type input "[DATE] 08:00"
type input "[DATE] 22:00"
type input "[DATE] 17:00"
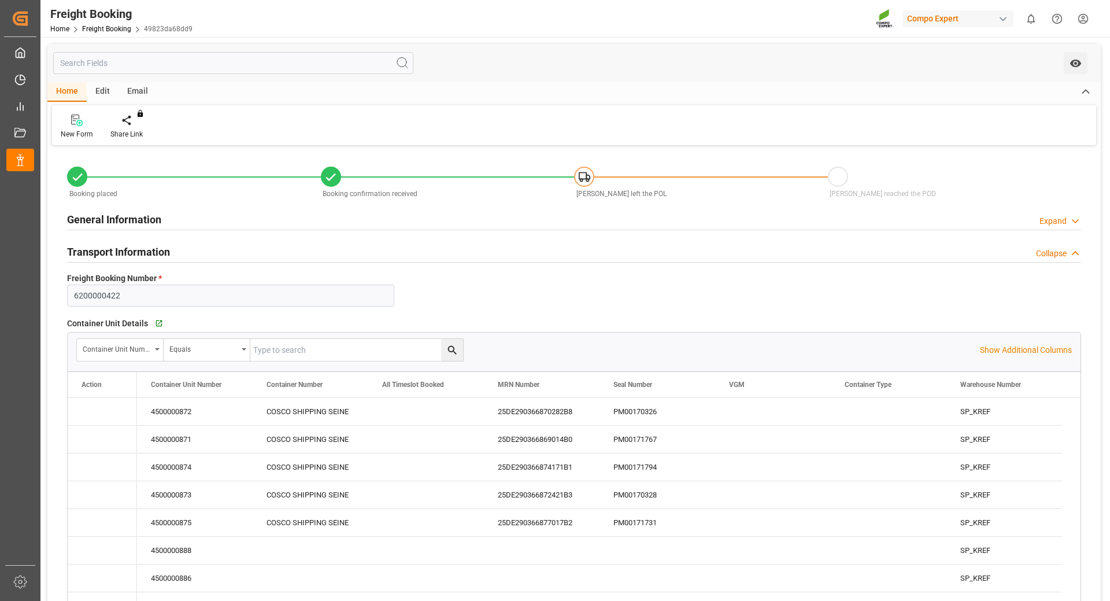
type input "[DATE] 11:15"
type input "[DATE] 11:22"
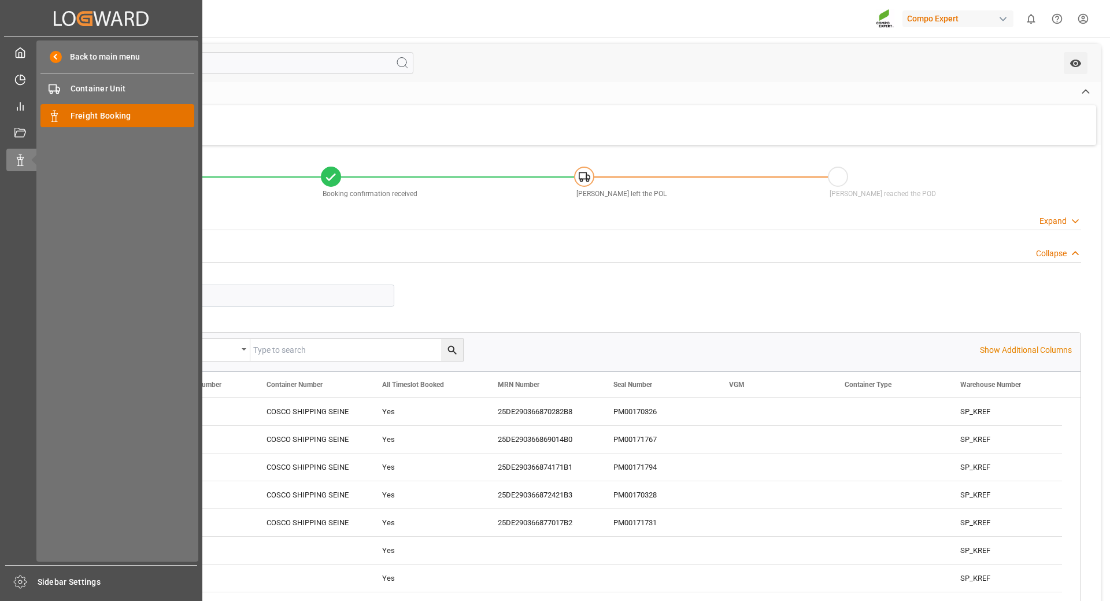
click at [84, 114] on span "Freight Booking" at bounding box center [133, 116] width 124 height 12
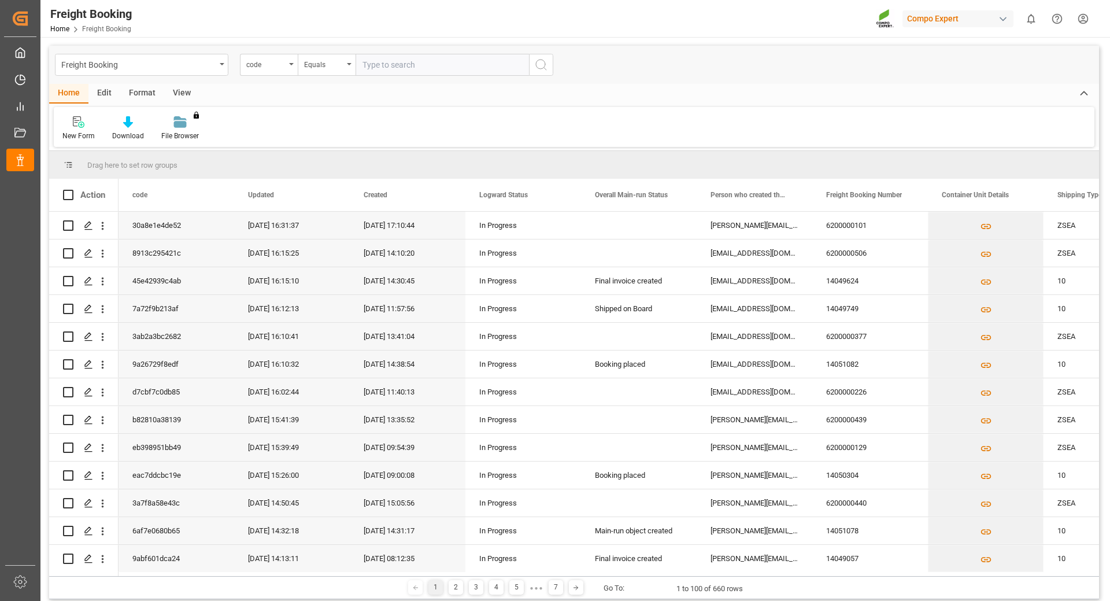
click at [292, 66] on div "code" at bounding box center [269, 65] width 58 height 22
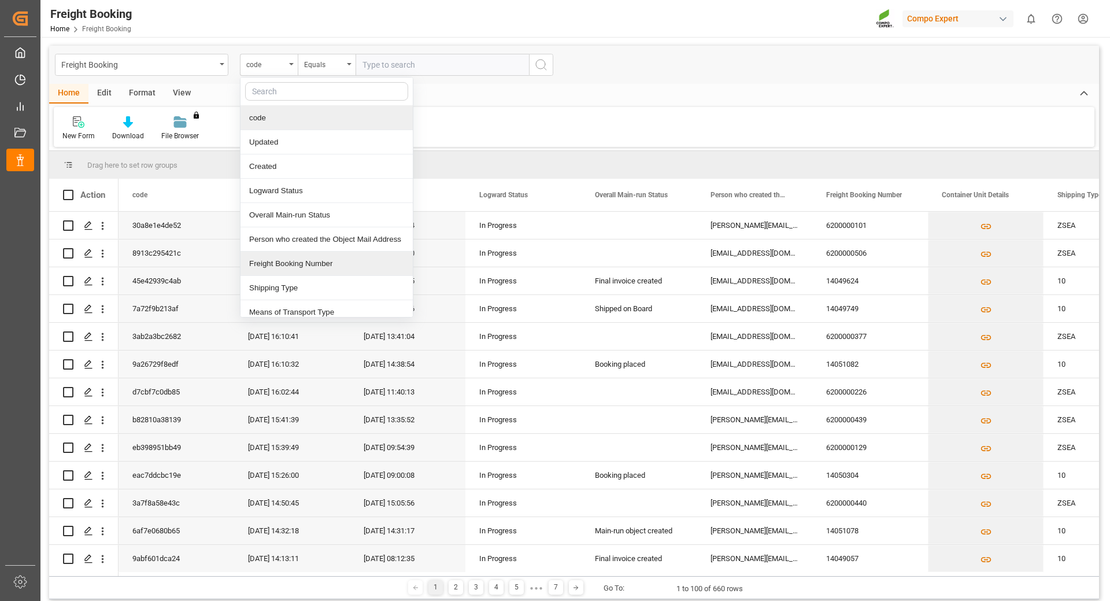
click at [270, 265] on div "Freight Booking Number" at bounding box center [327, 263] width 172 height 24
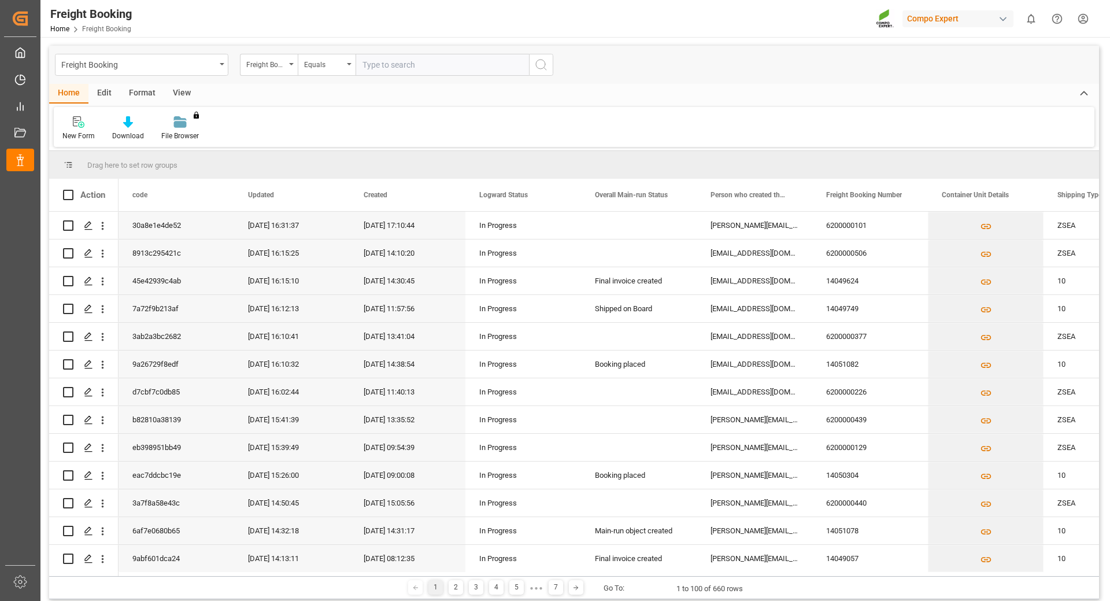
click at [394, 71] on input "text" at bounding box center [442, 65] width 173 height 22
type input "6200000369"
click at [536, 65] on circle "search button" at bounding box center [540, 64] width 9 height 9
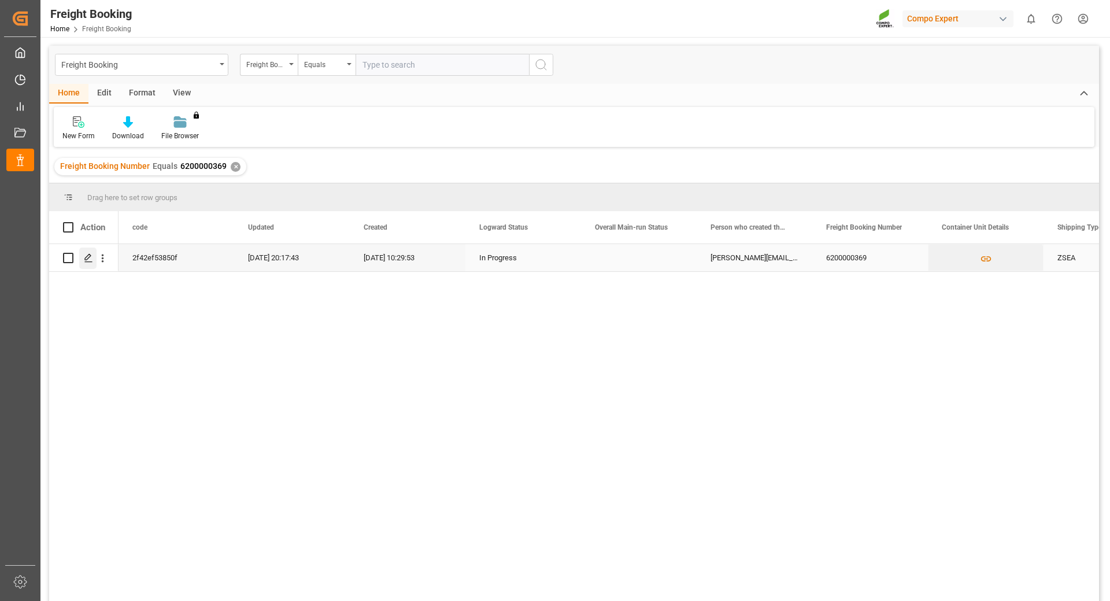
click at [82, 256] on div "Press SPACE to select this row." at bounding box center [87, 257] width 17 height 21
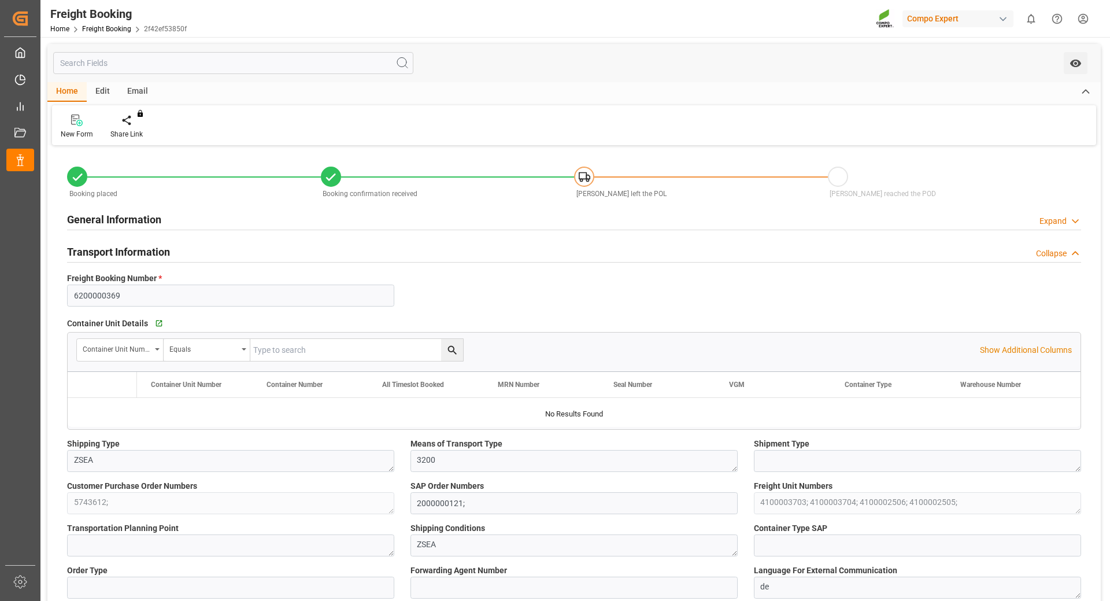
type input "Hapag [PERSON_NAME]"
type input "Hapag [PERSON_NAME] Aktiengesellschaft"
type input "9777606"
type input "BEANR"
type input "CLSAI"
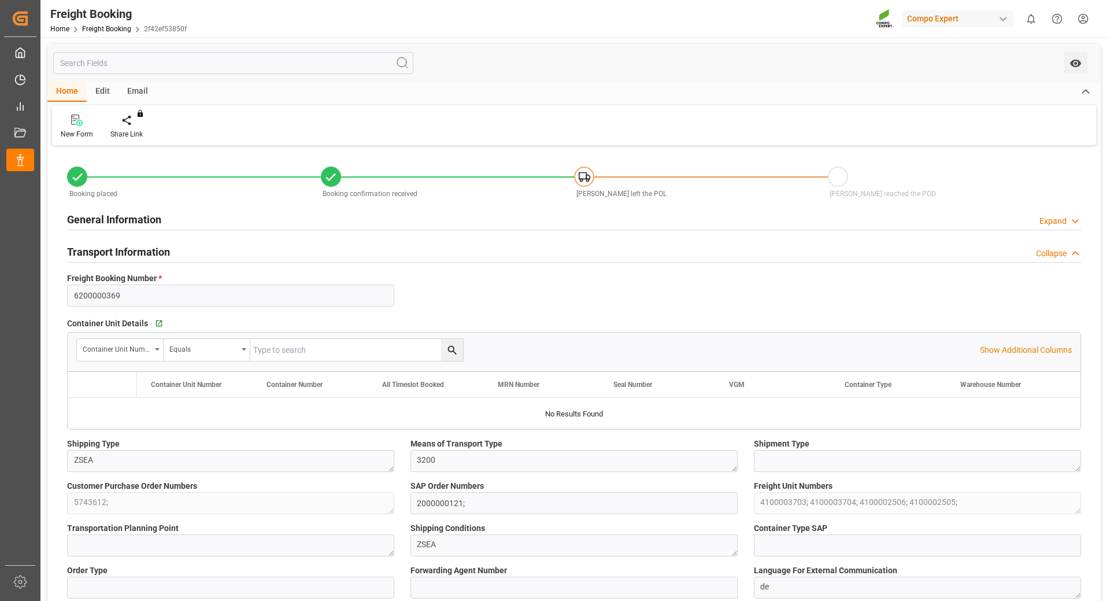
type input "0"
type input "60636"
type input "[DATE] 01:00"
type input "[DATE] 00:00"
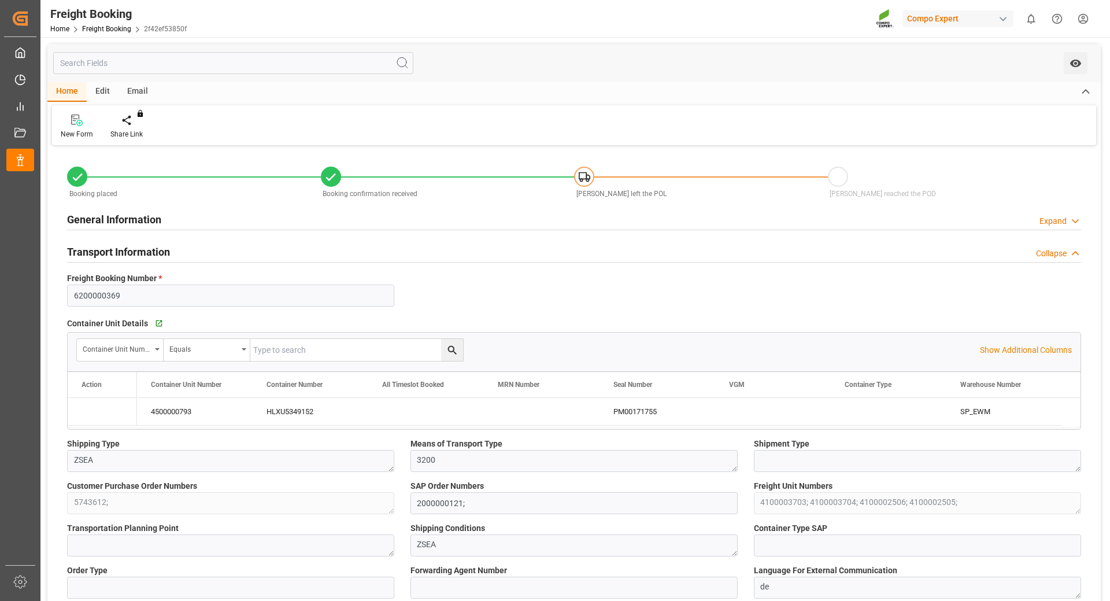
type input "[DATE] 10:29"
type input "[DATE] 13:45"
type input "[DATE] 09:09"
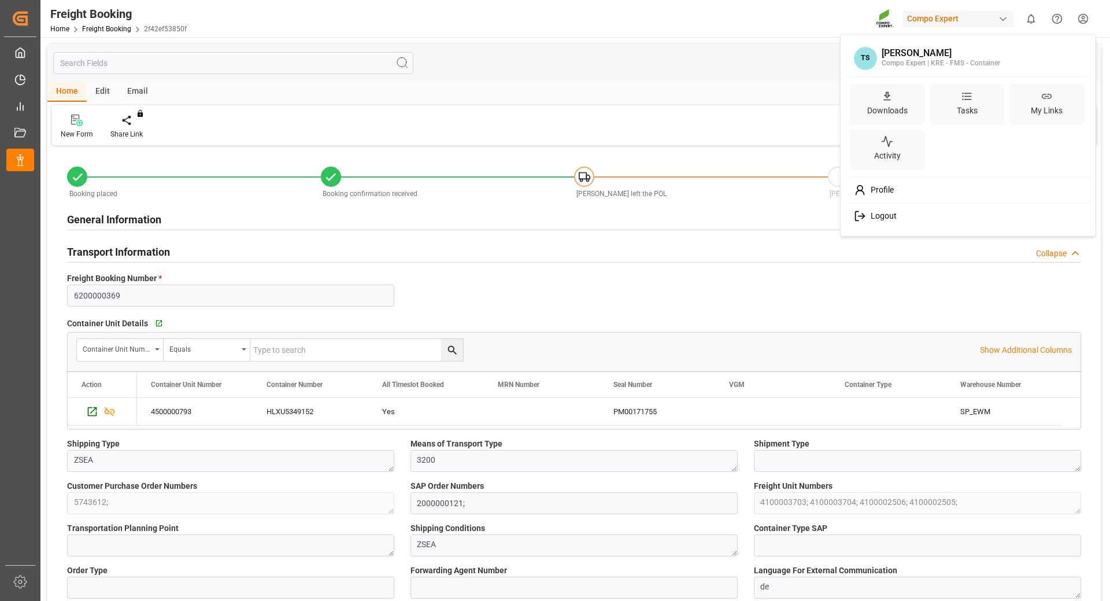
click at [1086, 19] on html "Created by potrace 1.15, written by [PERSON_NAME] [DATE]-[DATE] Created by potr…" at bounding box center [555, 300] width 1110 height 601
click at [875, 217] on span "Logout" at bounding box center [881, 216] width 31 height 10
